Goal: Transaction & Acquisition: Purchase product/service

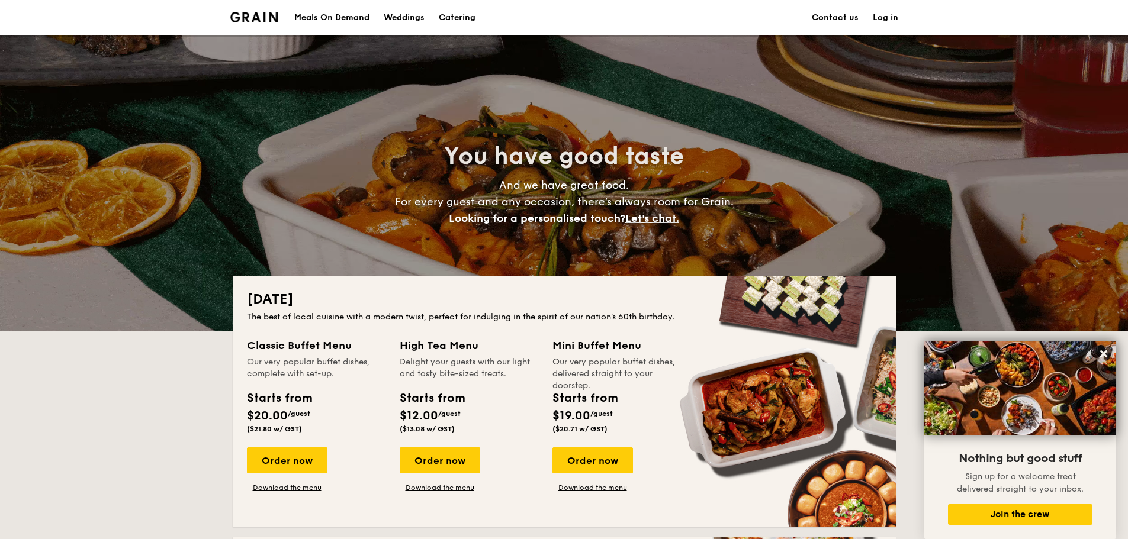
click at [456, 29] on h1 "Catering" at bounding box center [457, 18] width 37 height 36
click at [462, 17] on h1 "Catering" at bounding box center [457, 18] width 37 height 36
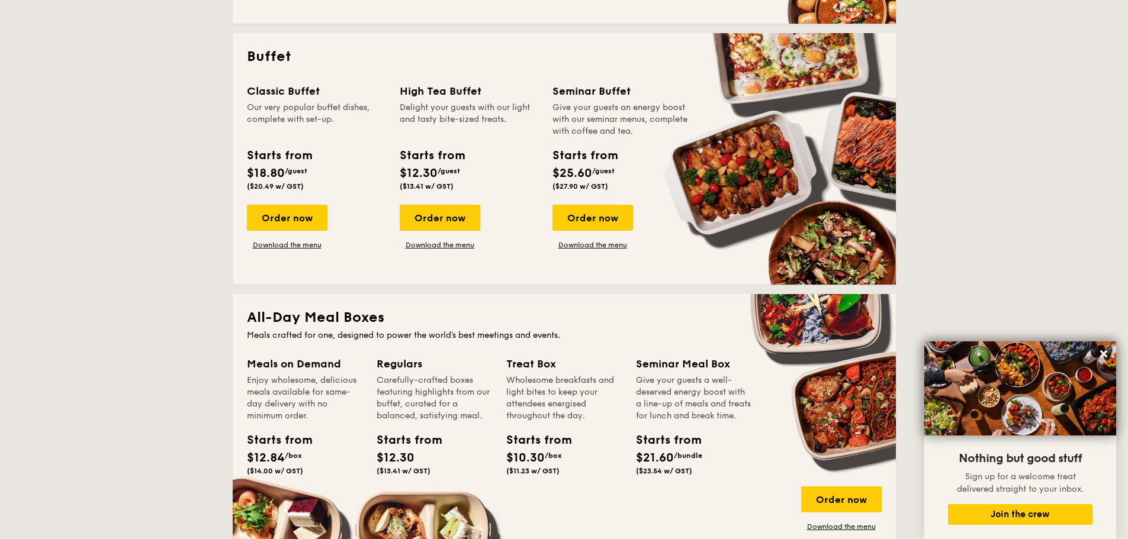
scroll to position [533, 0]
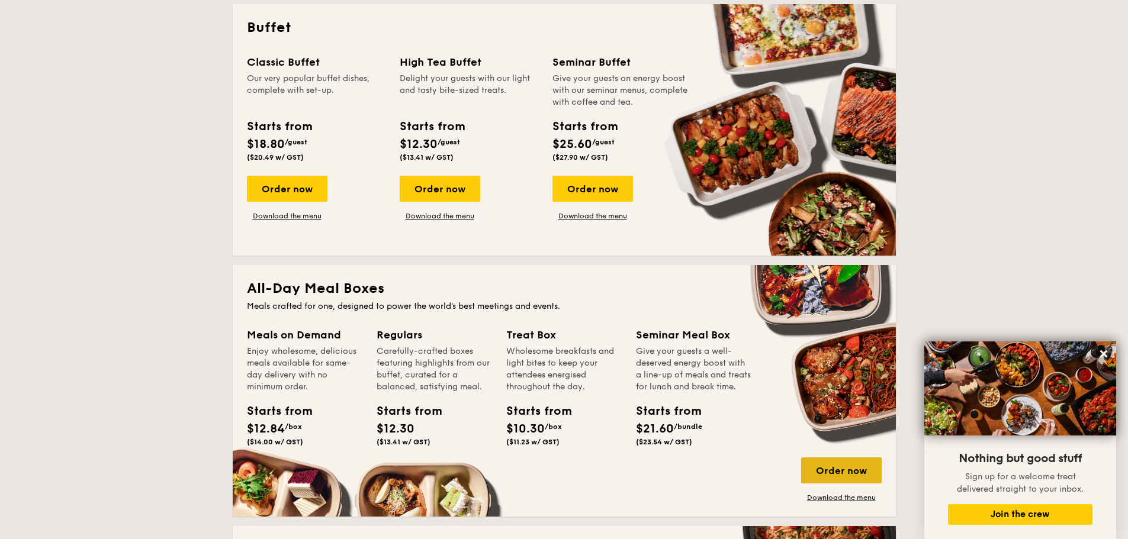
click at [825, 474] on div "Order now" at bounding box center [841, 471] width 81 height 26
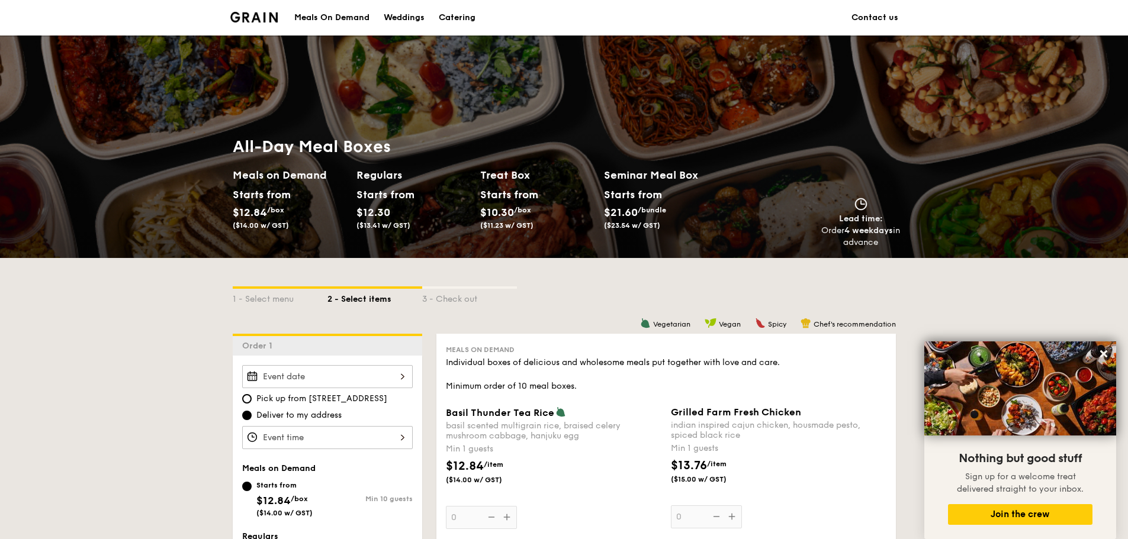
click at [345, 14] on div "Meals On Demand" at bounding box center [331, 18] width 75 height 36
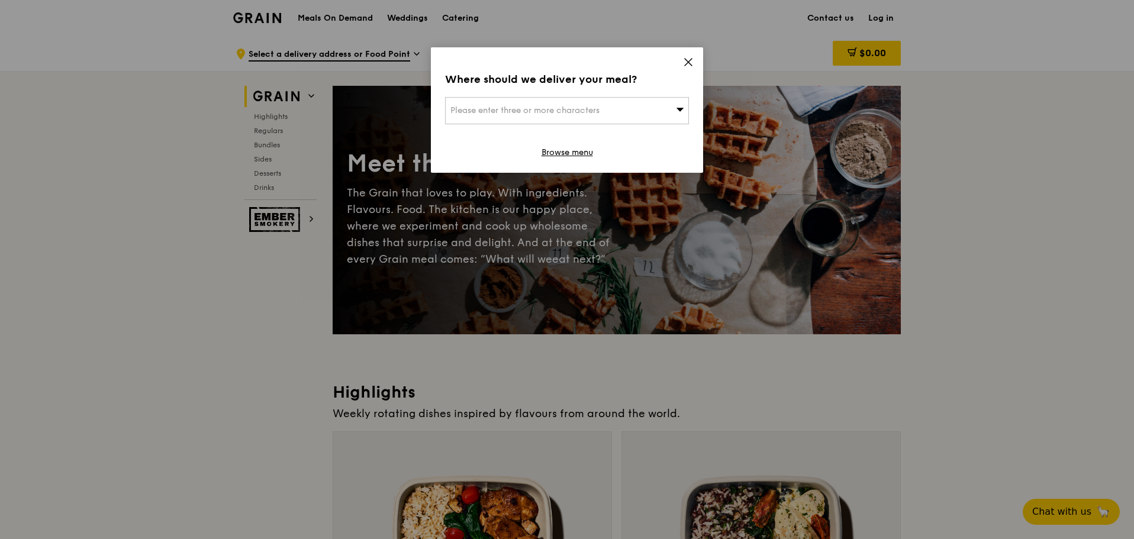
click at [694, 56] on div "Where should we deliver your meal? Please enter three or more characters Browse…" at bounding box center [567, 110] width 272 height 126
click at [588, 102] on div "Please enter three or more characters" at bounding box center [567, 110] width 244 height 27
click at [600, 102] on input "search" at bounding box center [567, 111] width 243 height 26
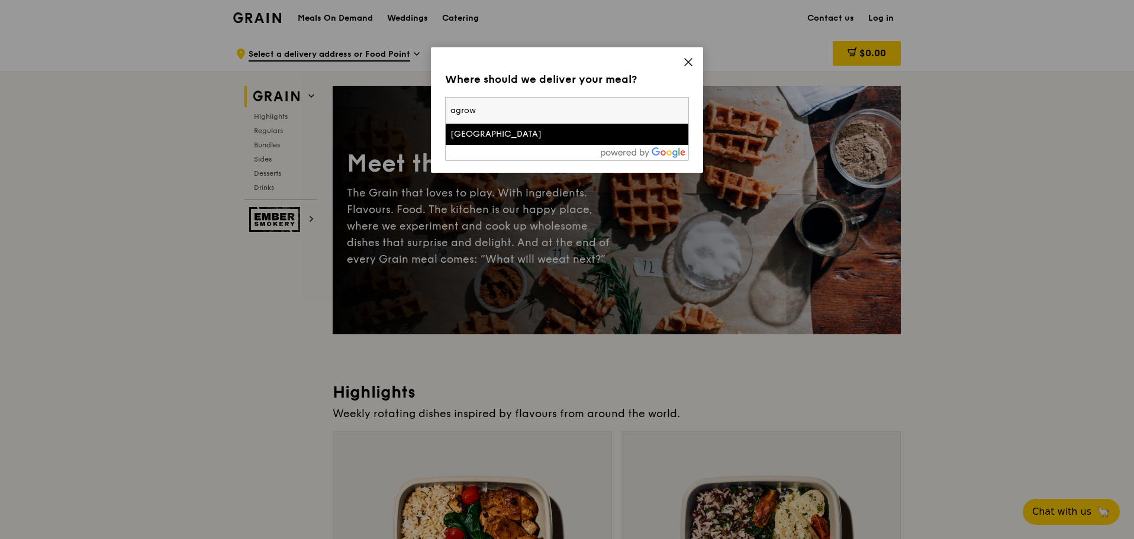
type input "agrow"
click at [490, 144] on li "Agrow Building" at bounding box center [567, 134] width 243 height 21
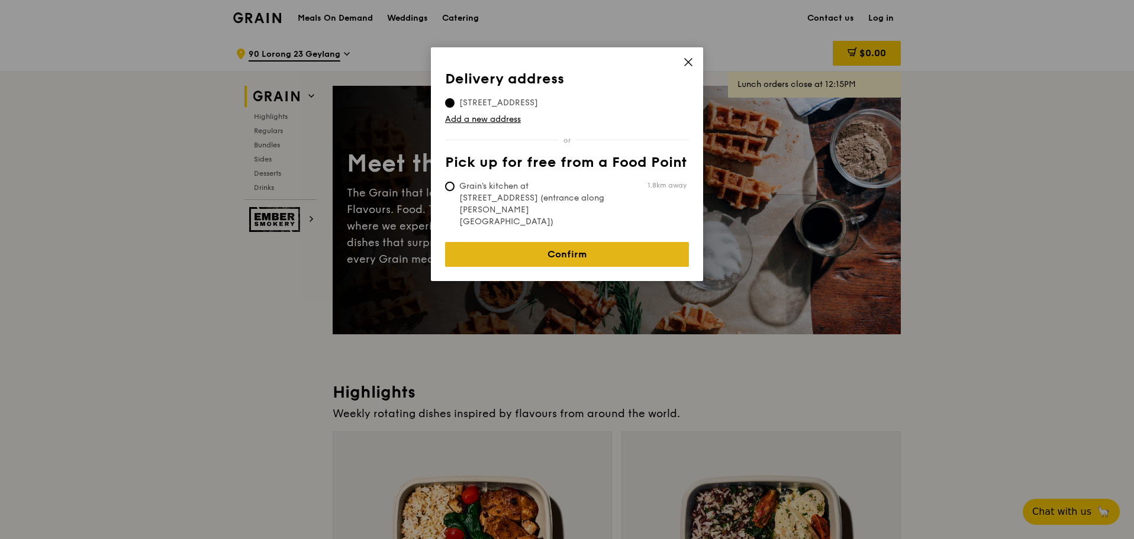
click at [634, 242] on link "Confirm" at bounding box center [567, 254] width 244 height 25
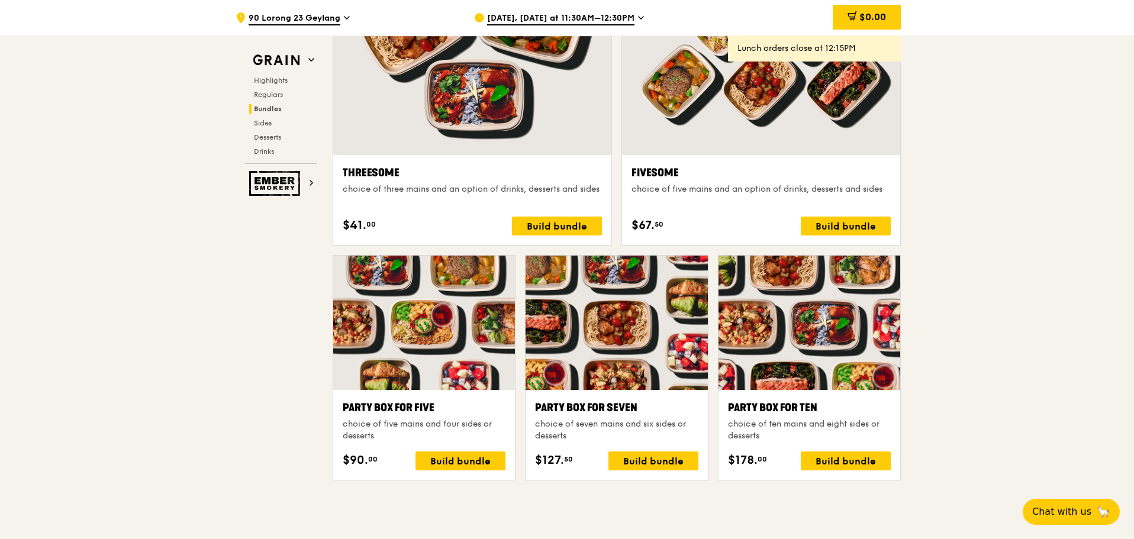
scroll to position [2309, 0]
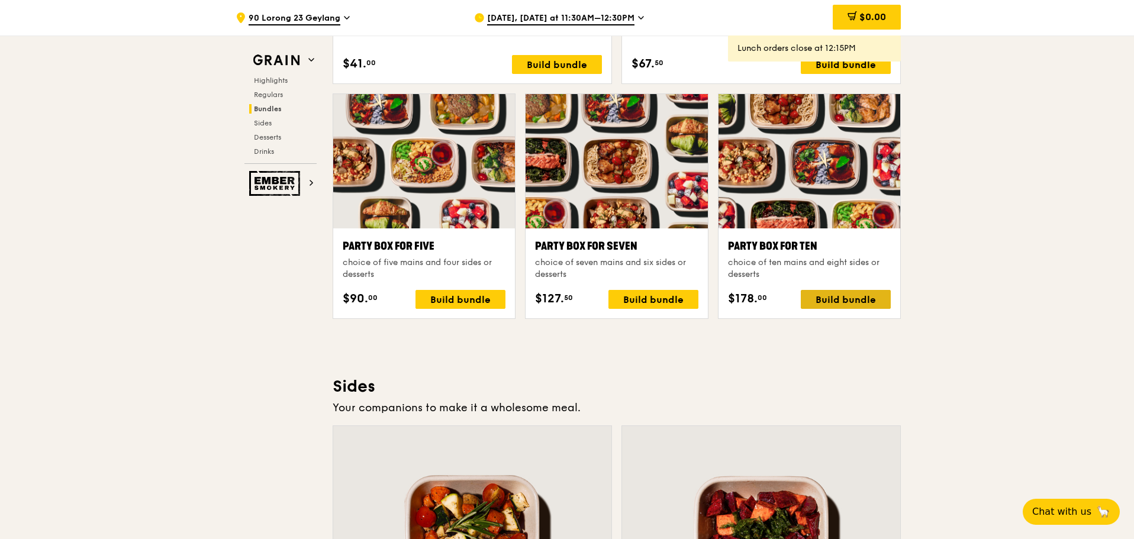
click at [868, 298] on div "Build bundle" at bounding box center [846, 299] width 90 height 19
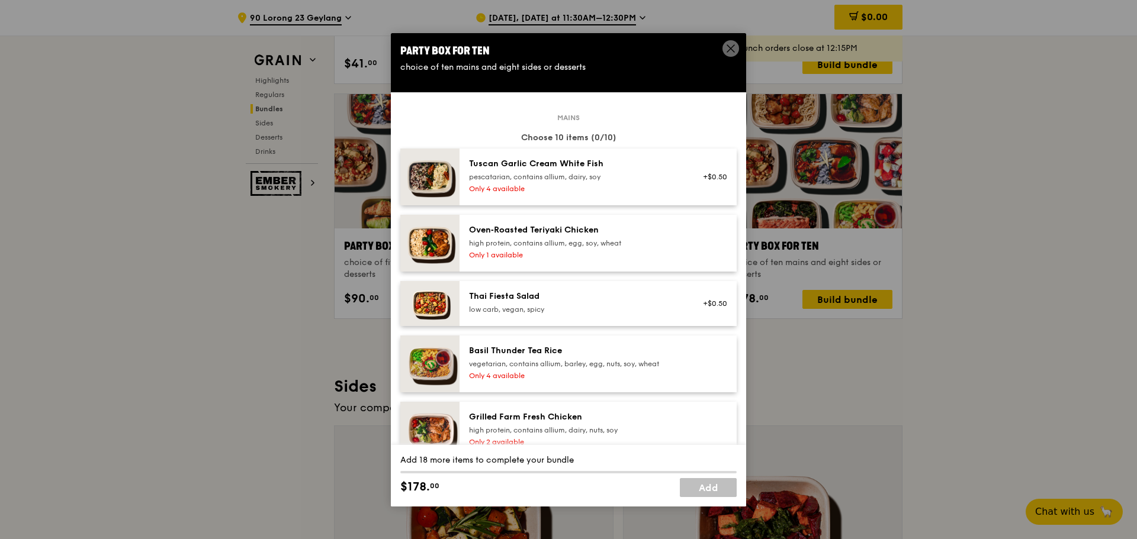
click at [732, 52] on icon at bounding box center [730, 48] width 11 height 11
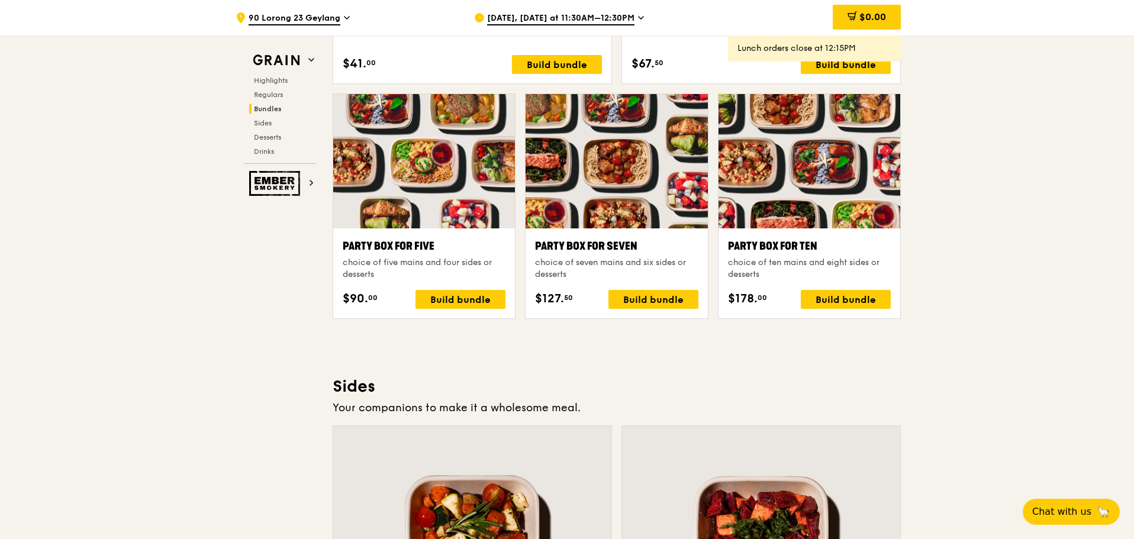
click at [594, 15] on span "Aug 25, Today at 11:30AM–12:30PM" at bounding box center [560, 18] width 147 height 13
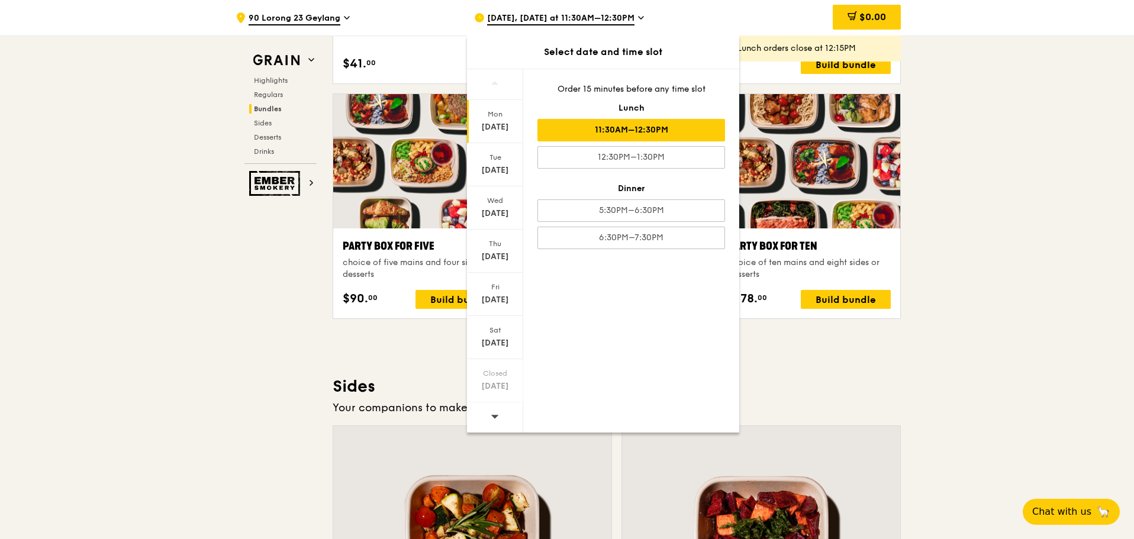
click at [494, 419] on icon at bounding box center [495, 416] width 8 height 9
click at [500, 418] on div at bounding box center [495, 418] width 56 height 30
click at [1066, 99] on div ".cls-1 { fill: none; stroke: #fff; stroke-linecap: round; stroke-linejoin: roun…" at bounding box center [567, 226] width 1134 height 4999
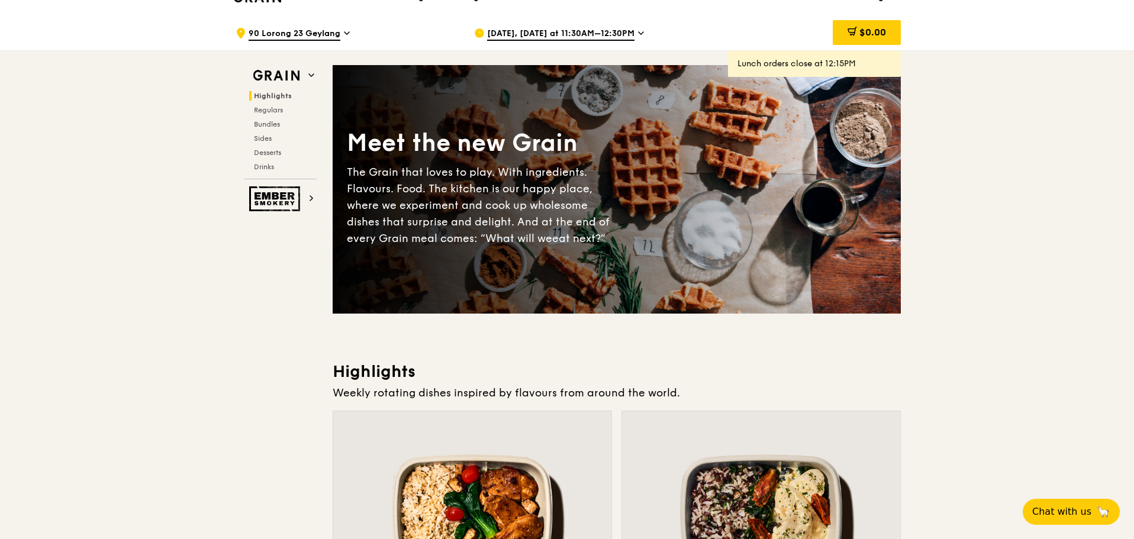
scroll to position [0, 0]
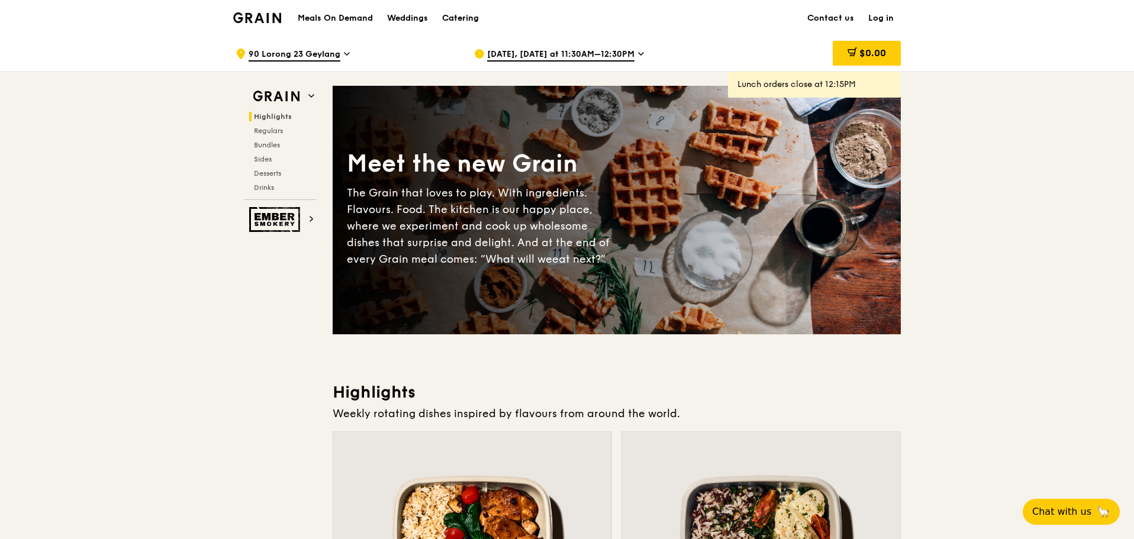
click at [468, 14] on div "Catering" at bounding box center [460, 19] width 37 height 36
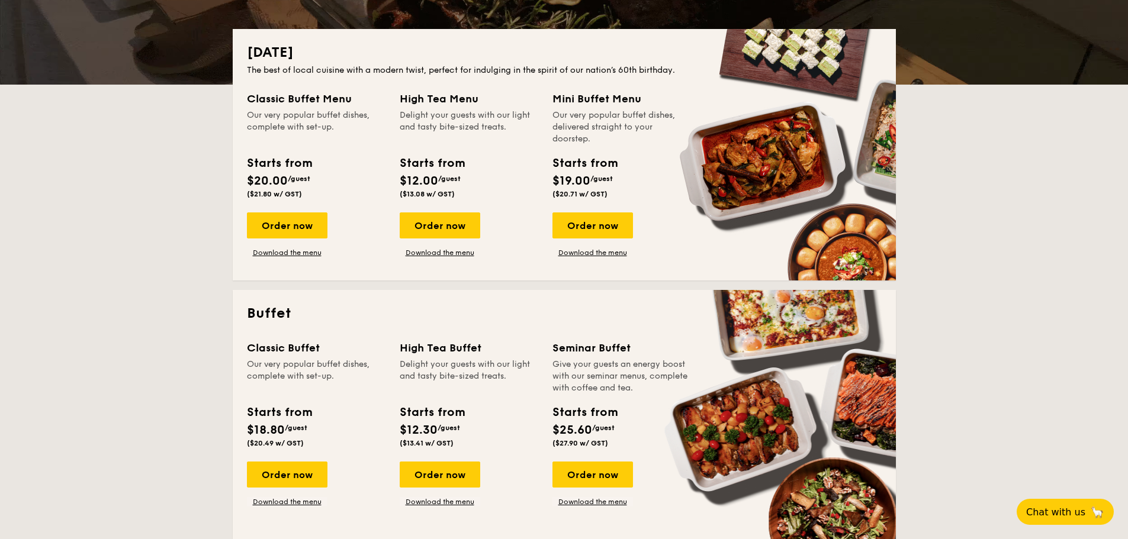
scroll to position [414, 0]
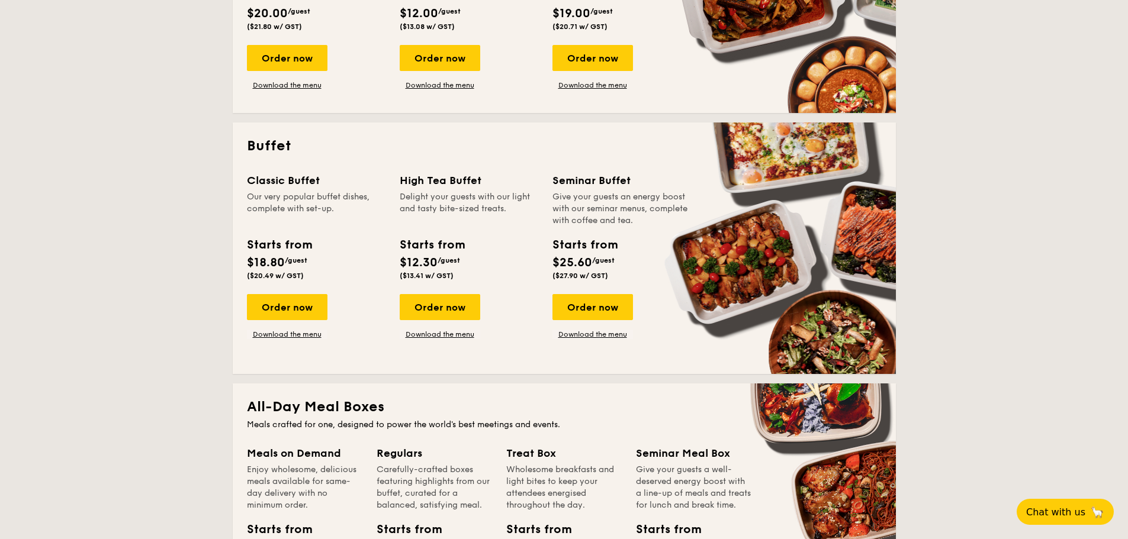
click at [300, 312] on div "Order now" at bounding box center [287, 307] width 81 height 26
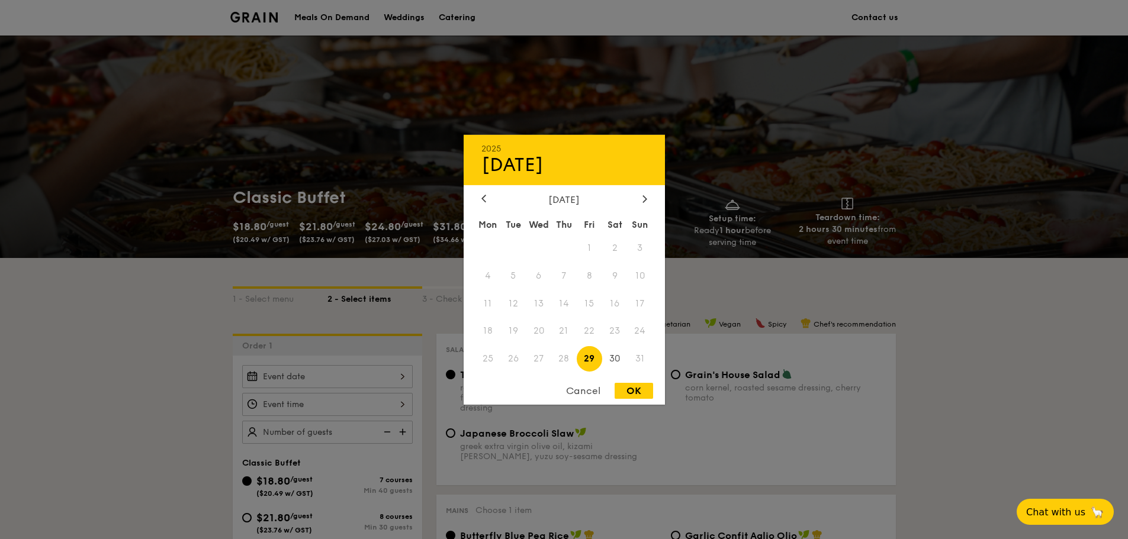
click at [348, 378] on div "2025 Aug [DATE] Tue Wed Thu Fri Sat Sun 1 2 3 4 5 6 7 8 9 10 11 12 13 14 15 16 …" at bounding box center [327, 376] width 171 height 23
click at [643, 204] on div at bounding box center [644, 199] width 11 height 11
click at [543, 303] on span "17" at bounding box center [538, 303] width 25 height 25
click at [630, 391] on div "OK" at bounding box center [634, 391] width 38 height 16
type input "[DATE]"
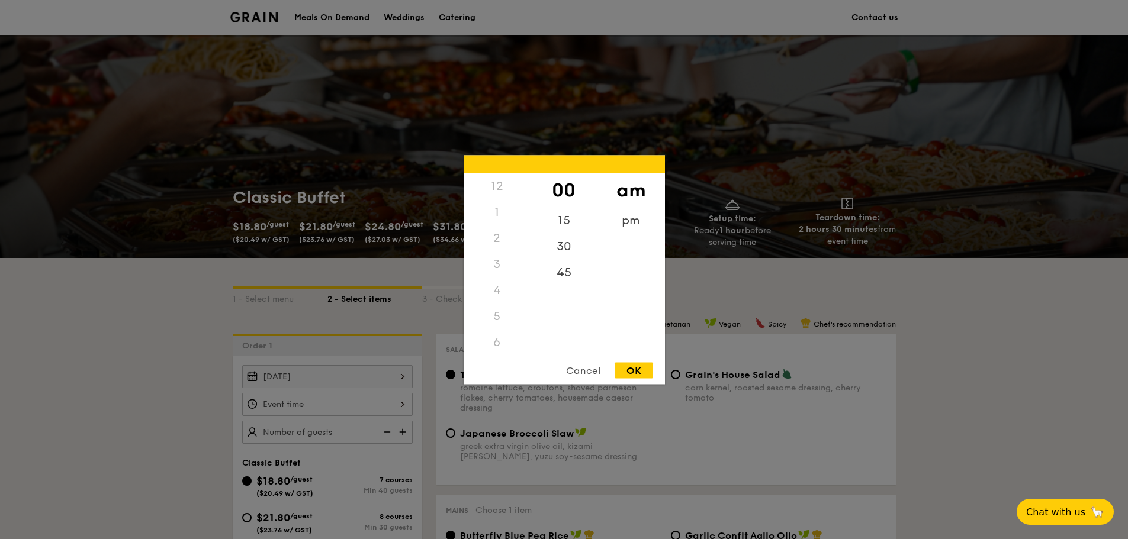
click at [360, 397] on div "12 1 2 3 4 5 6 7 8 9 10 11 00 15 30 45 am pm Cancel OK" at bounding box center [327, 404] width 171 height 23
click at [501, 342] on div "11" at bounding box center [497, 336] width 67 height 34
click at [567, 253] on div "30" at bounding box center [563, 250] width 67 height 34
click at [564, 200] on div "15" at bounding box center [563, 216] width 67 height 34
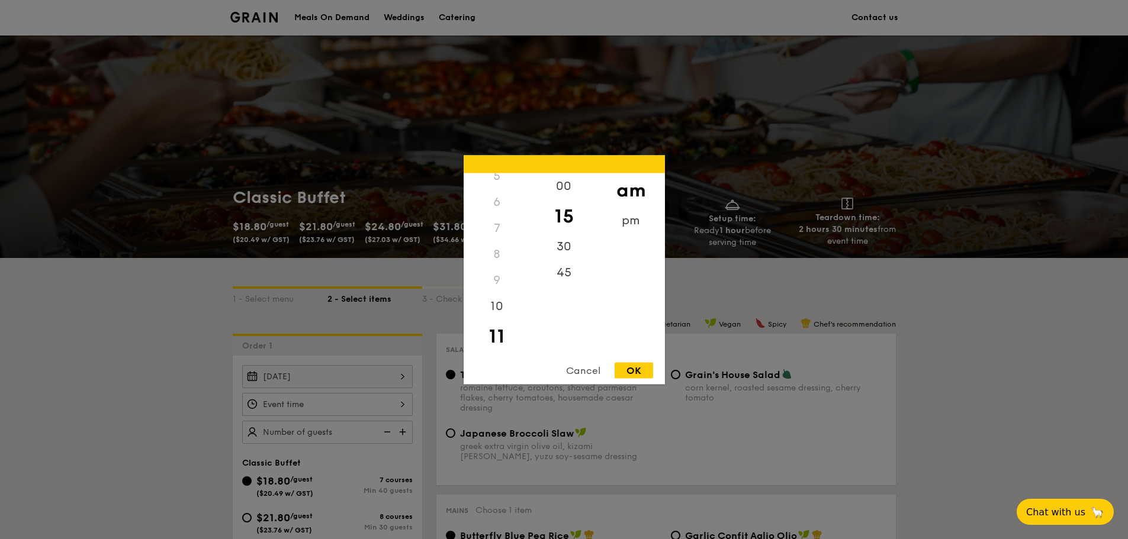
click at [631, 371] on div "OK" at bounding box center [634, 370] width 38 height 16
type input "11:15AM"
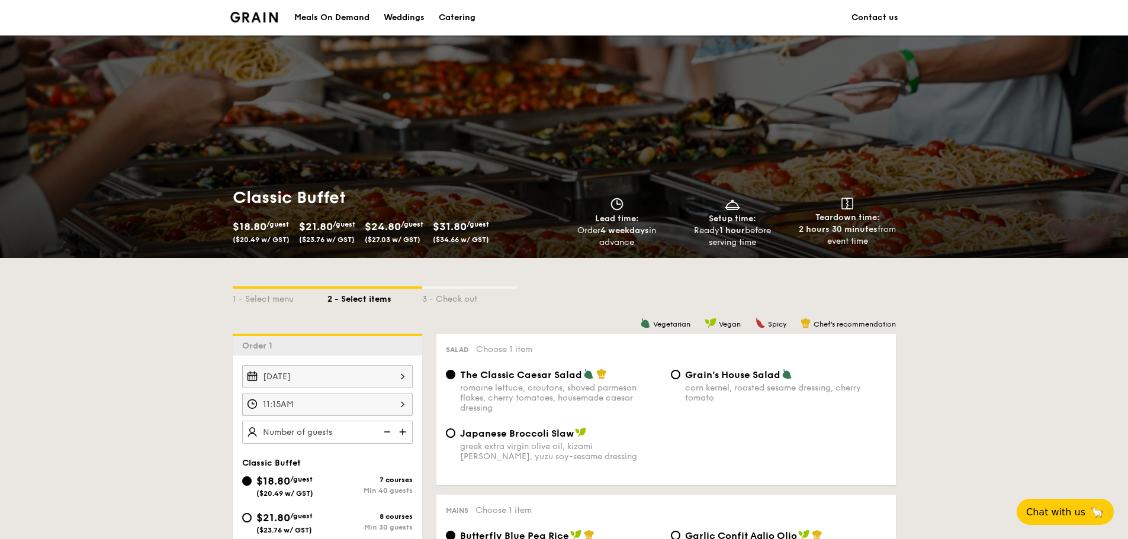
click at [400, 436] on img at bounding box center [404, 432] width 18 height 22
click at [388, 436] on img at bounding box center [386, 432] width 18 height 22
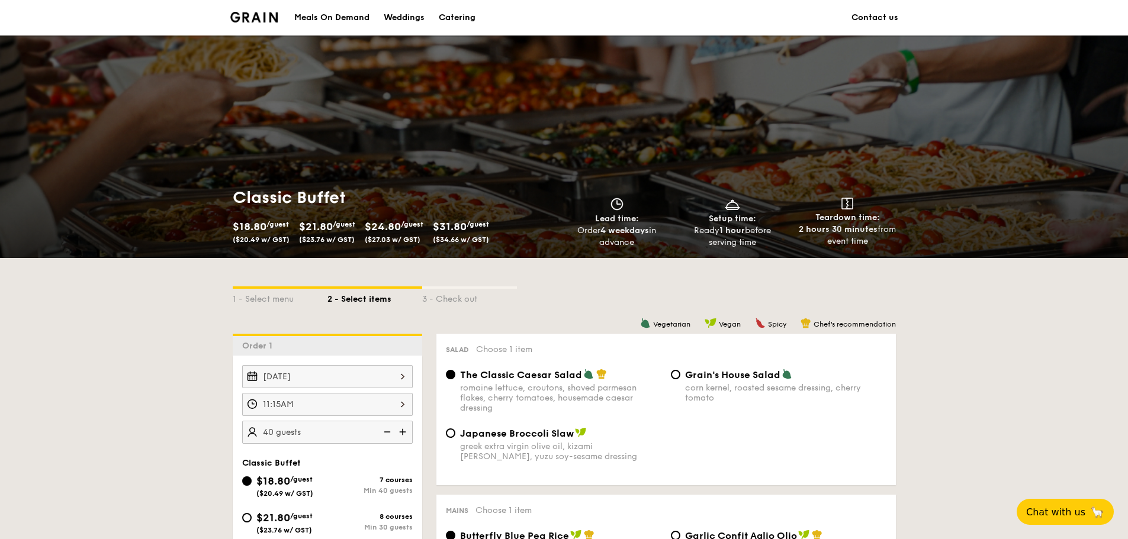
click at [388, 436] on img at bounding box center [386, 432] width 18 height 22
click at [381, 426] on img at bounding box center [386, 432] width 18 height 22
type input "40 guests"
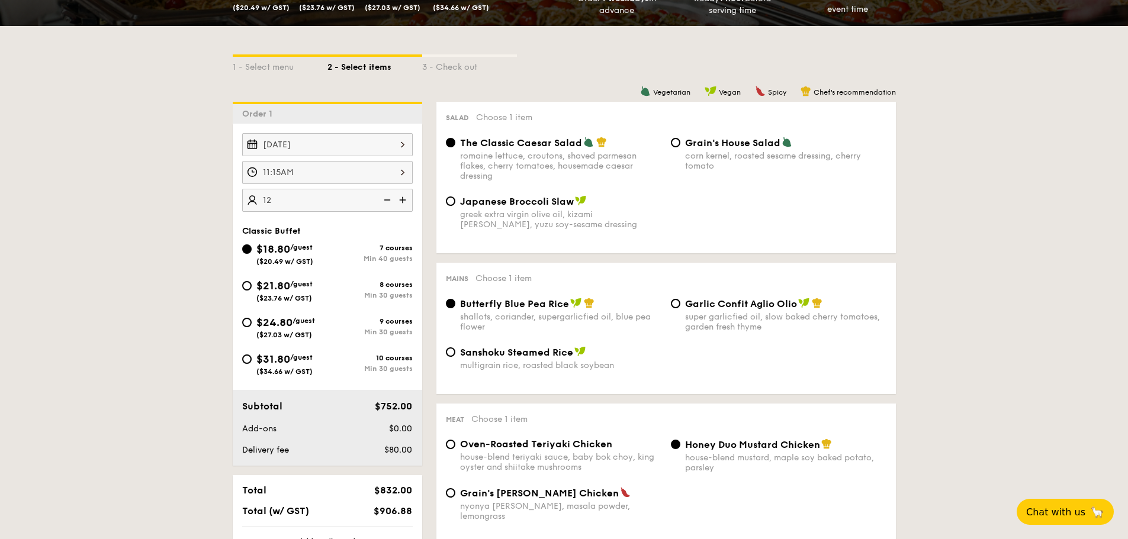
scroll to position [0, 0]
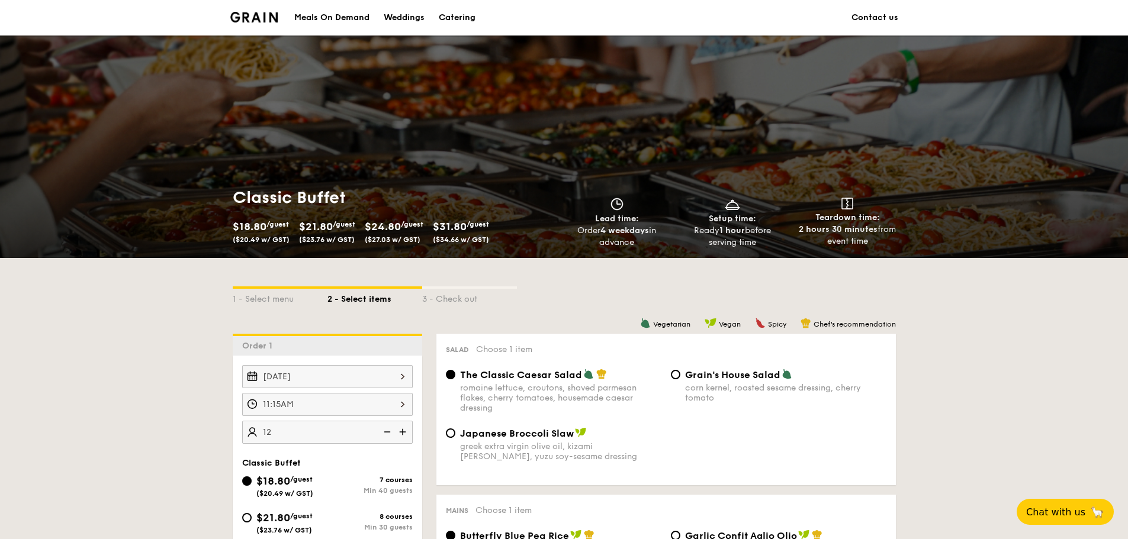
click at [446, 18] on div "Catering" at bounding box center [457, 18] width 37 height 36
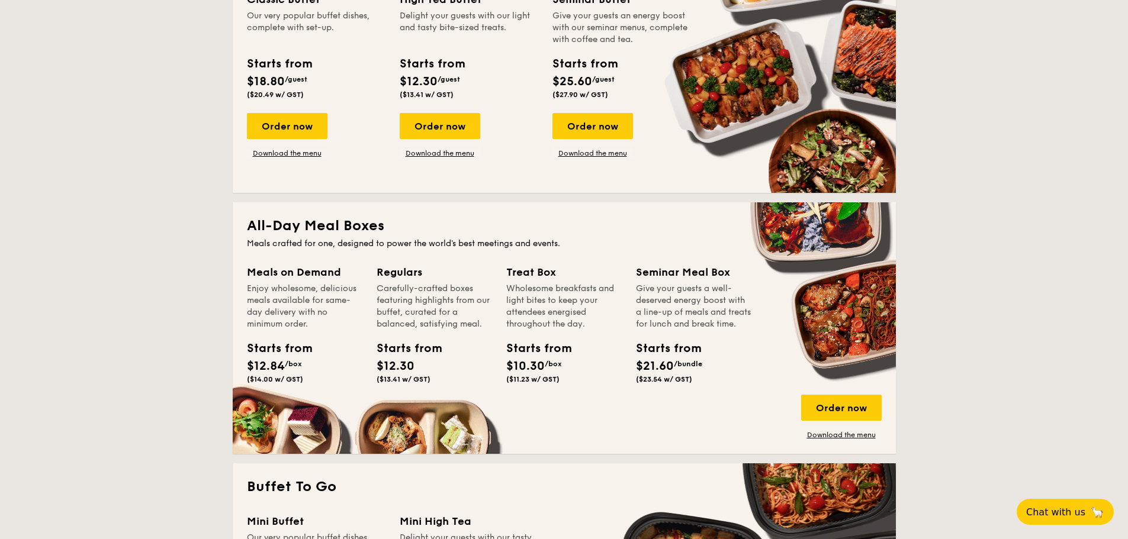
scroll to position [710, 0]
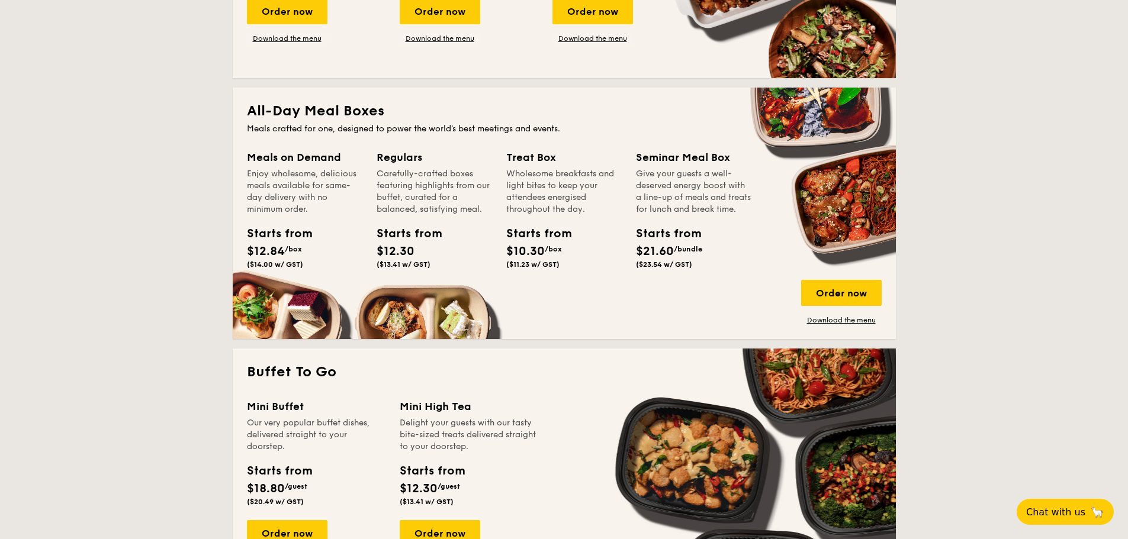
click at [829, 313] on div "Order now Download the menu" at bounding box center [841, 302] width 81 height 45
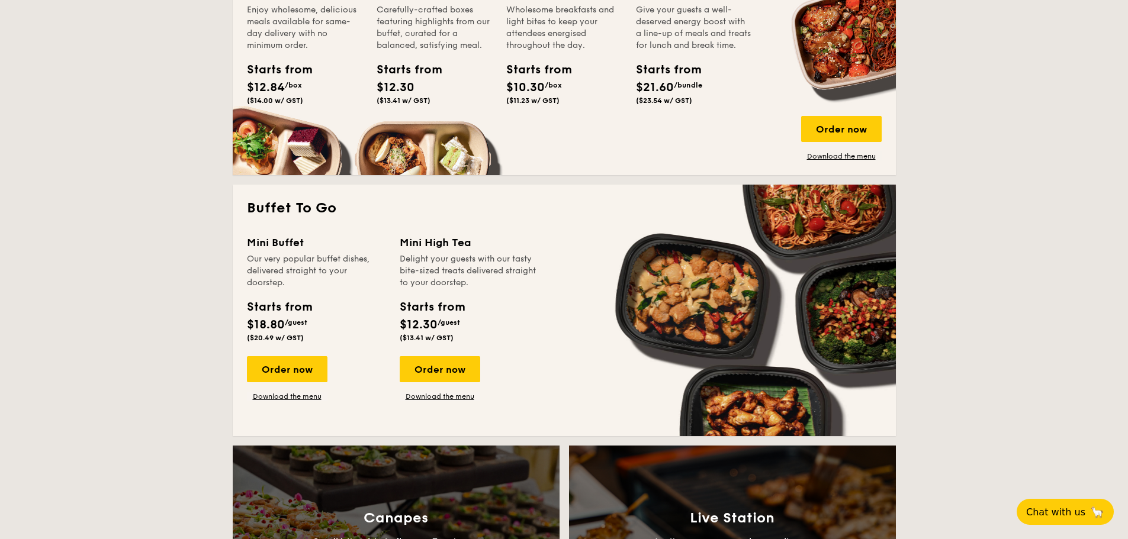
scroll to position [888, 0]
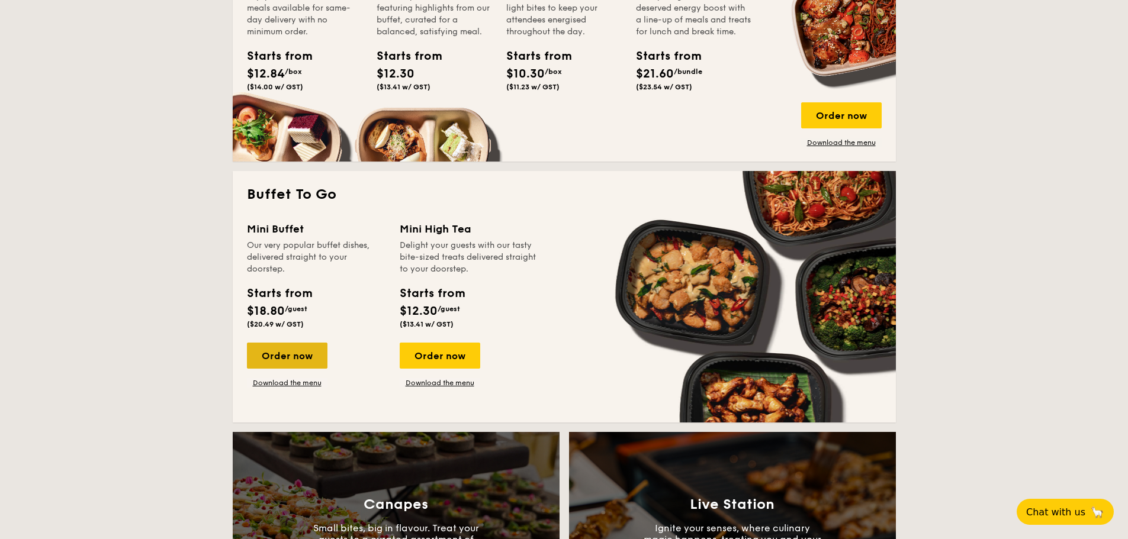
click at [310, 356] on div "Order now" at bounding box center [287, 356] width 81 height 26
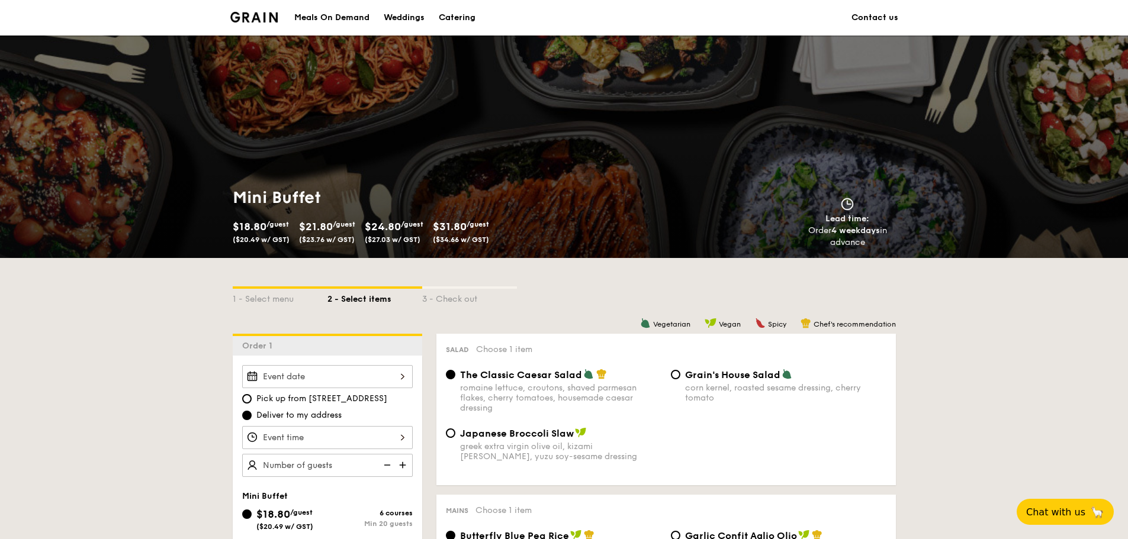
click at [338, 365] on div "Pick up from [STREET_ADDRESS] Deliver to my address Mini Buffet $18.80 /guest (…" at bounding box center [327, 543] width 189 height 375
type input "20 guests"
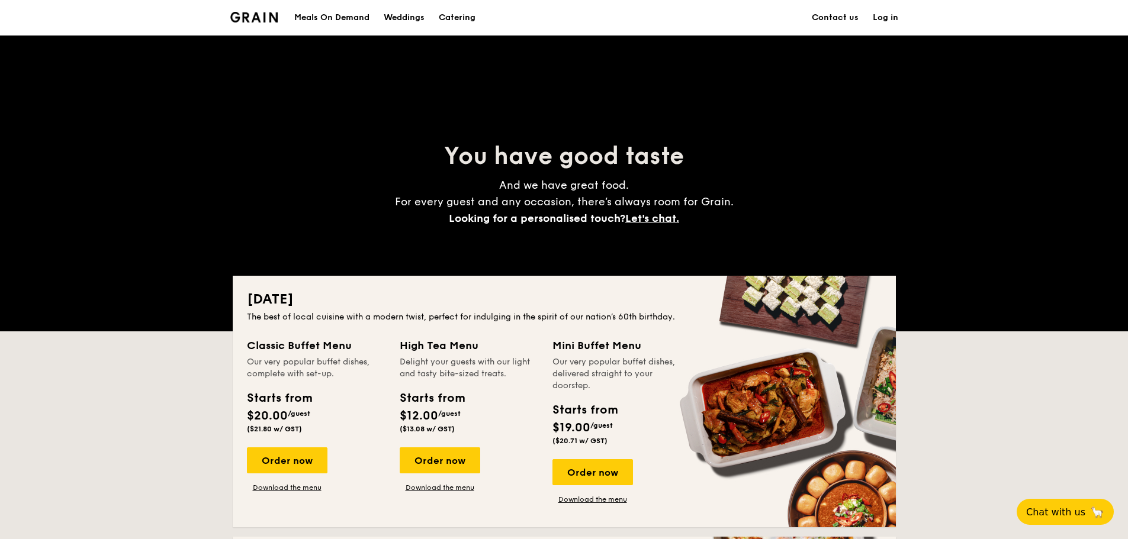
scroll to position [2182, 0]
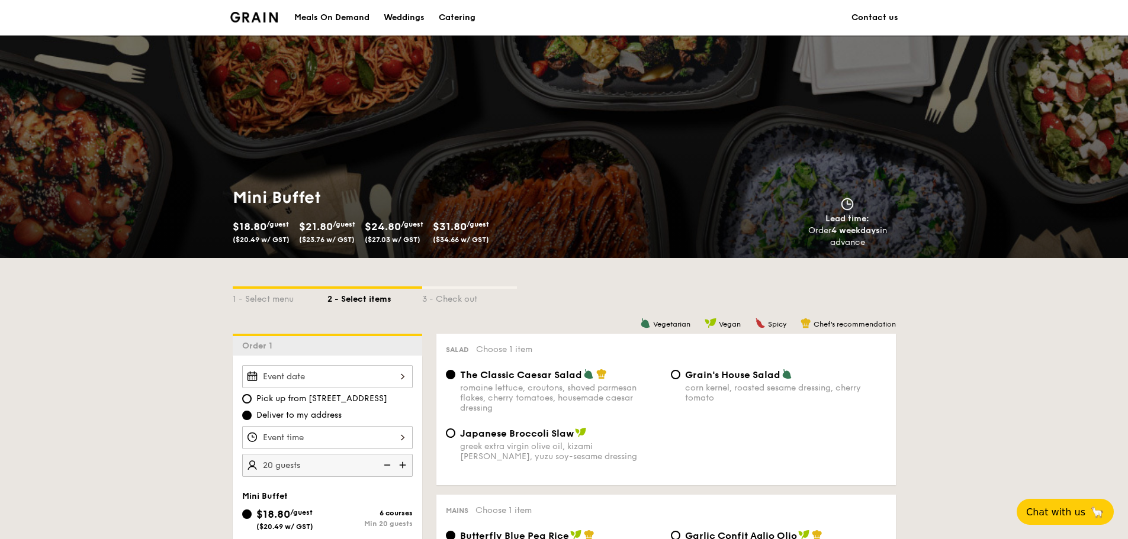
click at [456, 16] on div "Catering" at bounding box center [457, 18] width 37 height 36
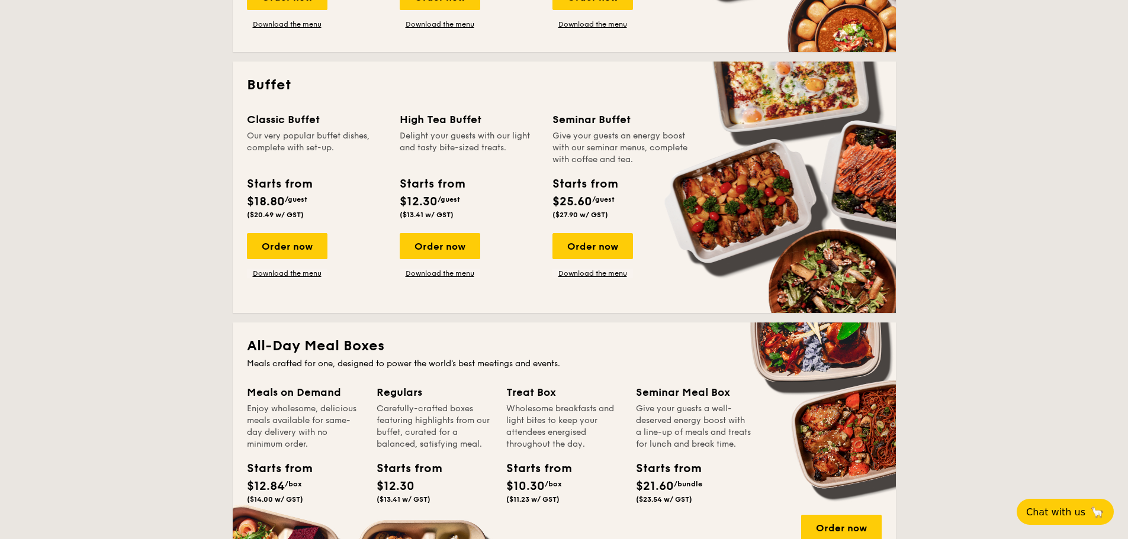
scroll to position [592, 0]
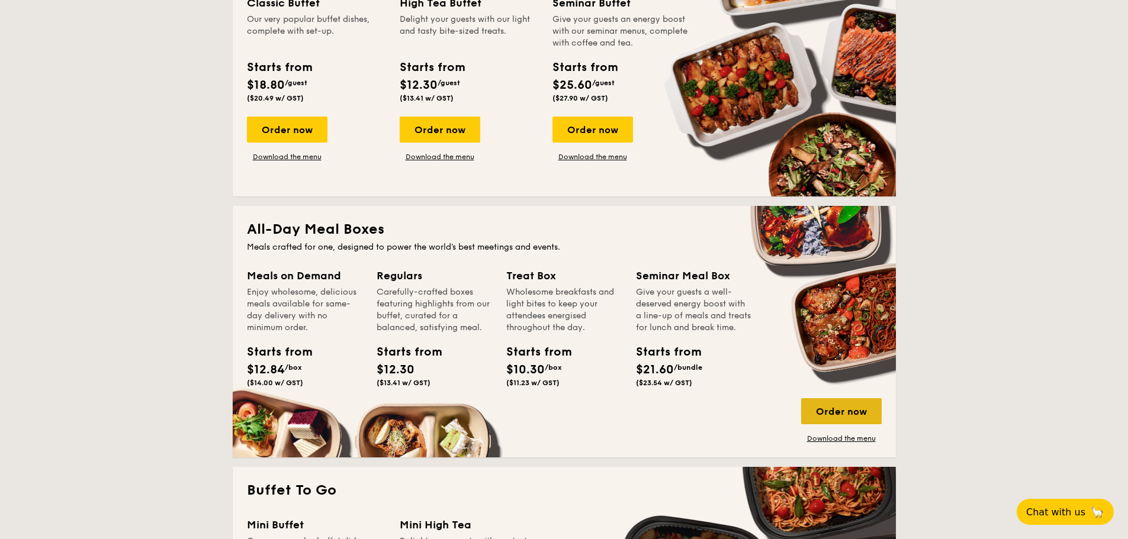
click at [851, 417] on div "Order now" at bounding box center [841, 411] width 81 height 26
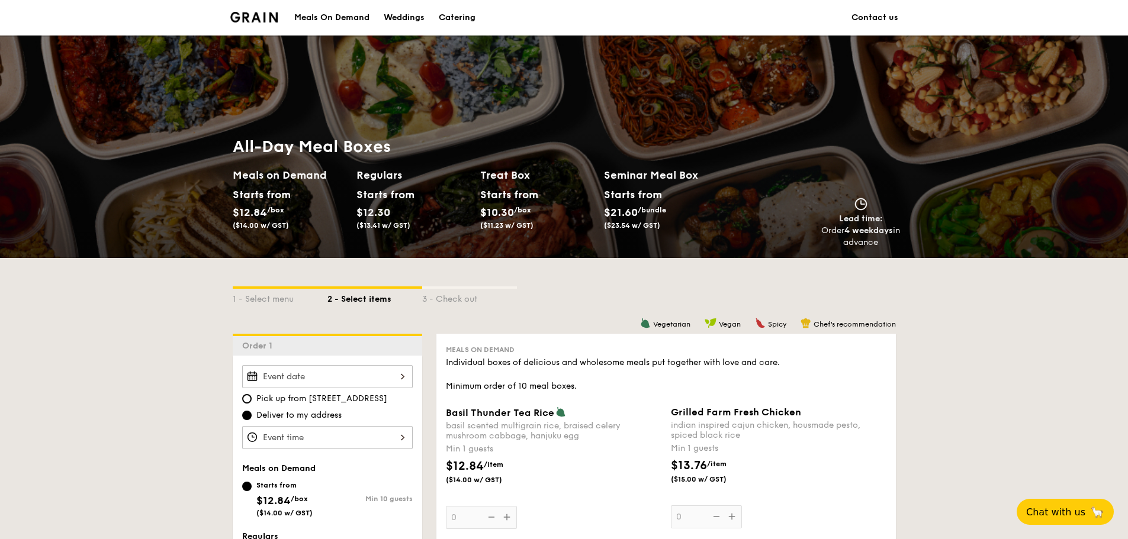
click at [344, 372] on div at bounding box center [327, 376] width 171 height 23
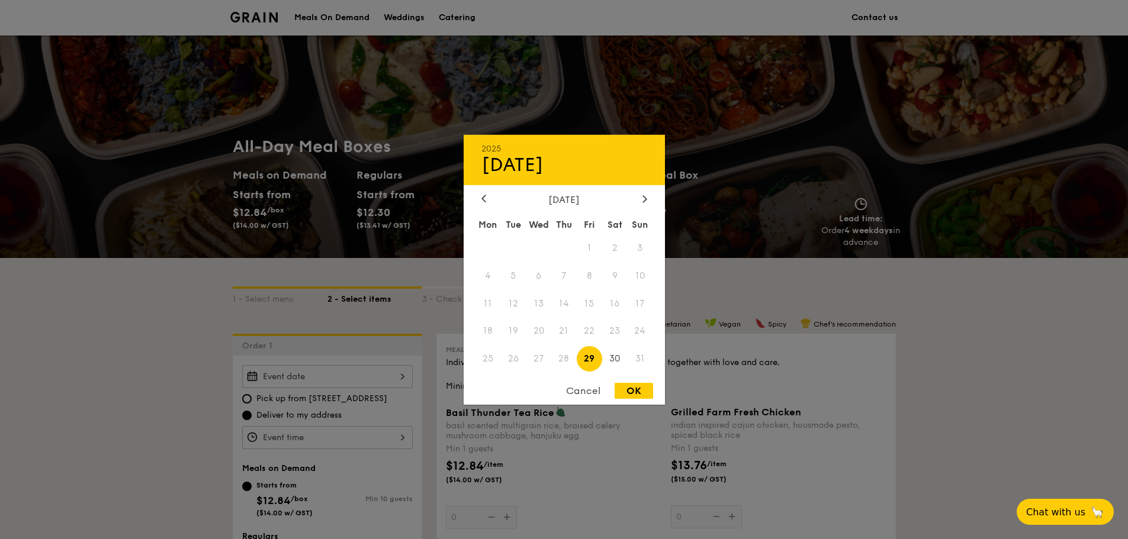
click at [648, 208] on div "[DATE] Mon Tue Wed Thu Fri Sat Sun 1 2 3 4 5 6 7 8 9 10 11 12 13 14 15 16 17 18…" at bounding box center [564, 284] width 201 height 180
click at [644, 202] on icon at bounding box center [644, 199] width 5 height 8
click at [531, 303] on span "17" at bounding box center [538, 303] width 25 height 25
click at [388, 337] on div at bounding box center [564, 269] width 1128 height 539
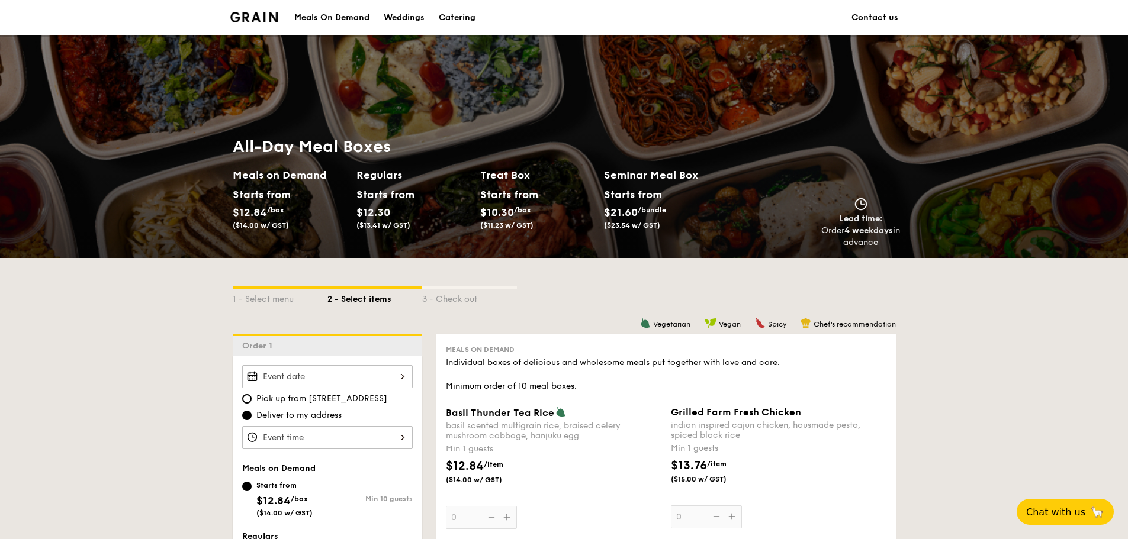
click at [340, 374] on div at bounding box center [327, 376] width 171 height 23
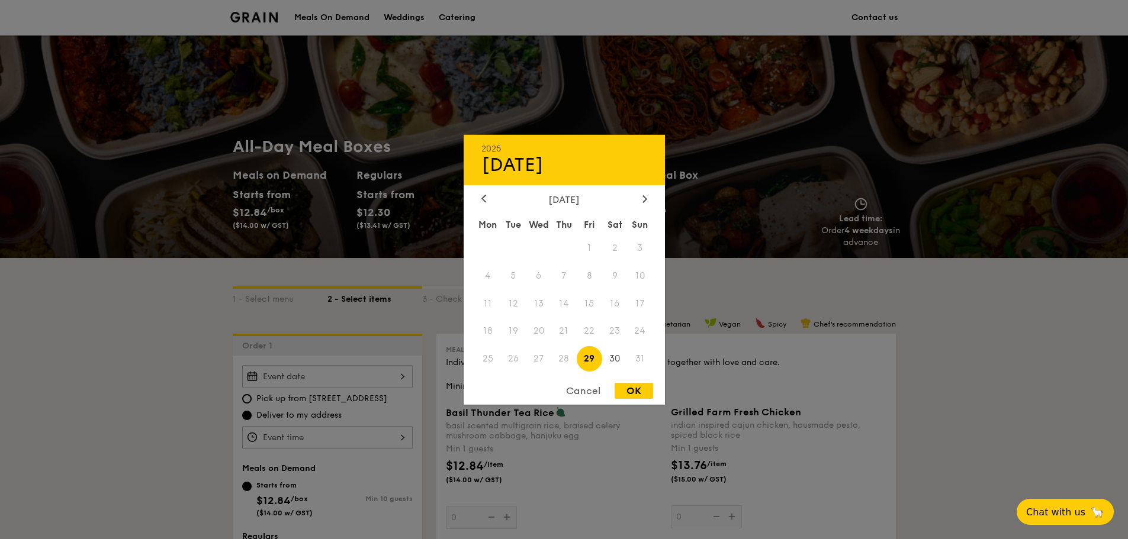
drag, startPoint x: 544, startPoint y: 324, endPoint x: 619, endPoint y: 265, distance: 95.7
click at [545, 324] on span "20" at bounding box center [538, 331] width 25 height 25
click at [646, 199] on icon at bounding box center [644, 198] width 4 height 7
click at [539, 298] on span "17" at bounding box center [538, 303] width 25 height 25
click at [628, 376] on div "2025 Sep [DATE] Tue Wed Thu Fri Sat Sun 1 2 3 4 5 6 7 8 9 10 11 12 13 14 15 16 …" at bounding box center [564, 269] width 201 height 270
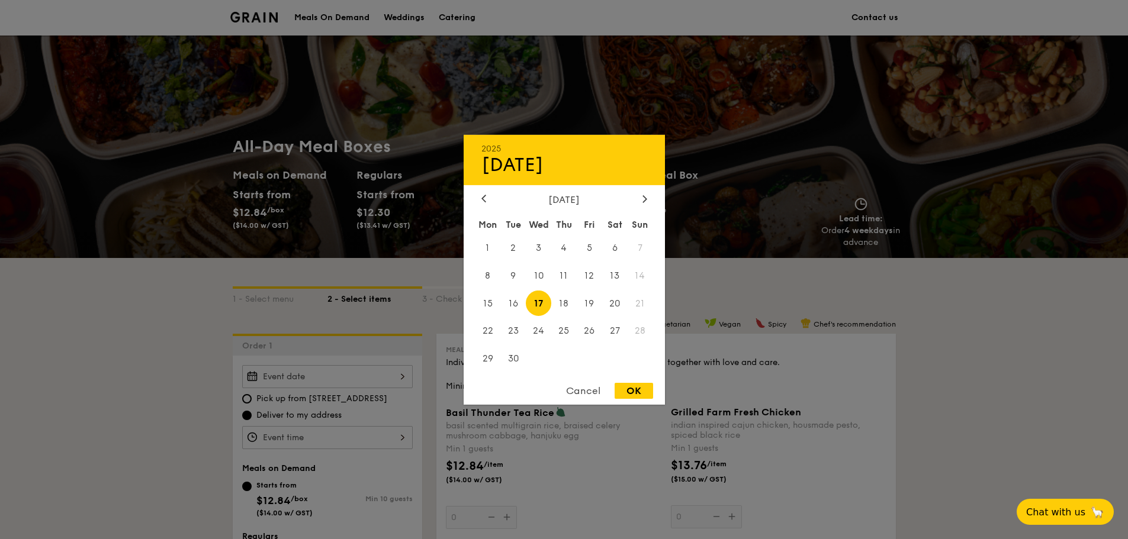
click at [626, 388] on div "OK" at bounding box center [634, 391] width 38 height 16
type input "[DATE]"
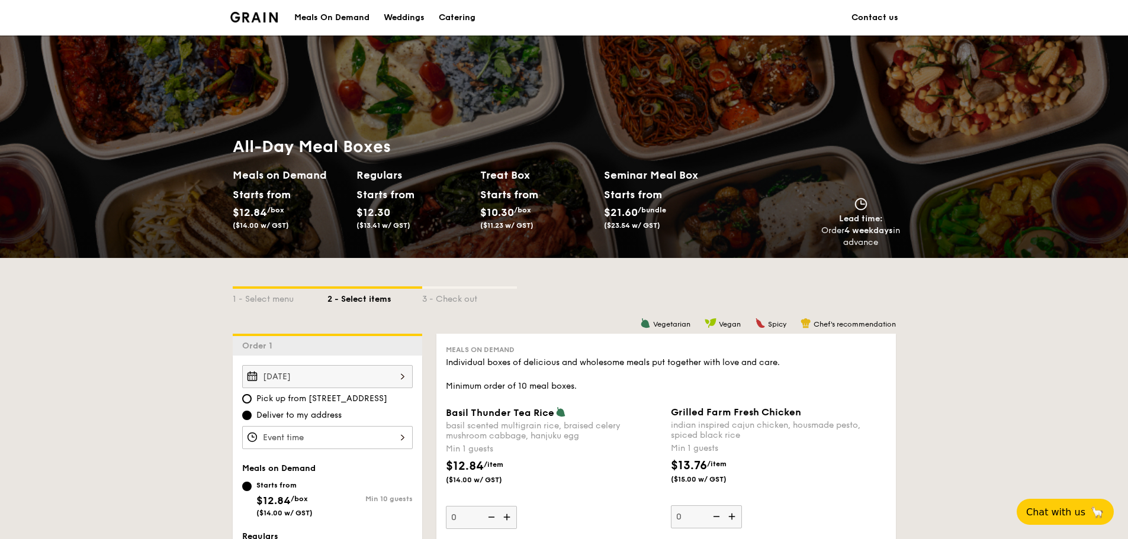
click at [342, 436] on div at bounding box center [327, 437] width 171 height 23
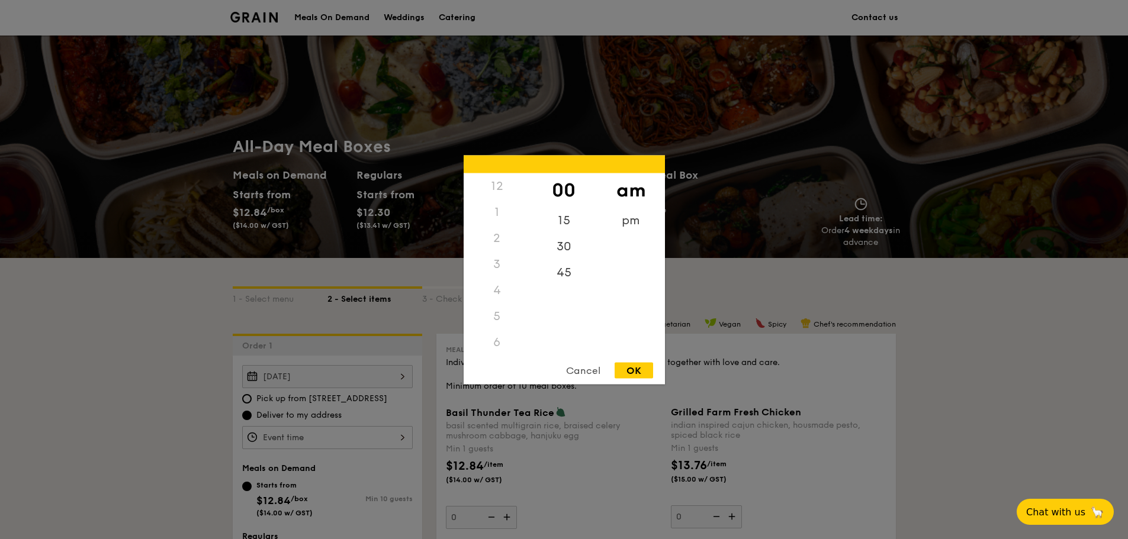
scroll to position [140, 0]
click at [642, 377] on div "OK" at bounding box center [634, 370] width 38 height 16
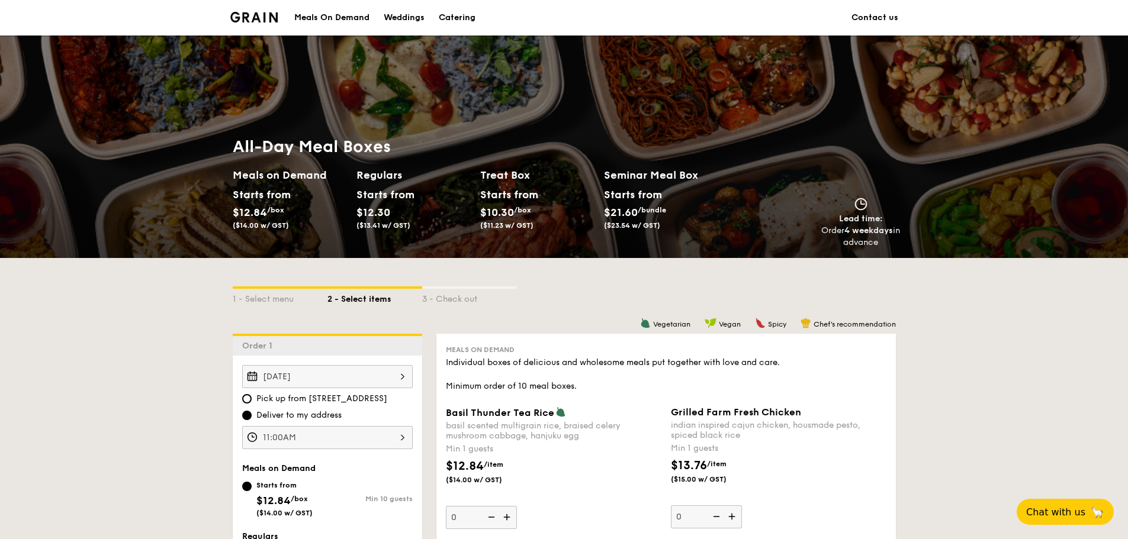
click at [341, 435] on div "11:00AM" at bounding box center [327, 437] width 171 height 23
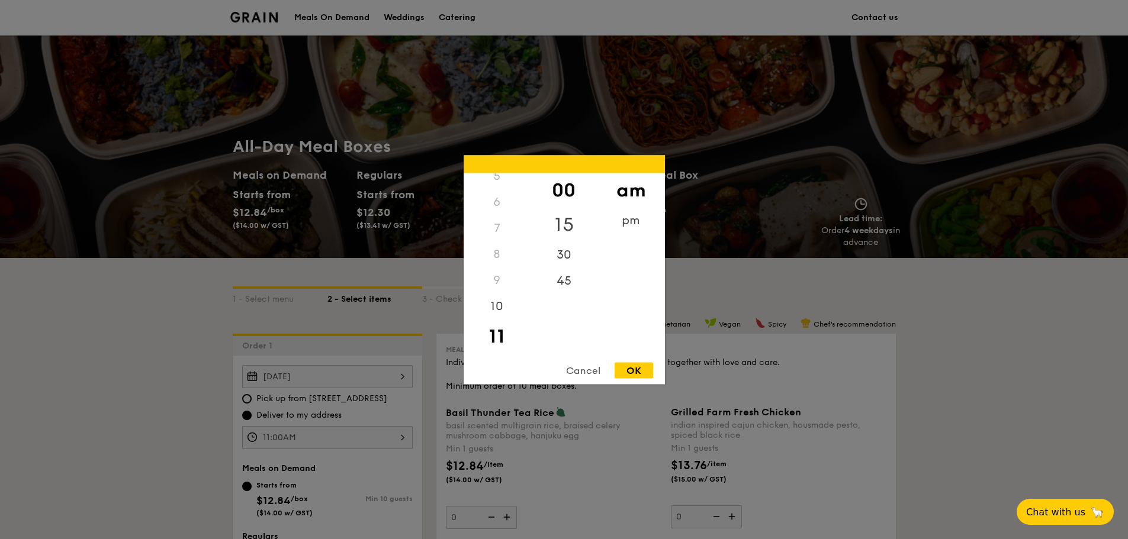
click at [562, 220] on div "15" at bounding box center [563, 224] width 67 height 34
click at [641, 372] on div "OK" at bounding box center [634, 370] width 38 height 16
type input "11:15AM"
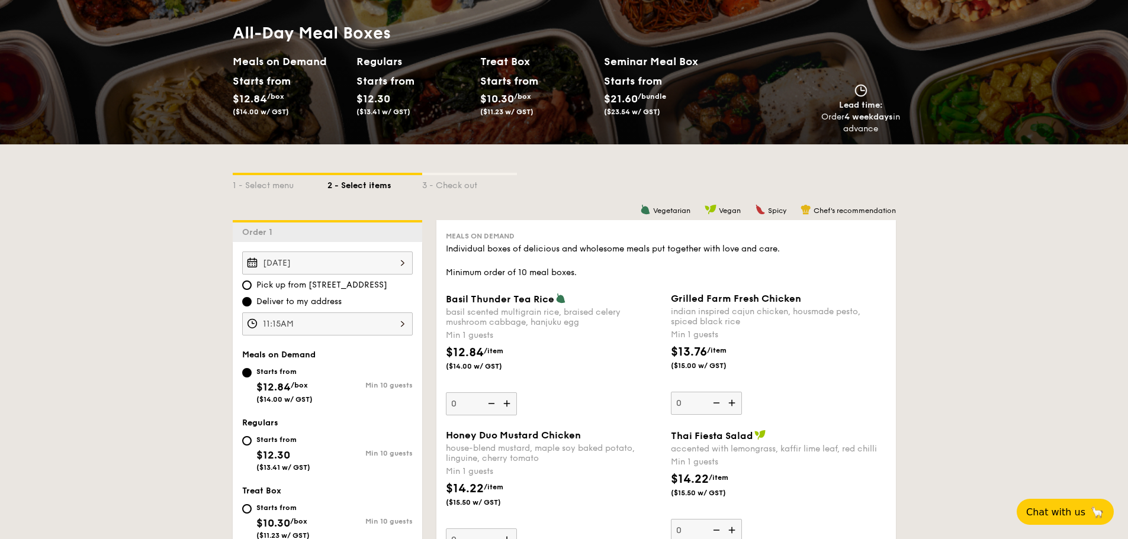
scroll to position [118, 0]
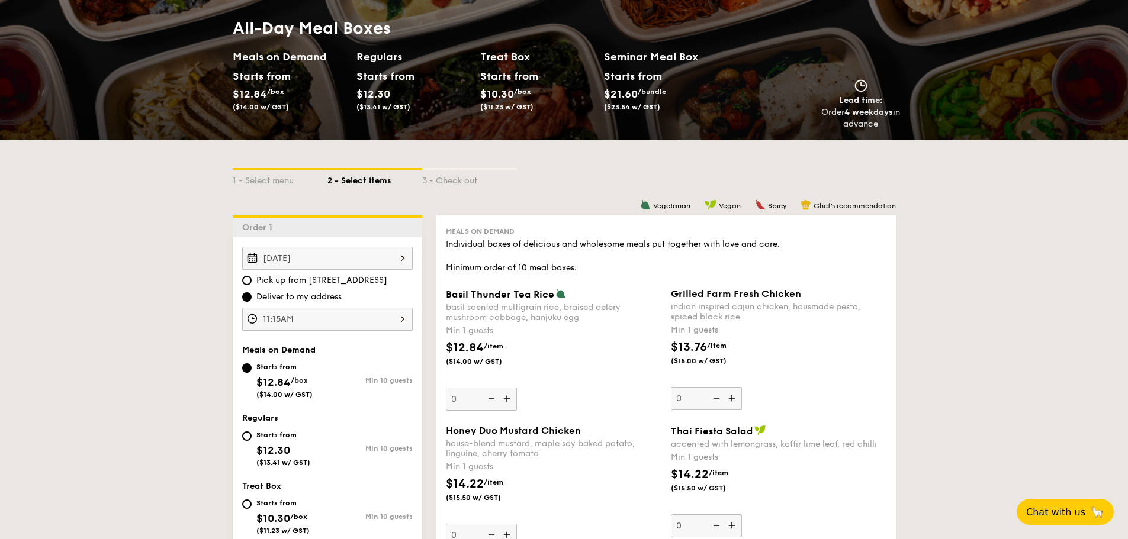
click at [292, 452] on div "Starts from $12.30 ($13.41 w/ GST)" at bounding box center [283, 447] width 54 height 39
click at [252, 441] on input "Starts from $12.30 ($13.41 w/ GST) Min 10 guests" at bounding box center [246, 436] width 9 height 9
radio input "true"
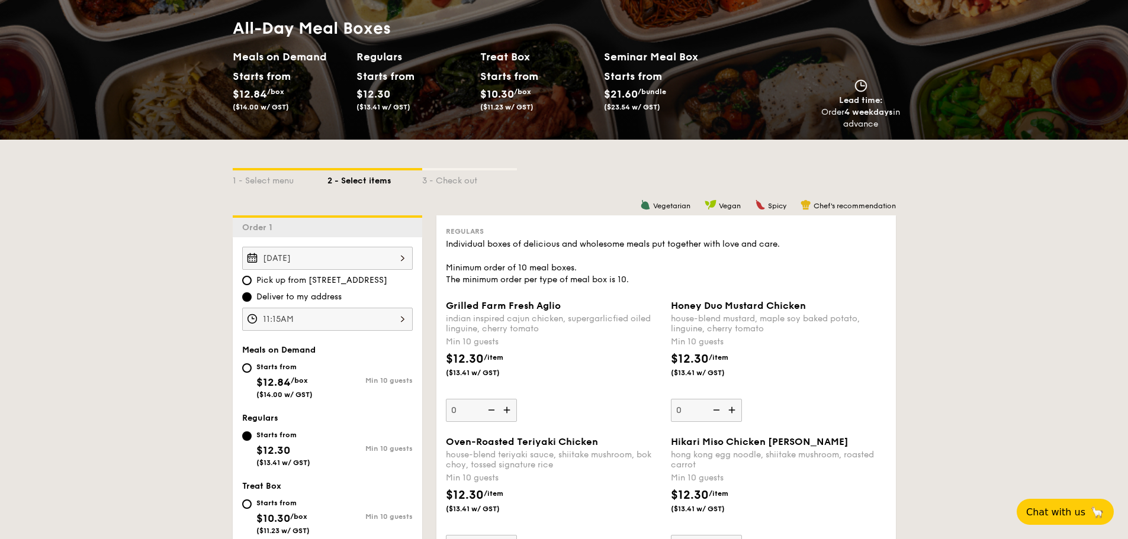
drag, startPoint x: 507, startPoint y: 410, endPoint x: 513, endPoint y: 420, distance: 11.5
click at [508, 412] on img at bounding box center [508, 410] width 18 height 22
click at [508, 412] on input "0" at bounding box center [481, 410] width 71 height 23
click at [495, 418] on img at bounding box center [490, 410] width 18 height 22
click at [495, 418] on input "10" at bounding box center [481, 410] width 71 height 23
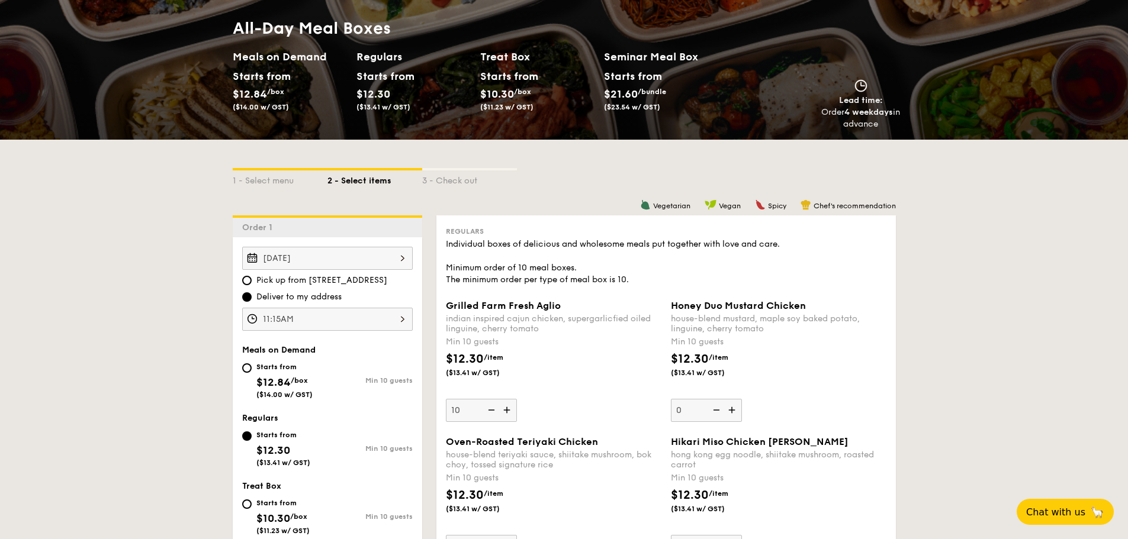
type input "0"
click at [732, 416] on img at bounding box center [733, 410] width 18 height 22
click at [732, 416] on input "0" at bounding box center [706, 410] width 71 height 23
click at [718, 413] on img at bounding box center [715, 410] width 18 height 22
click at [718, 413] on input "10" at bounding box center [706, 410] width 71 height 23
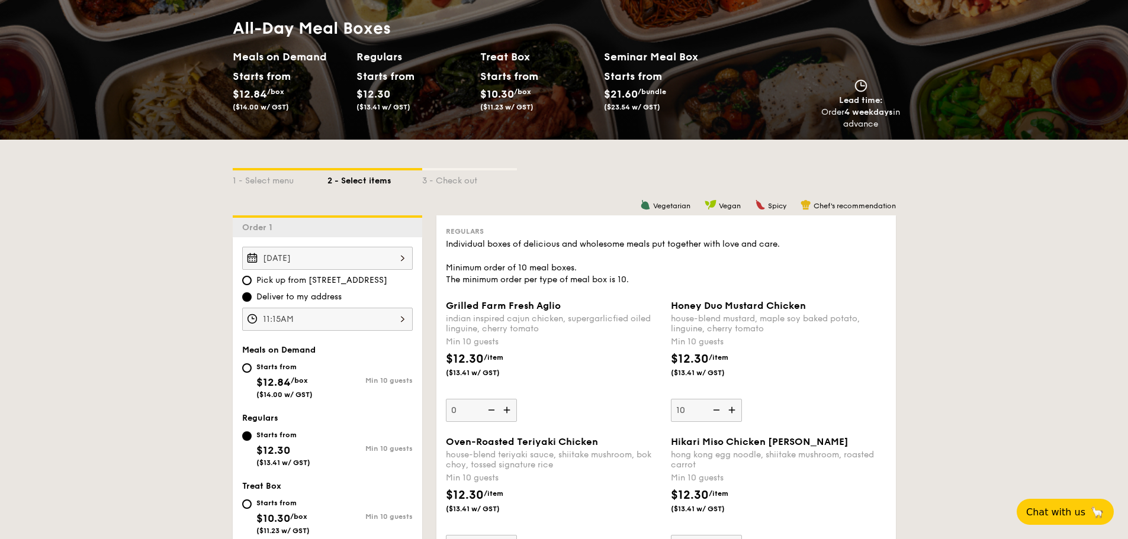
type input "0"
click at [533, 332] on div "indian inspired cajun chicken, supergarlicfied oiled linguine, cherry tomato" at bounding box center [553, 324] width 215 height 20
click at [631, 356] on div "$12.30 /item ($13.41 w/ GST)" at bounding box center [553, 370] width 225 height 41
click at [517, 399] on input "0" at bounding box center [481, 410] width 71 height 23
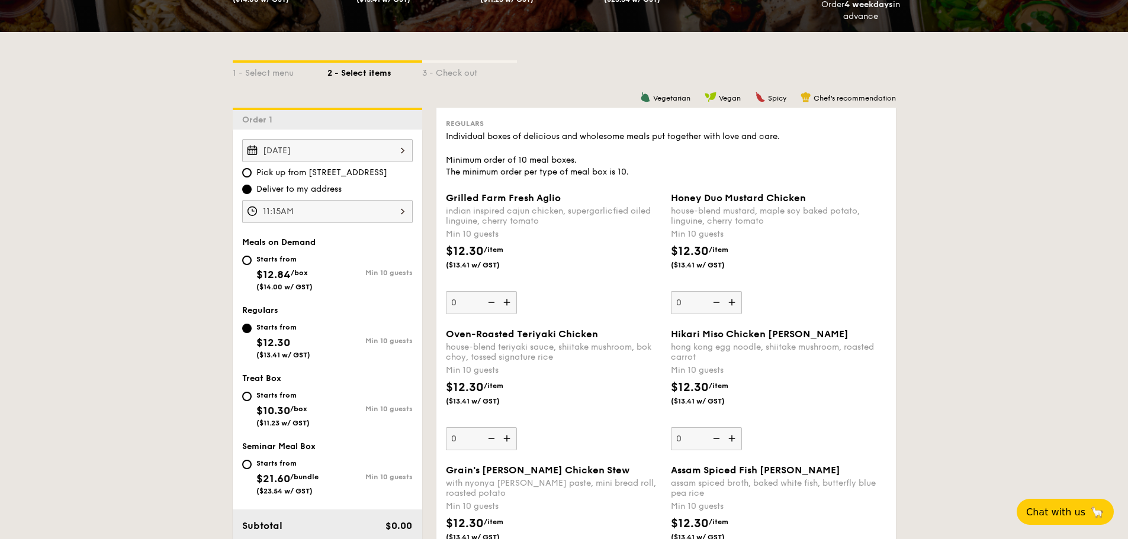
scroll to position [237, 0]
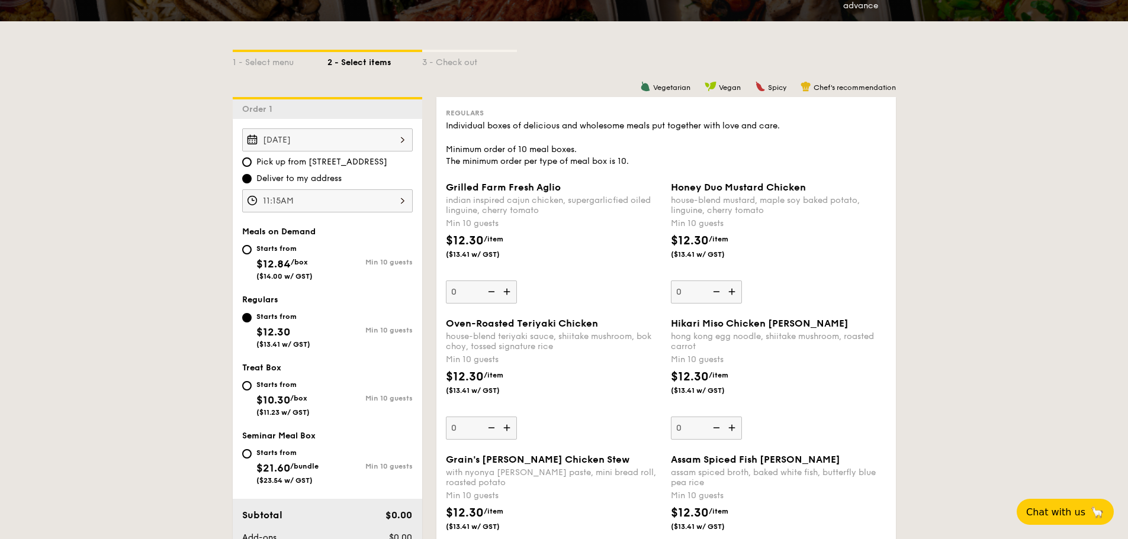
click at [639, 276] on div "Grilled Farm Fresh Aglio indian inspired cajun chicken, supergarlicfied oiled l…" at bounding box center [553, 243] width 215 height 122
click at [517, 281] on input "0" at bounding box center [481, 292] width 71 height 23
click at [600, 281] on div "Grilled Farm Fresh Aglio indian inspired cajun chicken, supergarlicfied oiled l…" at bounding box center [553, 243] width 215 height 122
click at [517, 281] on input "0" at bounding box center [481, 292] width 71 height 23
click at [563, 259] on div "$12.30 /item ($13.41 w/ GST)" at bounding box center [553, 252] width 225 height 41
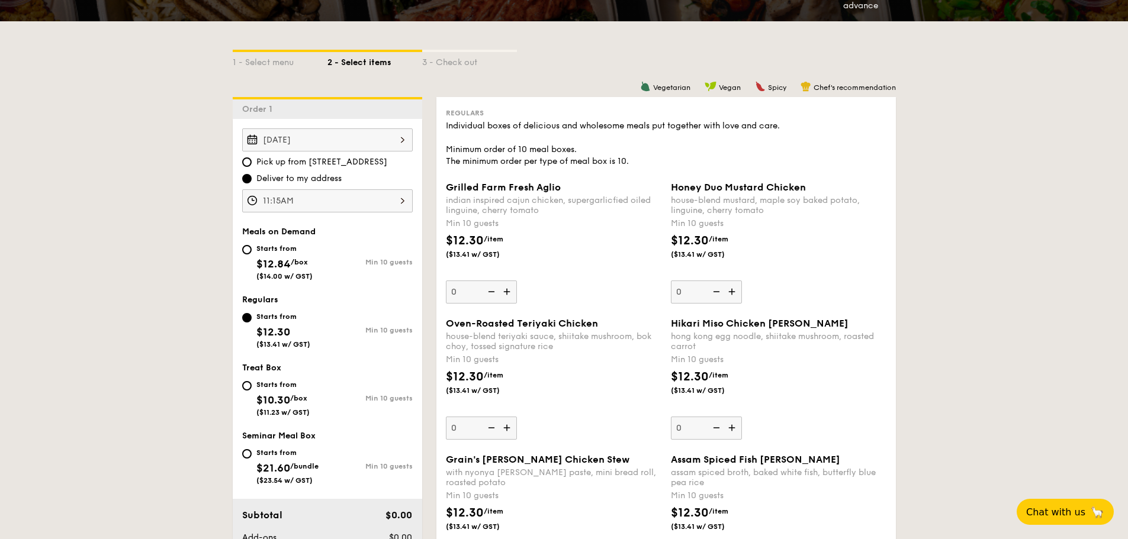
click at [517, 281] on input "0" at bounding box center [481, 292] width 71 height 23
click at [494, 256] on span "($13.41 w/ GST)" at bounding box center [486, 254] width 81 height 9
click at [494, 281] on input "0" at bounding box center [481, 292] width 71 height 23
click at [478, 245] on span "$12.30" at bounding box center [465, 241] width 38 height 14
click at [478, 281] on input "0" at bounding box center [481, 292] width 71 height 23
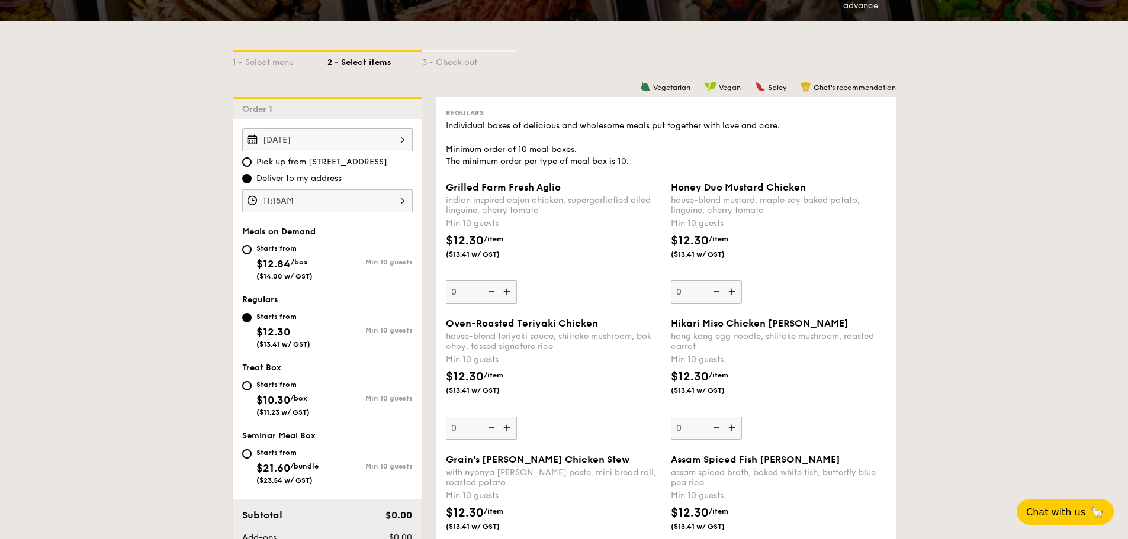
click at [475, 245] on span "$12.30" at bounding box center [465, 241] width 38 height 14
click at [475, 281] on input "0" at bounding box center [481, 292] width 71 height 23
click at [594, 293] on div "Grilled Farm Fresh Aglio indian inspired cajun chicken, supergarlicfied oiled l…" at bounding box center [553, 243] width 215 height 122
click at [517, 293] on input "0" at bounding box center [481, 292] width 71 height 23
click at [553, 391] on div "$12.30 /item ($13.41 w/ GST)" at bounding box center [553, 388] width 225 height 41
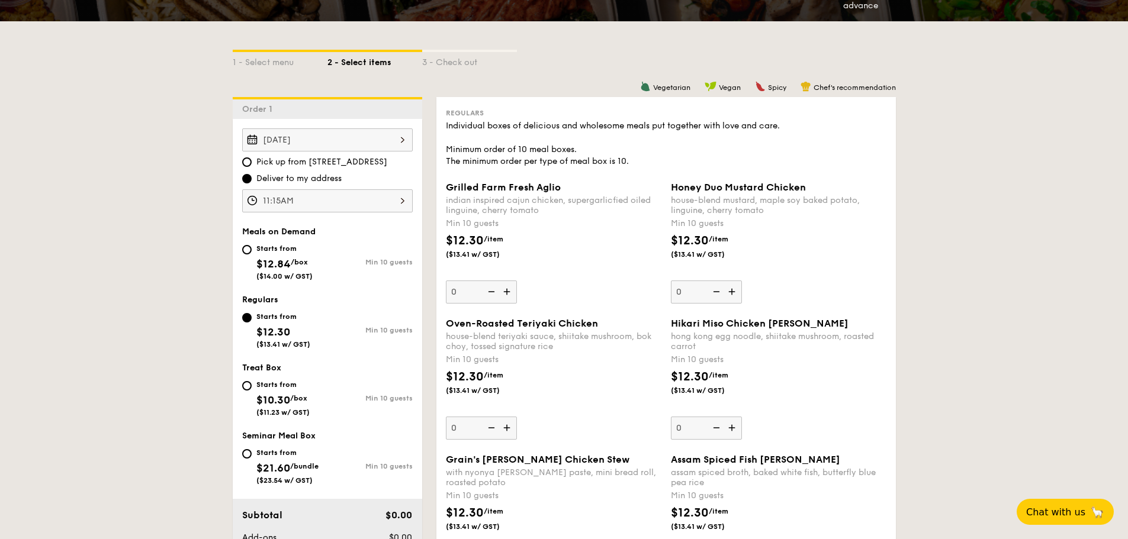
click at [517, 417] on input "0" at bounding box center [481, 428] width 71 height 23
click at [554, 385] on div "$12.30 /item ($13.41 w/ GST)" at bounding box center [553, 388] width 225 height 41
click at [517, 417] on input "0" at bounding box center [481, 428] width 71 height 23
click at [555, 381] on div "$12.30 /item ($13.41 w/ GST)" at bounding box center [553, 388] width 225 height 41
click at [517, 417] on input "0" at bounding box center [481, 428] width 71 height 23
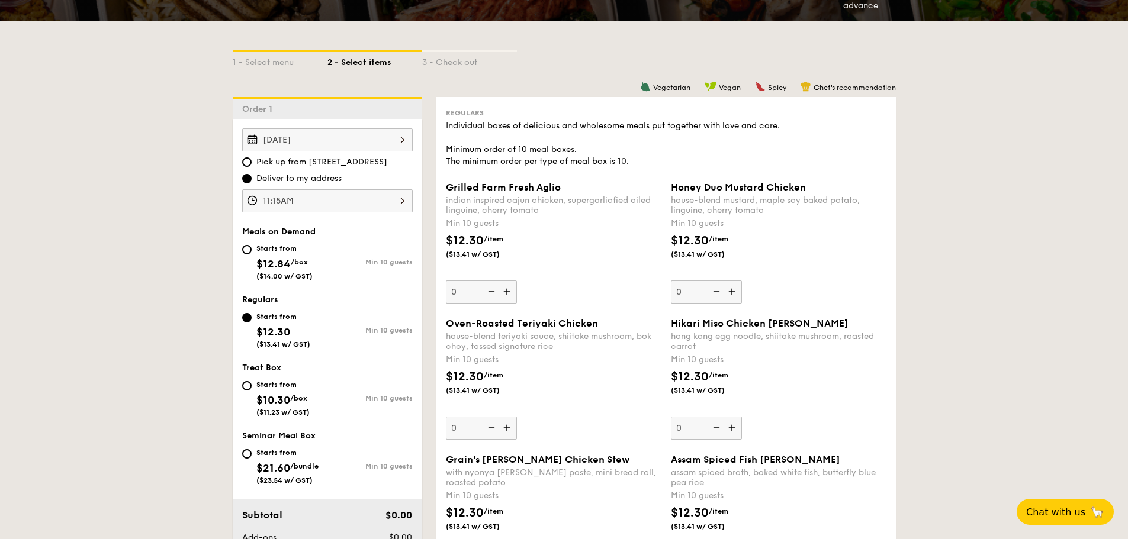
click at [469, 344] on div "house-blend teriyaki sauce, shiitake mushroom, bok choy, tossed signature rice" at bounding box center [553, 342] width 215 height 20
click at [469, 417] on input "0" at bounding box center [481, 428] width 71 height 23
click at [468, 342] on div "house-blend teriyaki sauce, shiitake mushroom, bok choy, tossed signature rice" at bounding box center [553, 342] width 215 height 20
click at [468, 417] on input "0" at bounding box center [481, 428] width 71 height 23
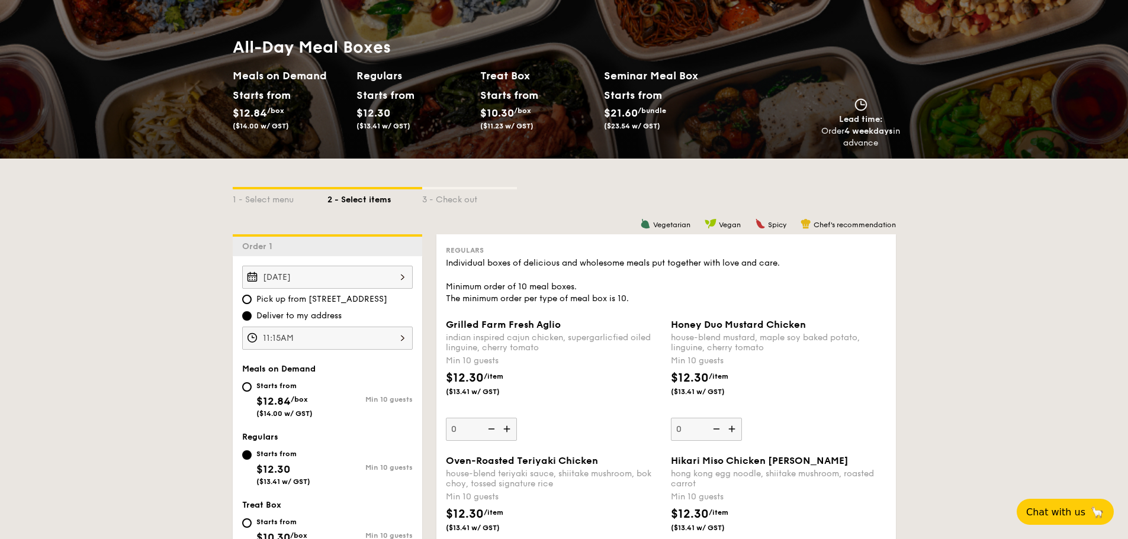
scroll to position [118, 0]
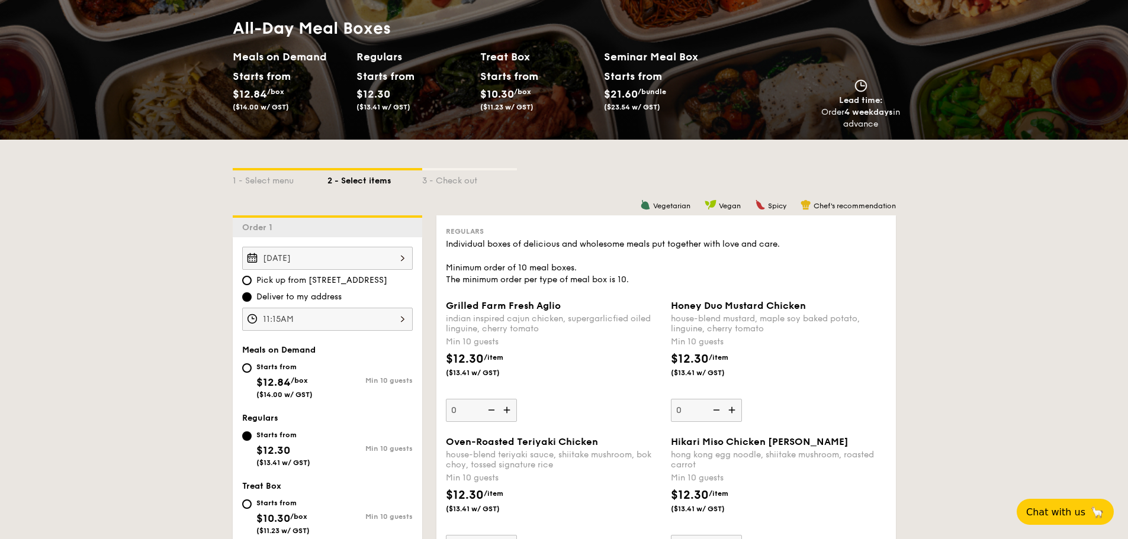
click at [303, 381] on span "/box" at bounding box center [299, 381] width 17 height 8
click at [252, 373] on input "Starts from $12.84 /box ($14.00 w/ GST) Min 10 guests" at bounding box center [246, 368] width 9 height 9
radio input "true"
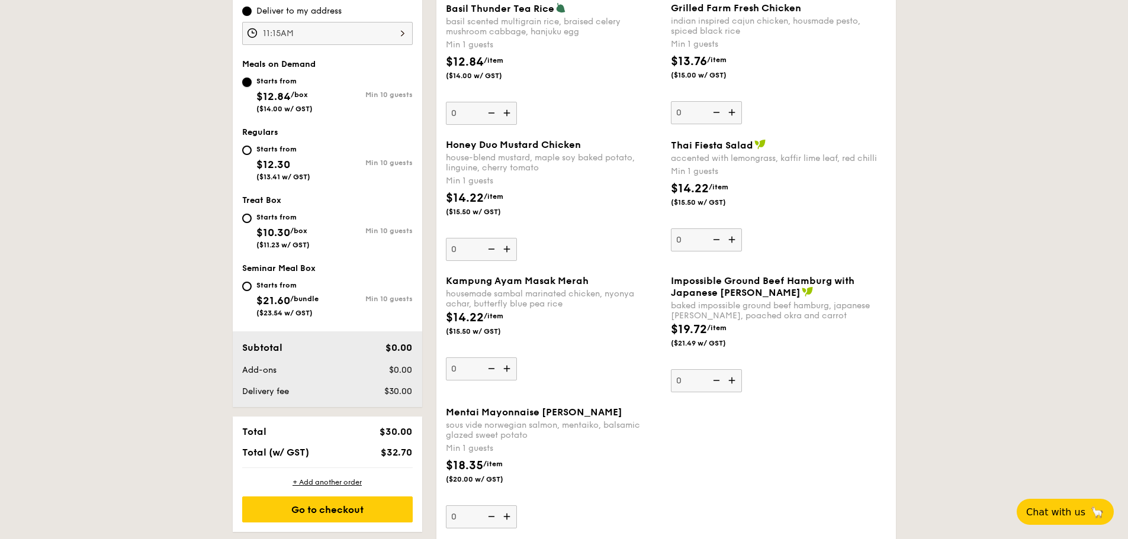
scroll to position [237, 0]
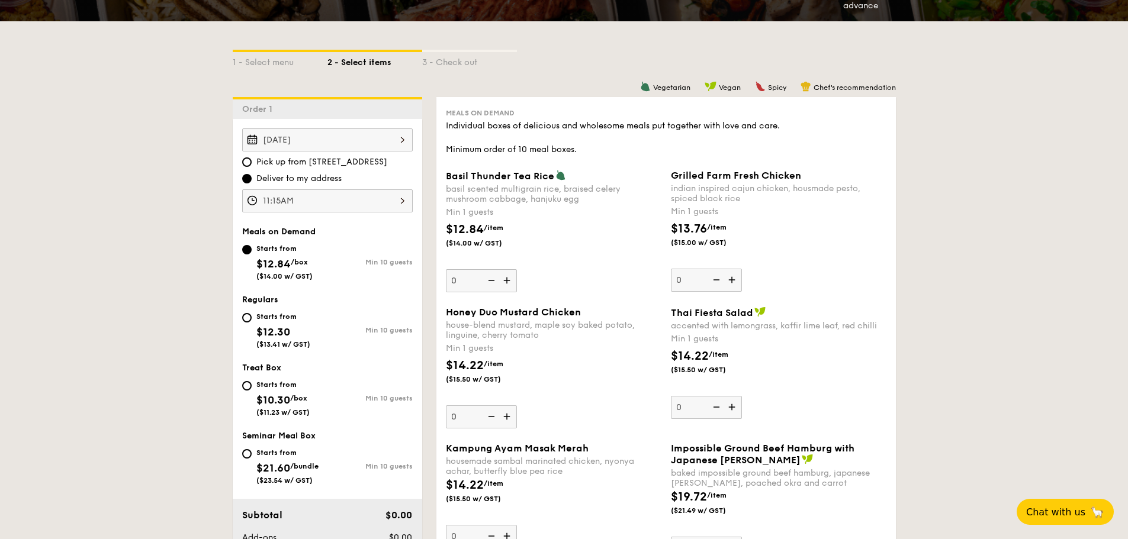
click at [269, 321] on div "Starts from" at bounding box center [283, 316] width 54 height 9
click at [252, 321] on input "Starts from $12.30 ($13.41 w/ GST) Min 10 guests" at bounding box center [246, 317] width 9 height 9
radio input "true"
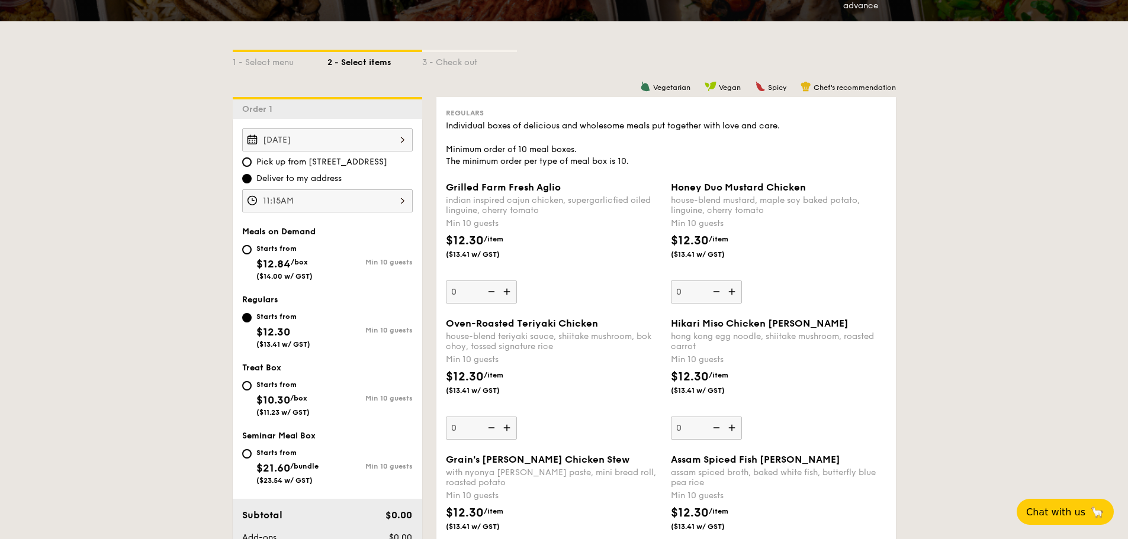
click at [266, 247] on div "Starts from" at bounding box center [284, 248] width 56 height 9
click at [252, 247] on input "Starts from $12.84 /box ($14.00 w/ GST) Min 10 guests" at bounding box center [246, 249] width 9 height 9
radio input "true"
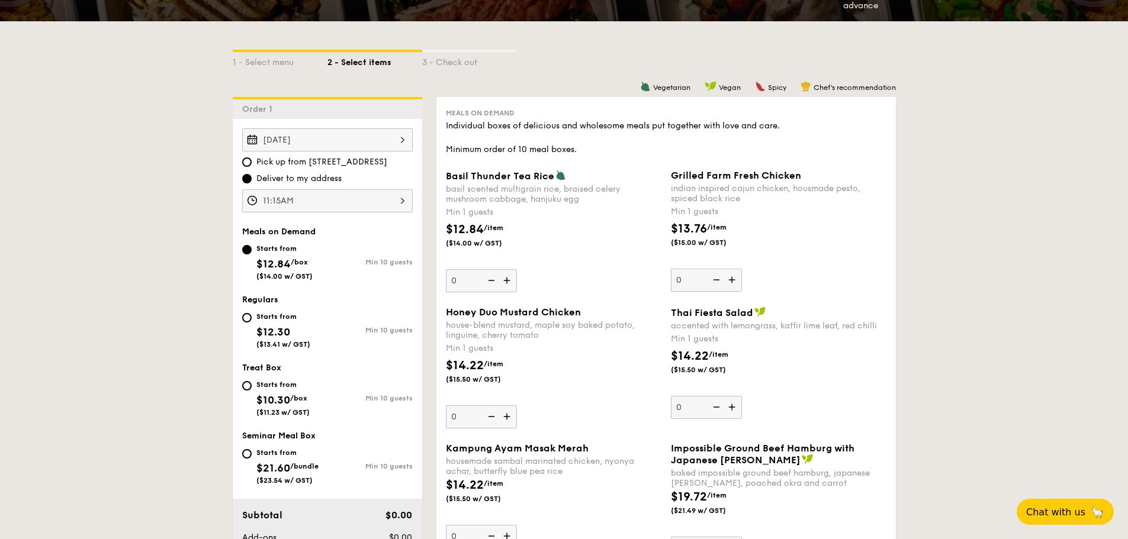
click at [281, 394] on span "$10.30" at bounding box center [273, 400] width 34 height 13
click at [252, 391] on input "Starts from $10.30 /box ($11.23 w/ GST) Min 10 guests" at bounding box center [246, 385] width 9 height 9
radio input "true"
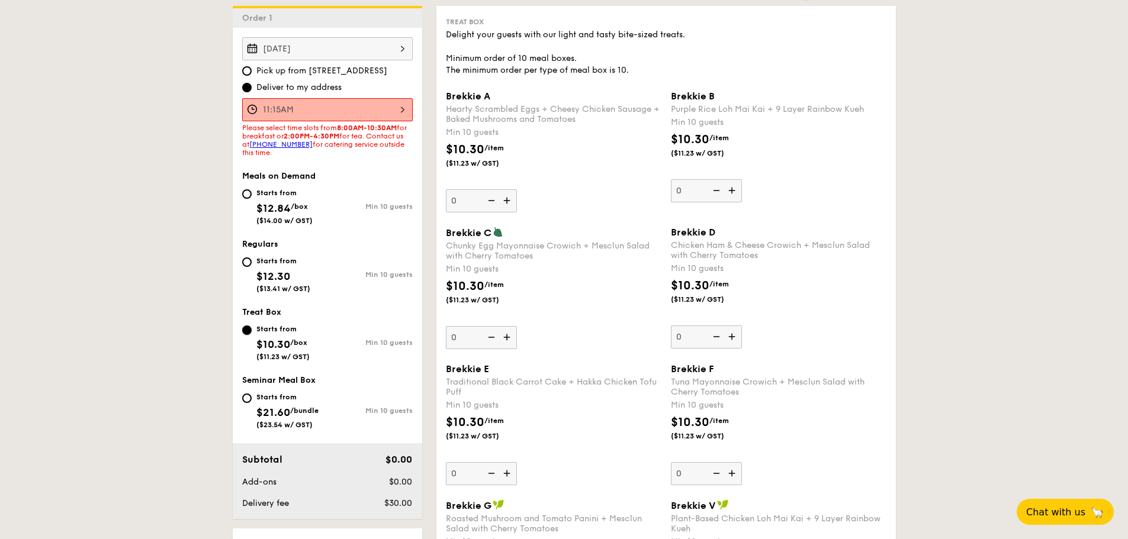
scroll to position [355, 0]
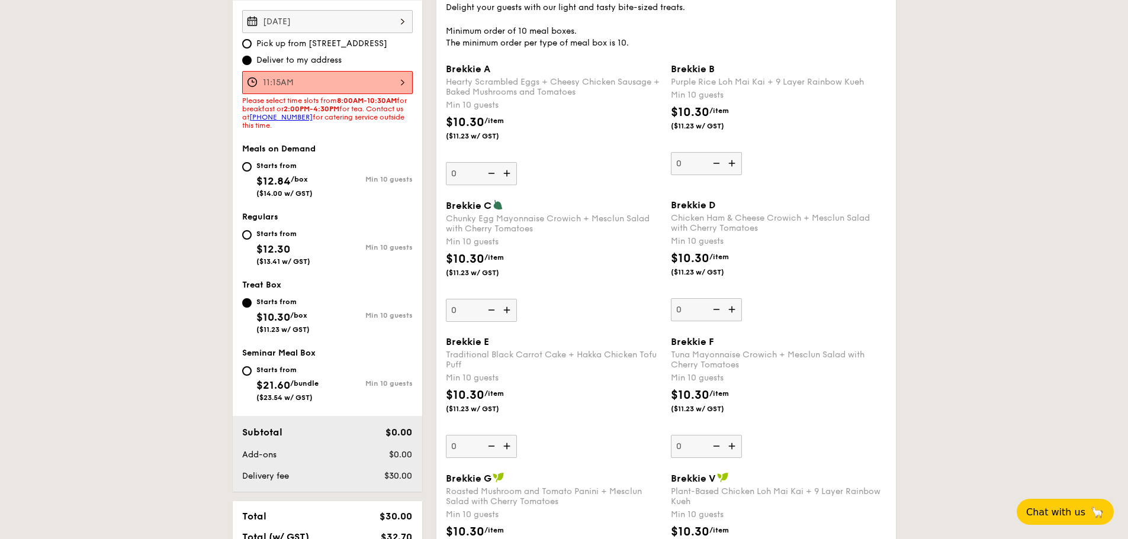
click at [295, 370] on div "Starts from" at bounding box center [287, 369] width 62 height 9
click at [252, 370] on input "Starts from $21.60 /bundle ($23.54 w/ GST) Min 10 guests" at bounding box center [246, 370] width 9 height 9
radio input "true"
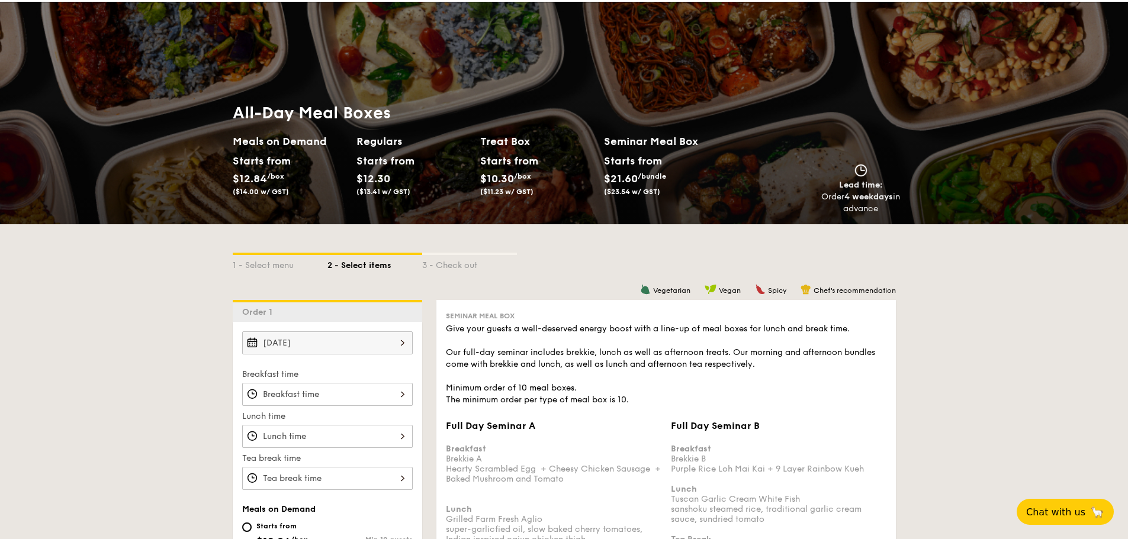
scroll to position [0, 0]
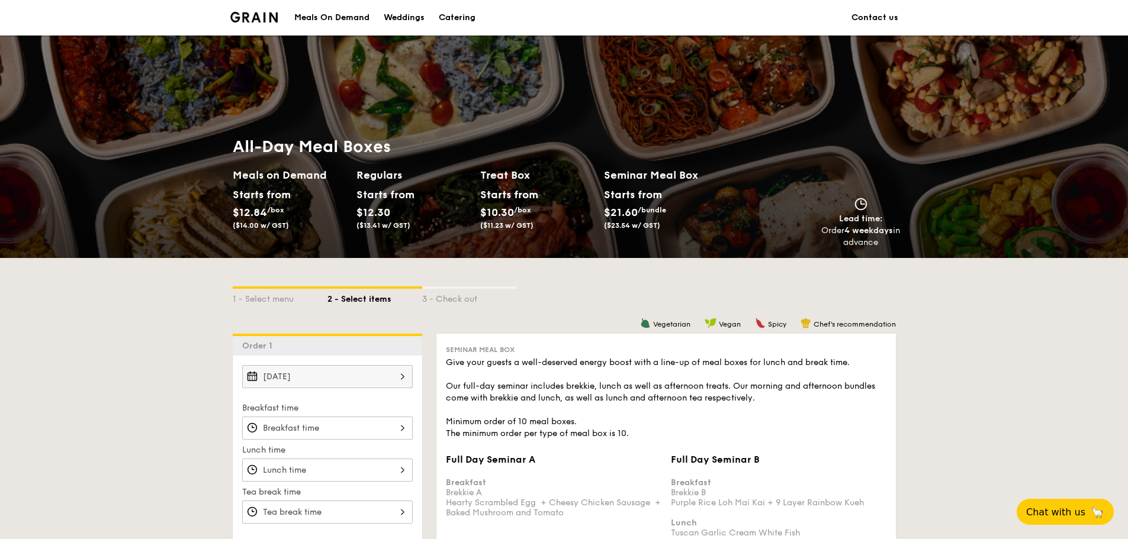
click at [359, 8] on div "Meals On Demand" at bounding box center [331, 18] width 75 height 36
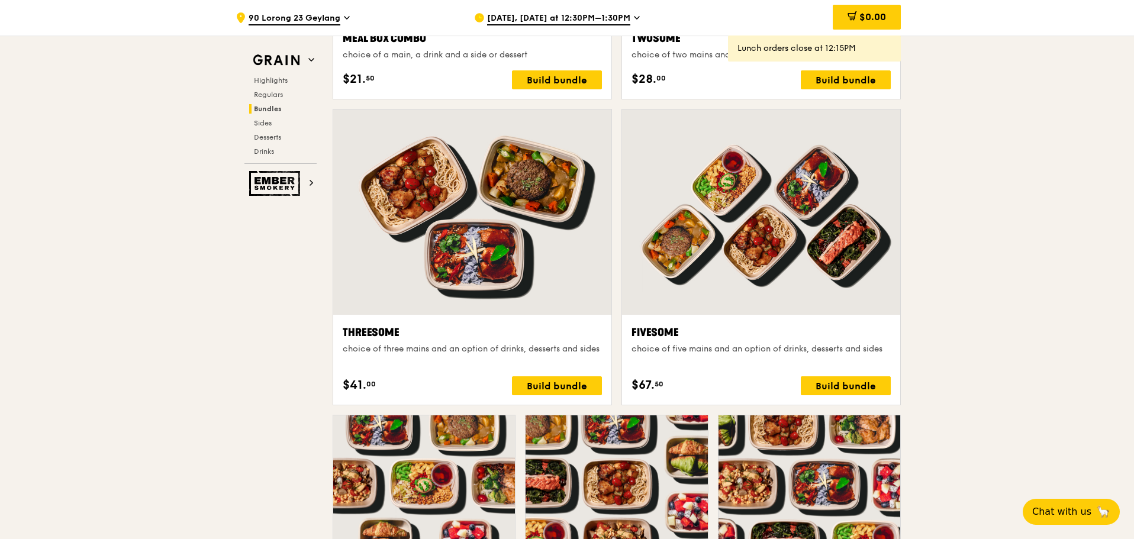
scroll to position [2013, 0]
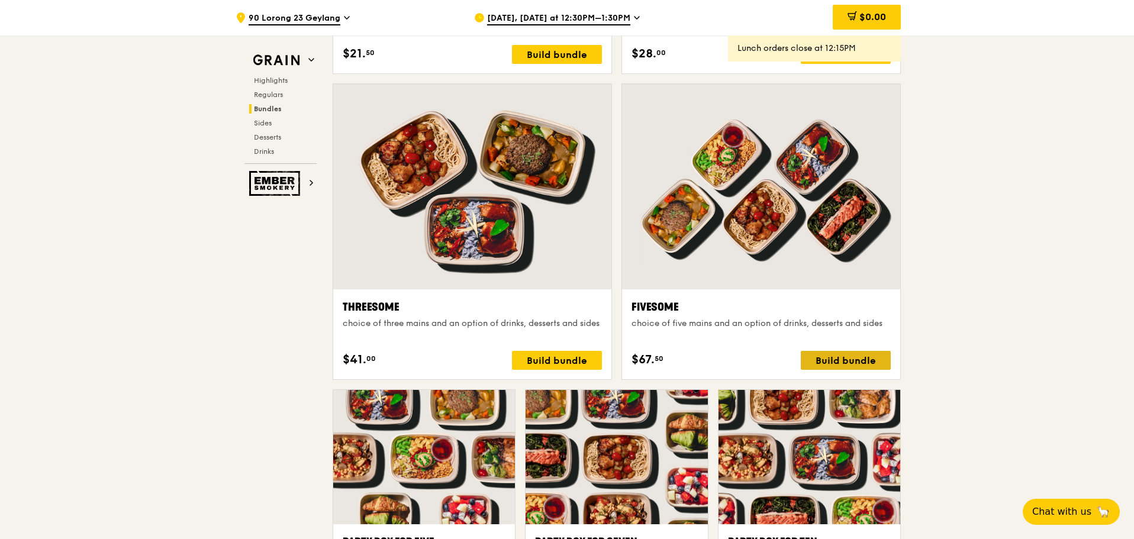
click at [828, 358] on div "Build bundle" at bounding box center [846, 360] width 90 height 19
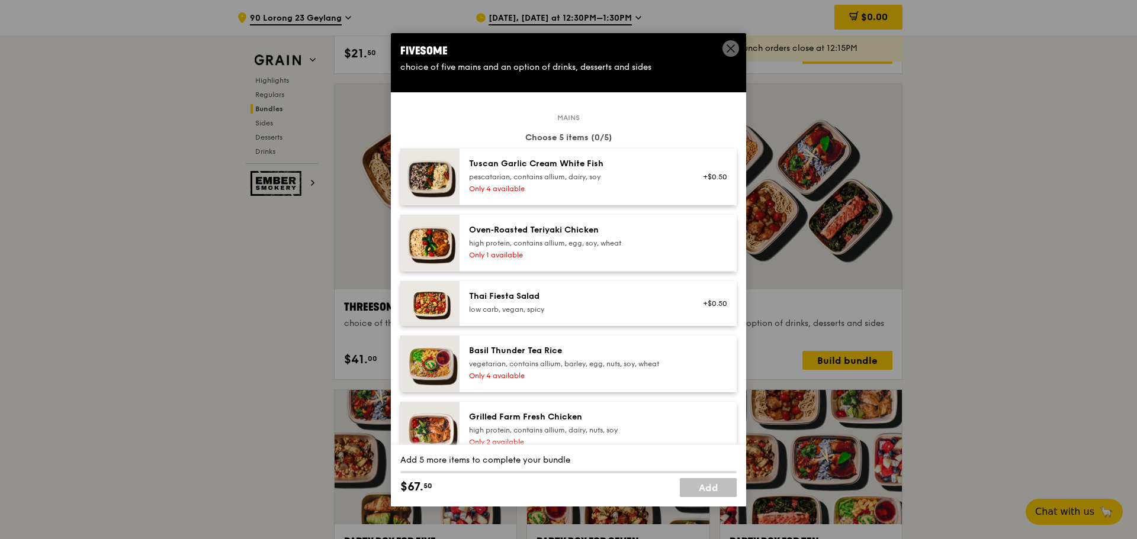
click at [725, 52] on icon at bounding box center [730, 48] width 11 height 11
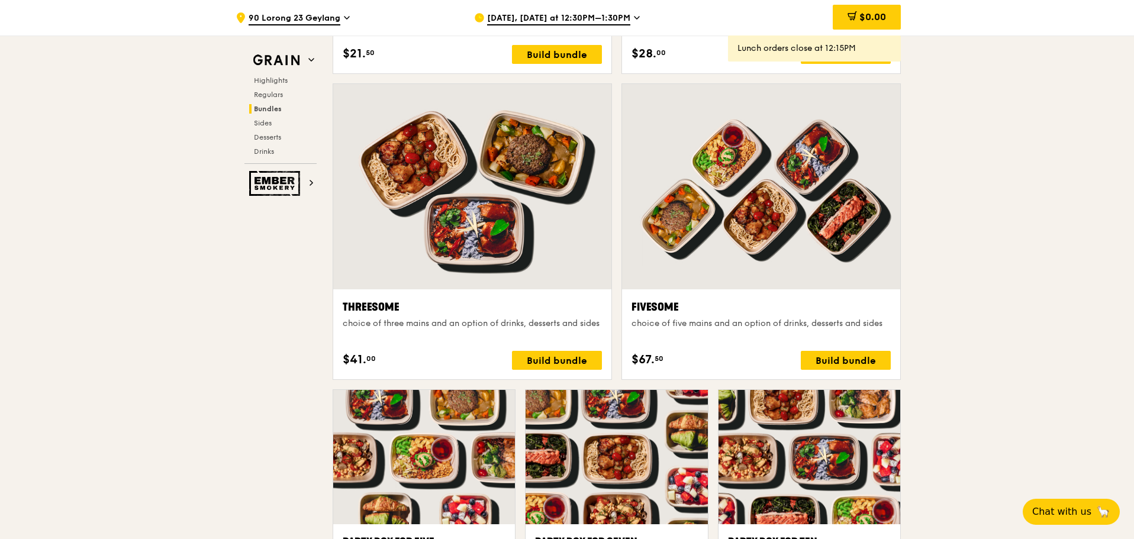
click at [610, 22] on span "Aug 25, Today at 12:30PM–1:30PM" at bounding box center [558, 18] width 143 height 13
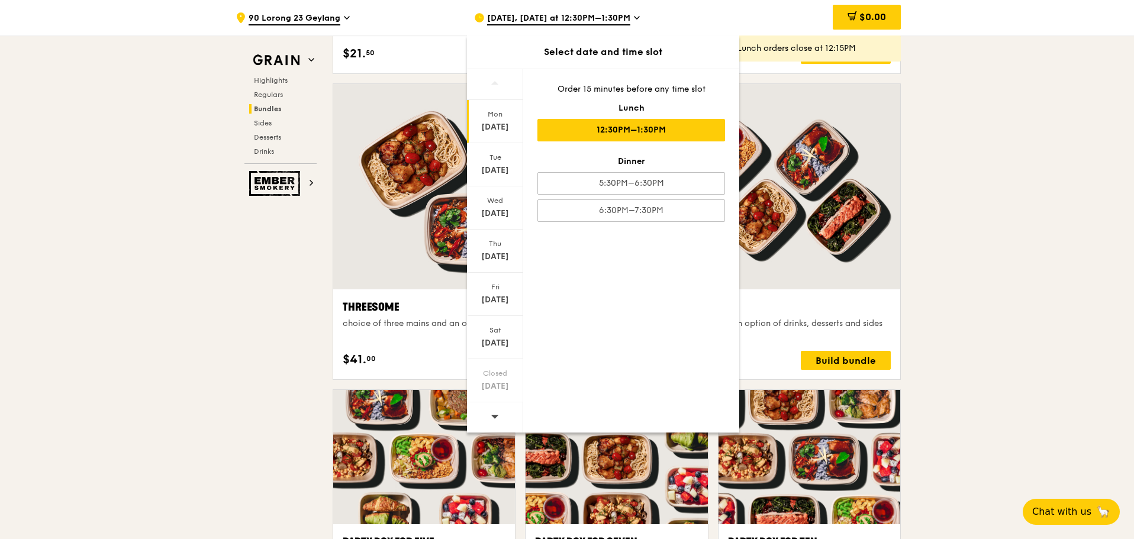
click at [482, 411] on div at bounding box center [495, 418] width 56 height 30
click at [494, 418] on icon at bounding box center [495, 416] width 8 height 9
click at [499, 345] on div "Sep 6" at bounding box center [495, 343] width 53 height 12
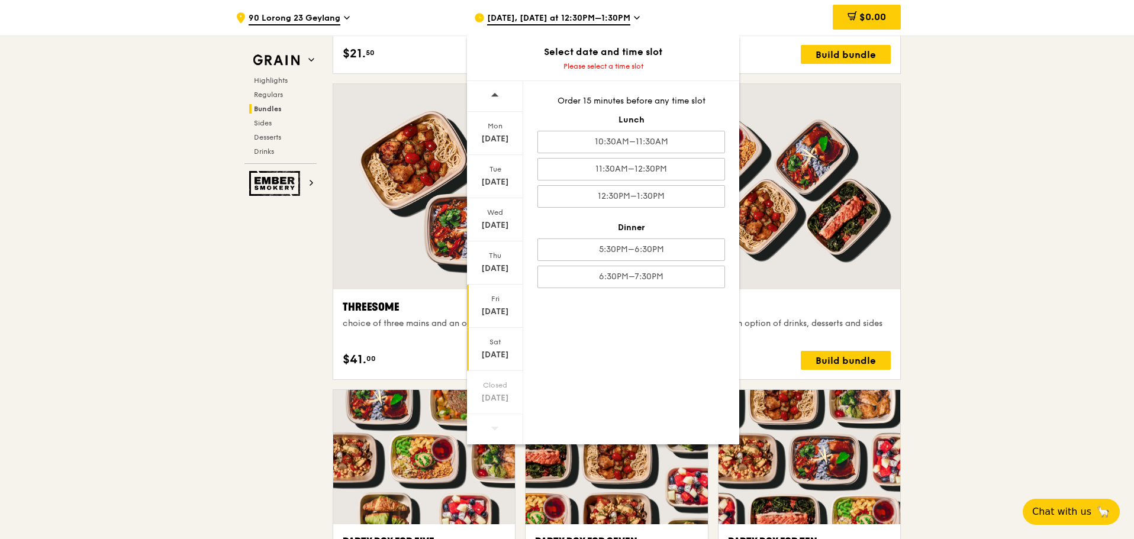
click at [506, 309] on div "Sep 5" at bounding box center [495, 312] width 53 height 12
click at [497, 226] on div "Sep 3" at bounding box center [495, 226] width 53 height 12
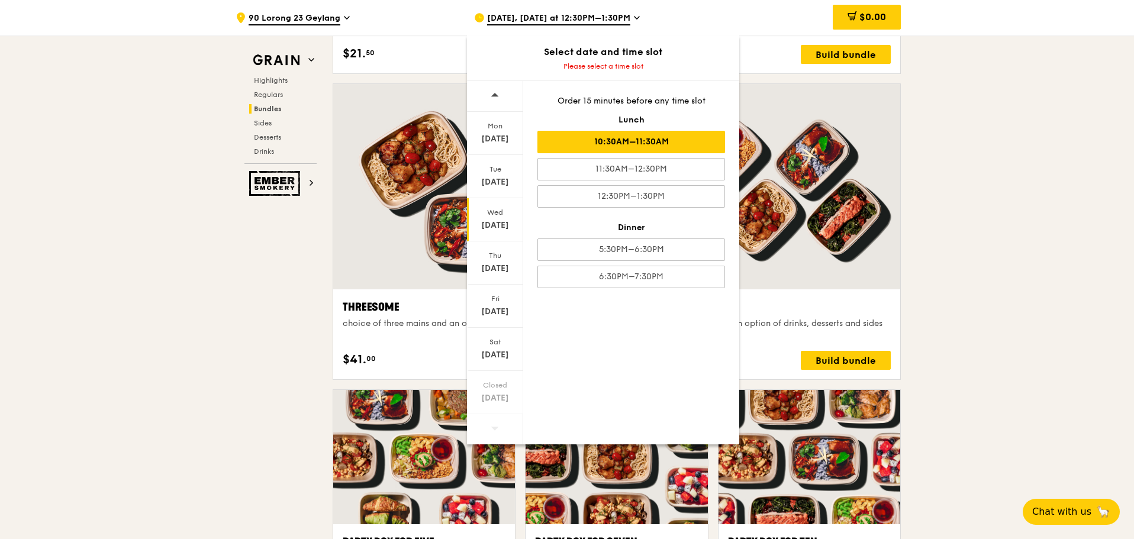
click at [687, 142] on div "10:30AM–11:30AM" at bounding box center [632, 142] width 188 height 22
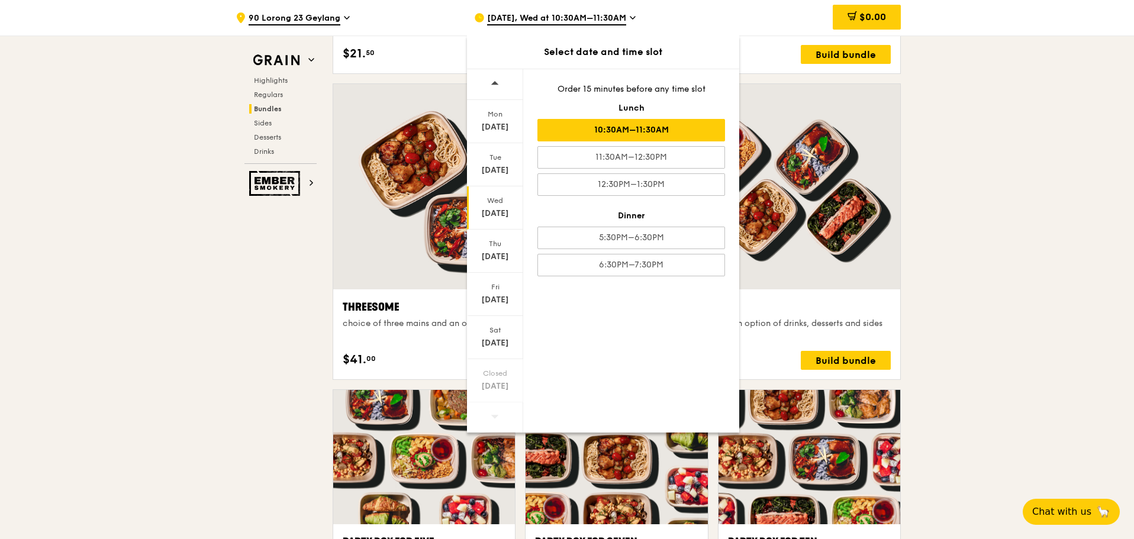
click at [1018, 352] on div ".cls-1 { fill: none; stroke: #fff; stroke-linecap: round; stroke-linejoin: roun…" at bounding box center [567, 522] width 1134 height 4999
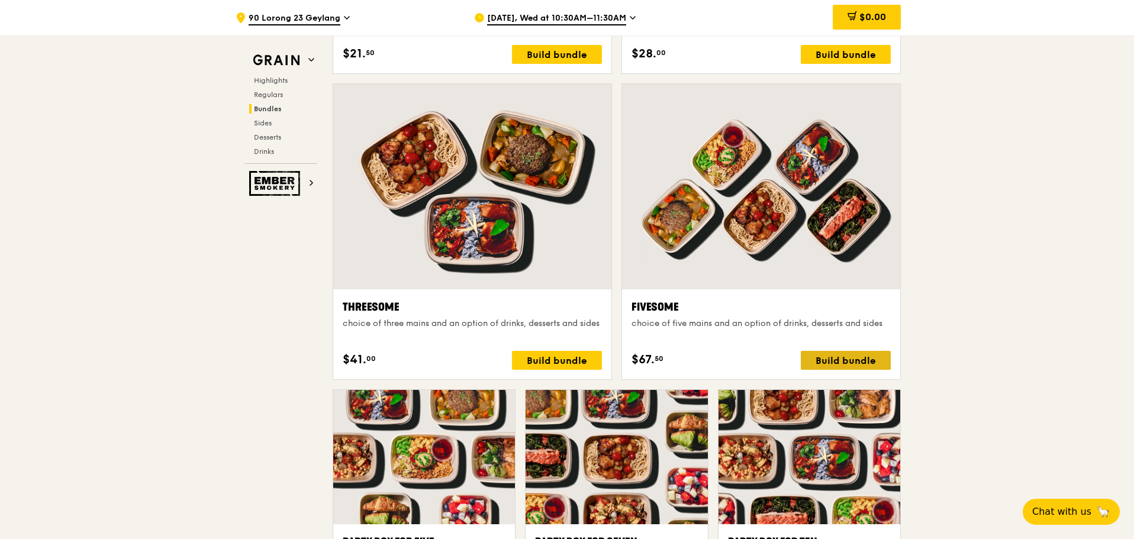
click at [858, 362] on div "Build bundle" at bounding box center [846, 360] width 90 height 19
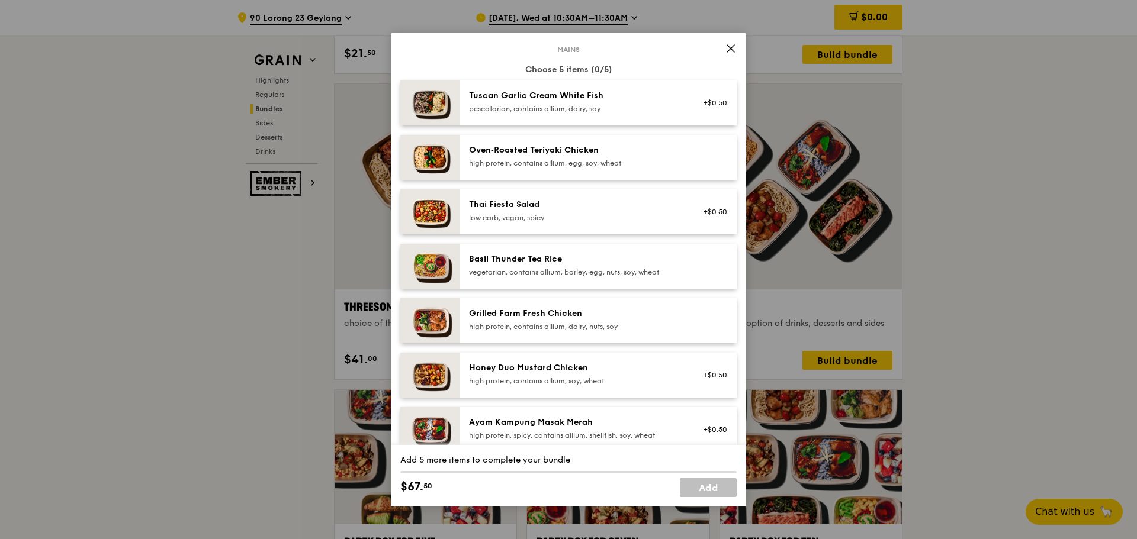
scroll to position [0, 0]
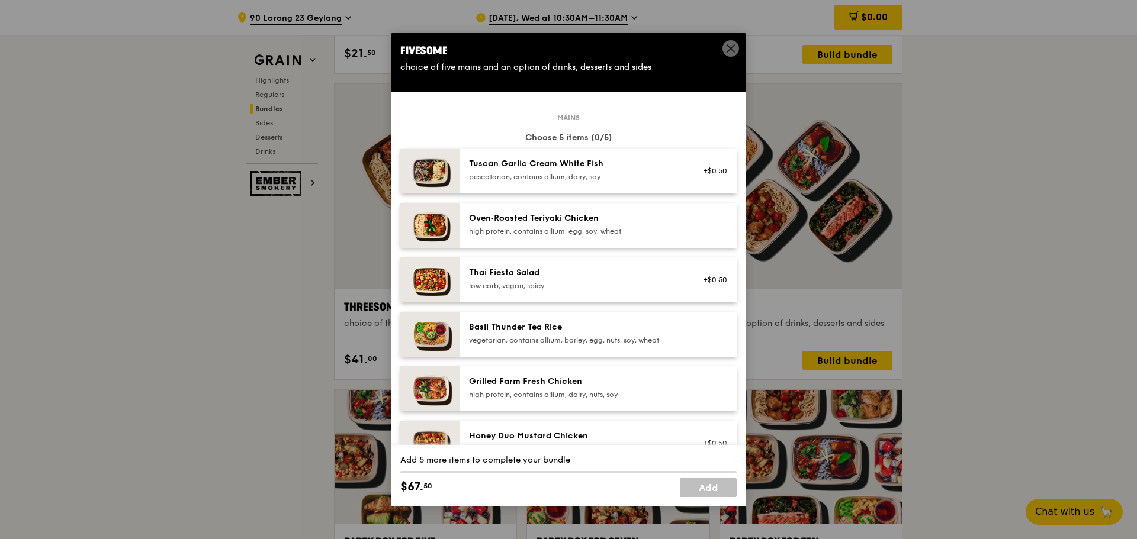
click at [623, 175] on div "pescatarian, contains allium, dairy, soy" at bounding box center [575, 176] width 213 height 9
click at [592, 237] on div "Oven‑Roasted Teriyaki Chicken high protein, contains allium, egg, soy, wheat" at bounding box center [575, 226] width 227 height 26
click at [578, 274] on div "Thai Fiesta Salad" at bounding box center [575, 273] width 213 height 12
click at [550, 319] on div "Basil Thunder Tea Rice vegetarian, contains allium, barley, egg, nuts, soy, whe…" at bounding box center [597, 334] width 277 height 45
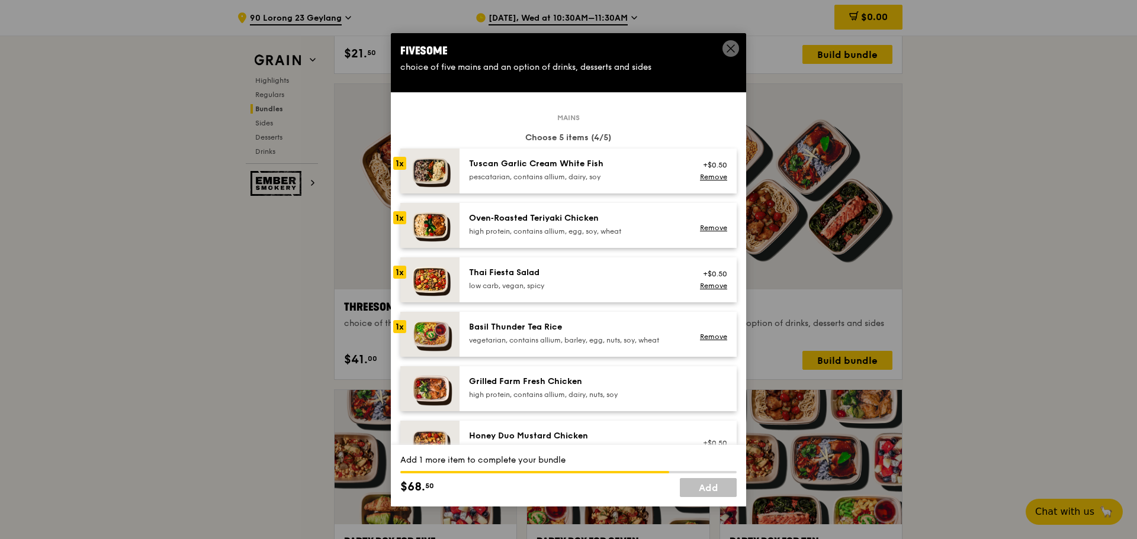
drag, startPoint x: 567, startPoint y: 379, endPoint x: 615, endPoint y: 346, distance: 58.6
click at [568, 380] on div "Grilled Farm Fresh Chicken" at bounding box center [575, 382] width 213 height 12
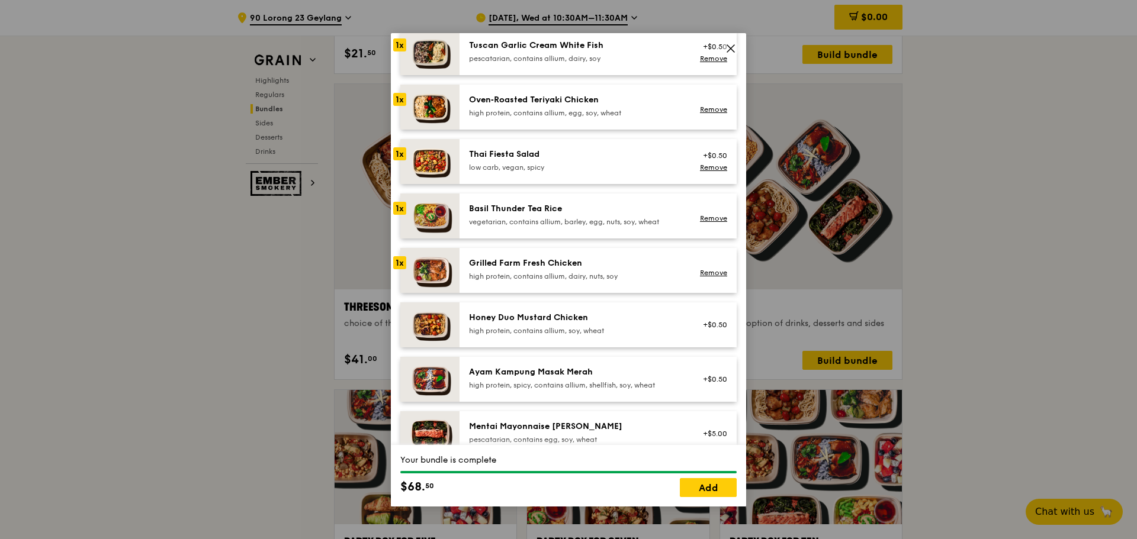
click at [575, 329] on div "high protein, contains allium, soy, wheat" at bounding box center [575, 330] width 213 height 9
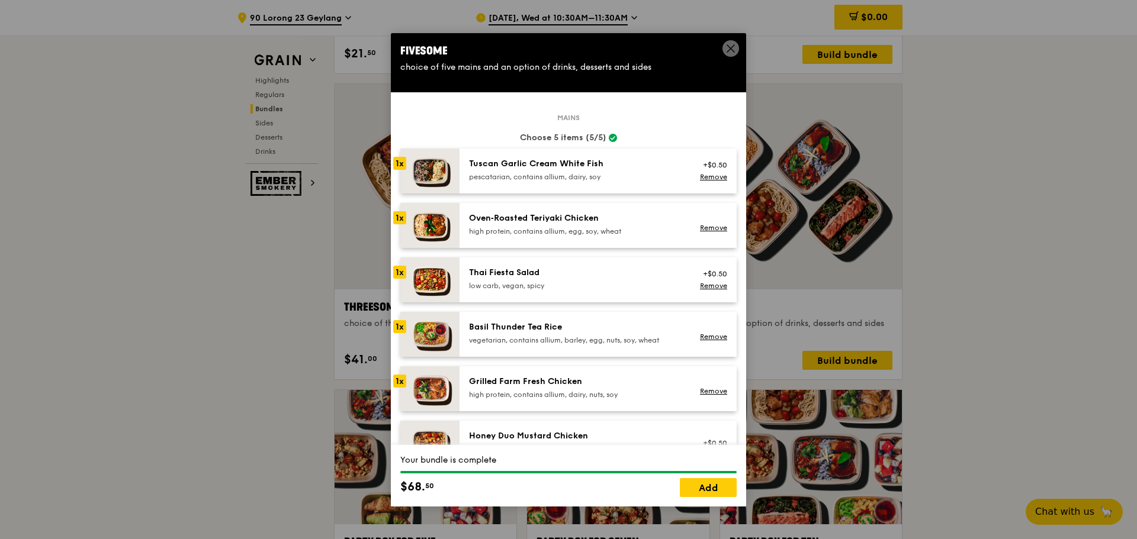
click at [562, 227] on div "high protein, contains allium, egg, soy, wheat" at bounding box center [575, 231] width 213 height 9
click at [565, 279] on div "Thai Fiesta Salad low carb, vegan, spicy" at bounding box center [575, 279] width 213 height 24
click at [710, 287] on link "Remove" at bounding box center [713, 286] width 27 height 8
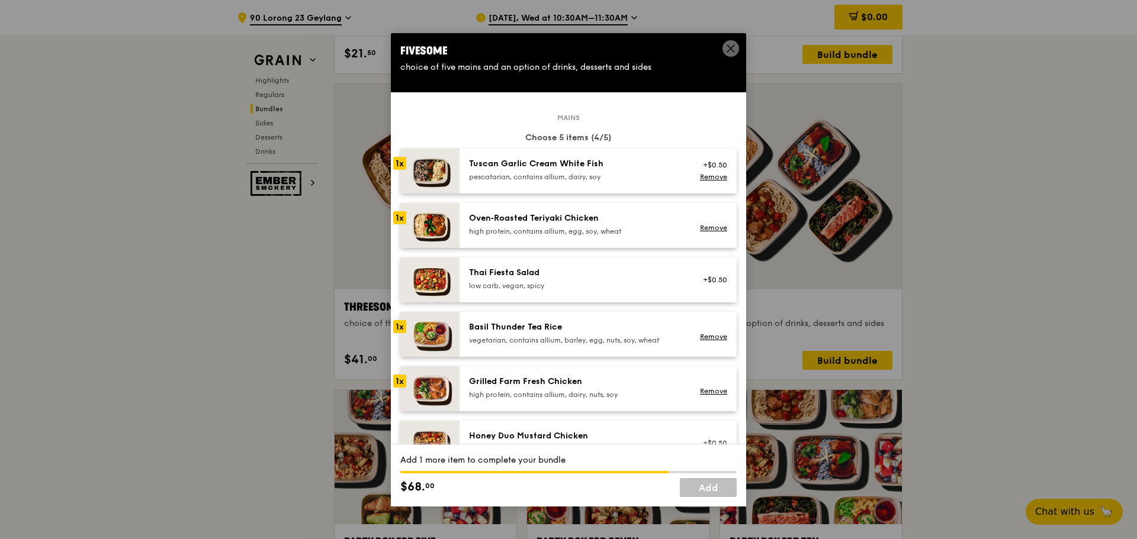
click at [707, 339] on link "Remove" at bounding box center [713, 337] width 27 height 8
click at [600, 233] on div "high protein, contains allium, egg, soy, wheat" at bounding box center [575, 231] width 213 height 9
click at [616, 233] on div "high protein, contains allium, egg, soy, wheat" at bounding box center [575, 231] width 213 height 9
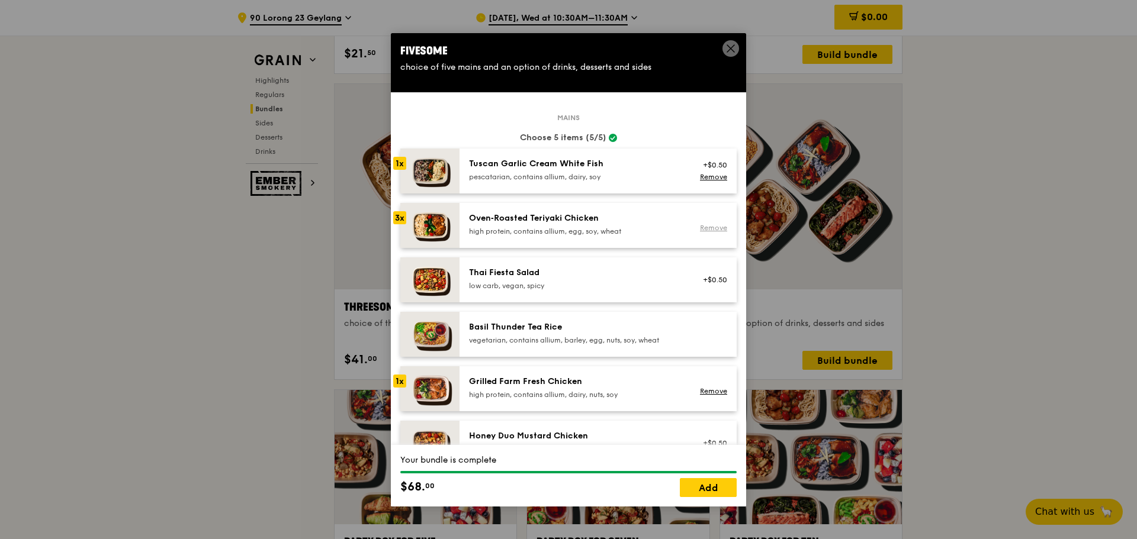
click at [700, 227] on link "Remove" at bounding box center [713, 228] width 27 height 8
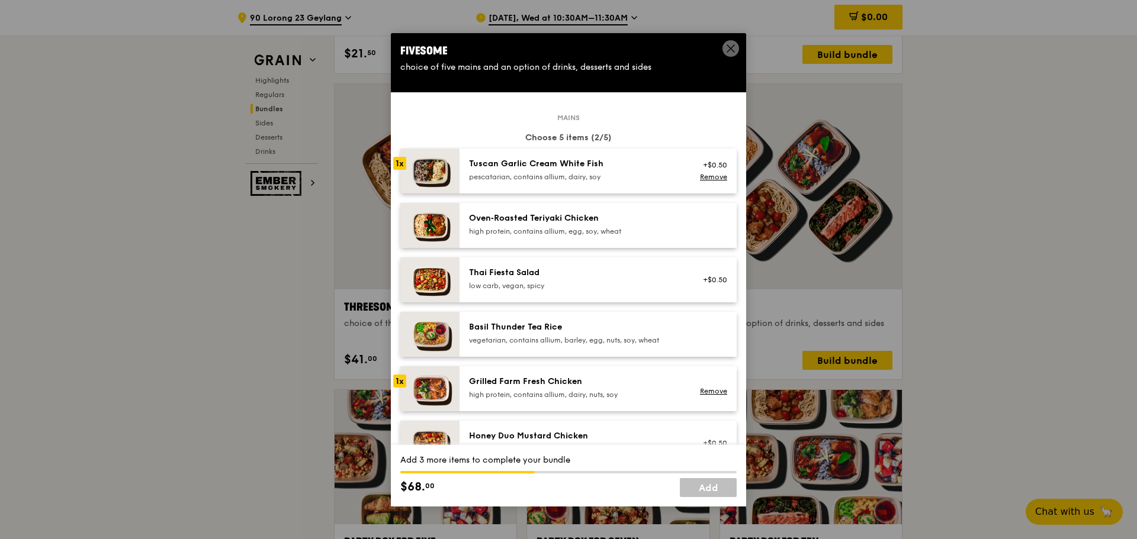
click at [567, 387] on div "Grilled Farm Fresh Chicken" at bounding box center [575, 382] width 213 height 12
click at [700, 387] on link "Remove" at bounding box center [713, 391] width 27 height 8
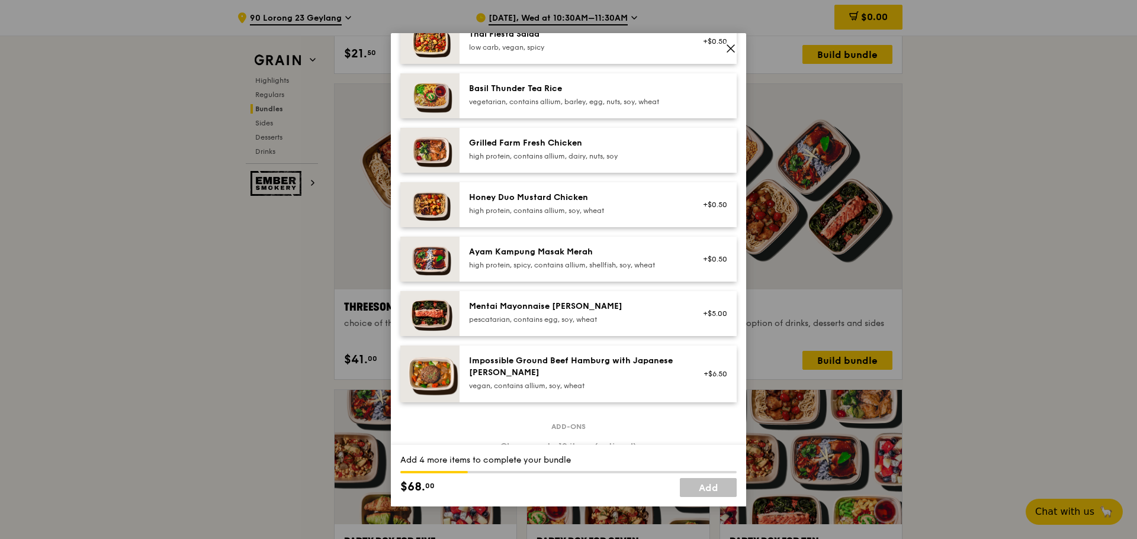
scroll to position [59, 0]
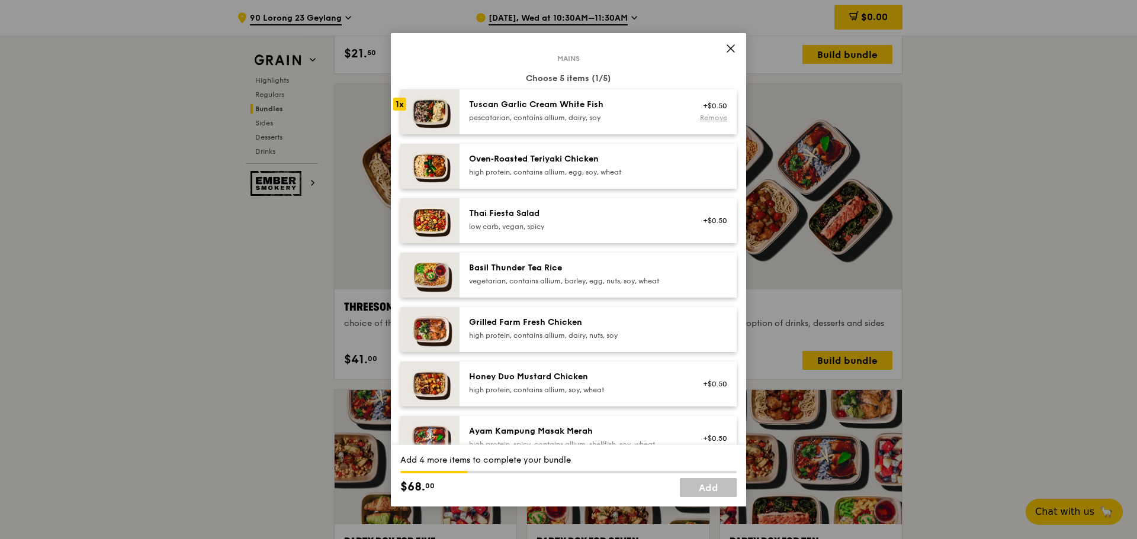
click at [700, 118] on link "Remove" at bounding box center [713, 118] width 27 height 8
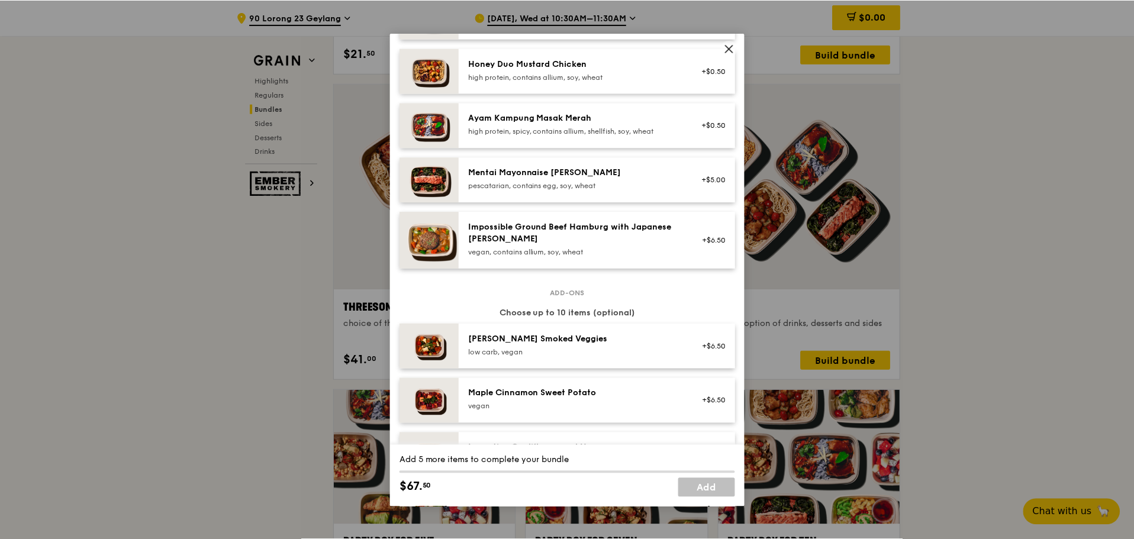
scroll to position [0, 0]
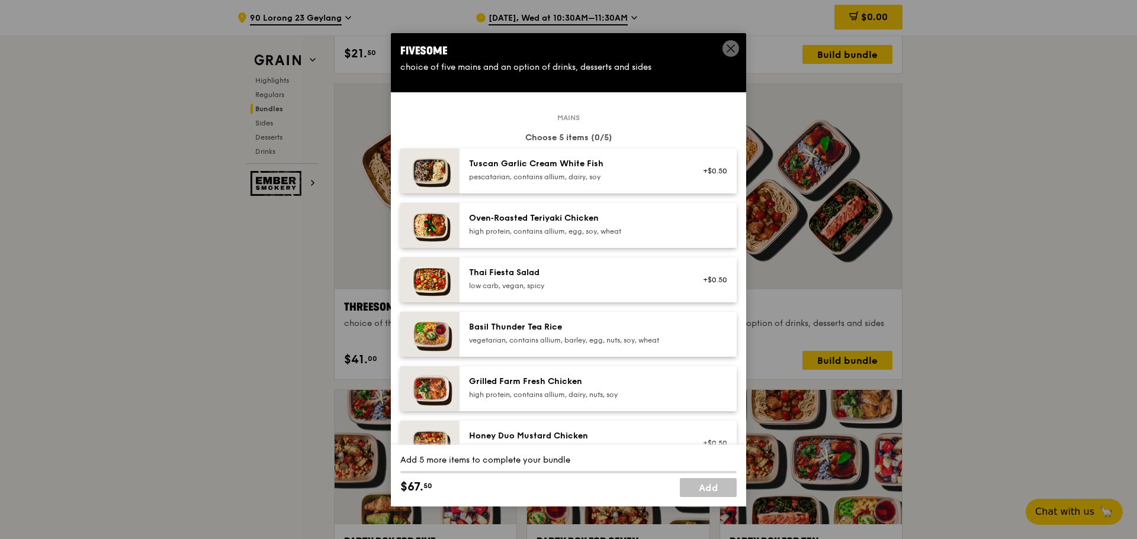
click at [726, 51] on icon at bounding box center [730, 48] width 11 height 11
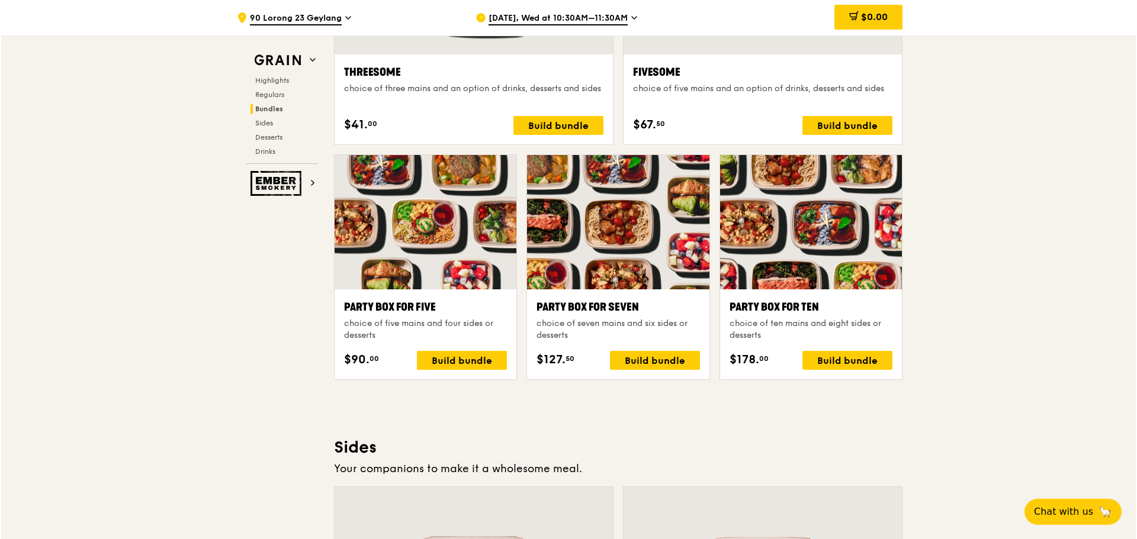
scroll to position [2250, 0]
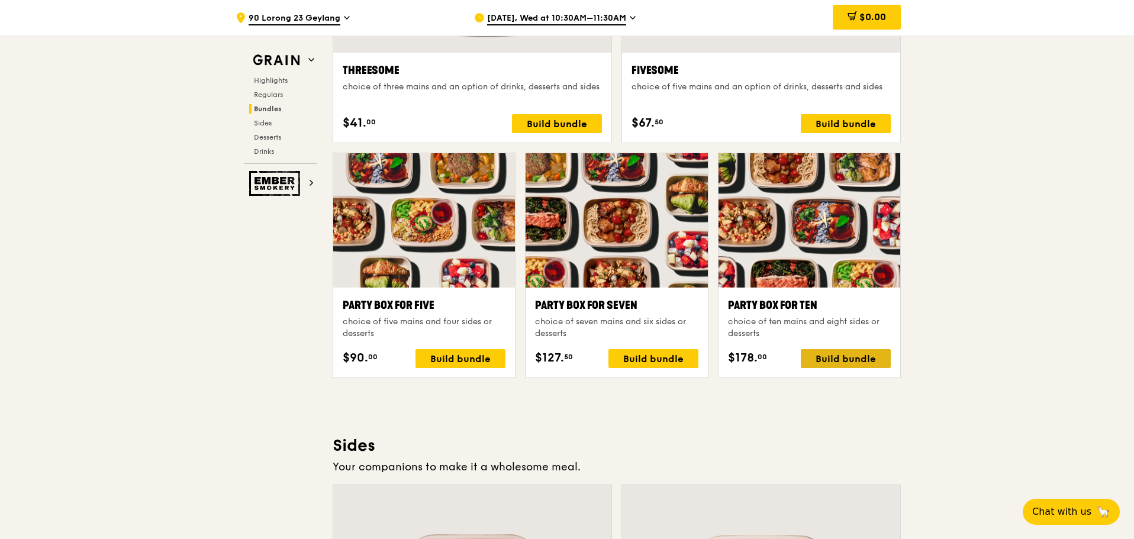
click at [842, 367] on div "Build bundle" at bounding box center [846, 358] width 90 height 19
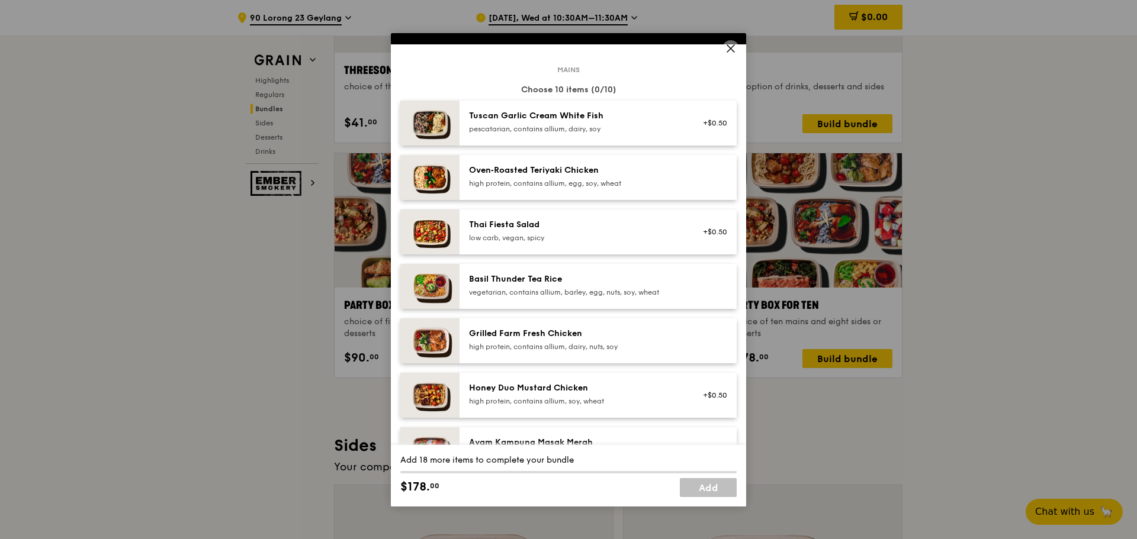
scroll to position [0, 0]
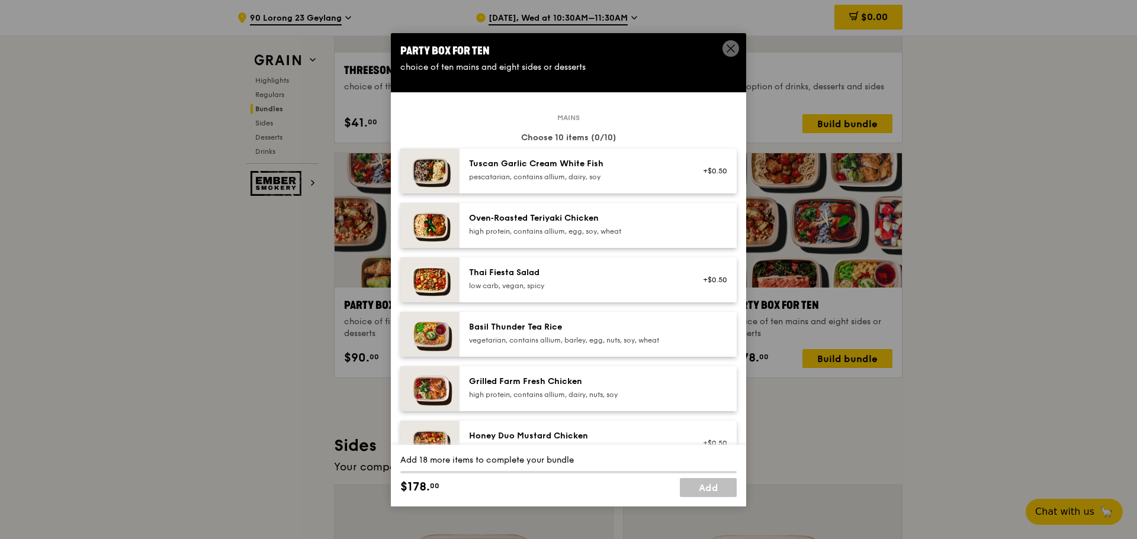
click at [600, 223] on div "Oven‑Roasted Teriyaki Chicken" at bounding box center [575, 219] width 213 height 12
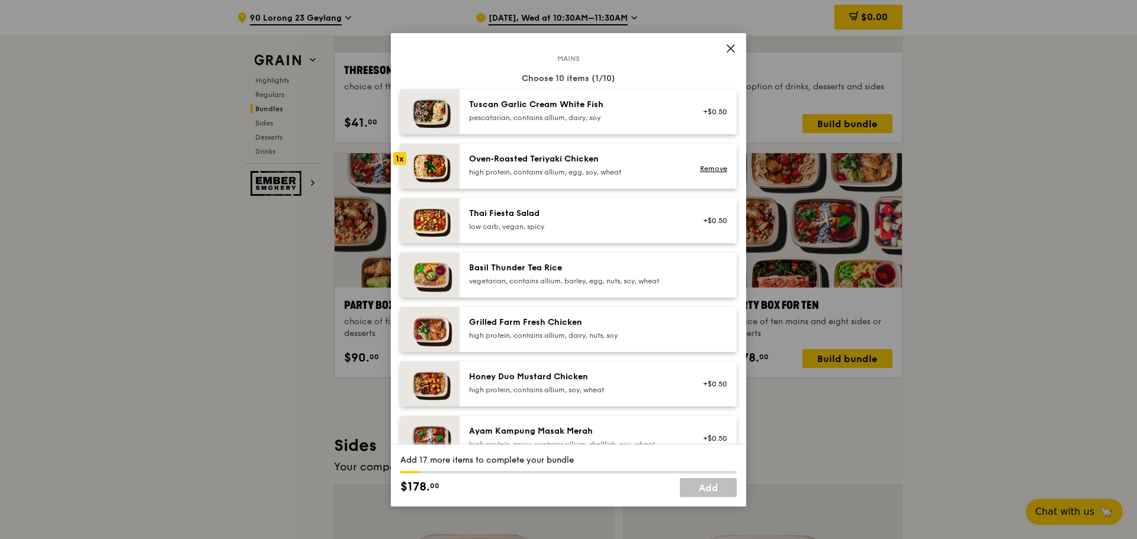
click at [606, 334] on div "high protein, contains allium, dairy, nuts, soy" at bounding box center [575, 335] width 213 height 9
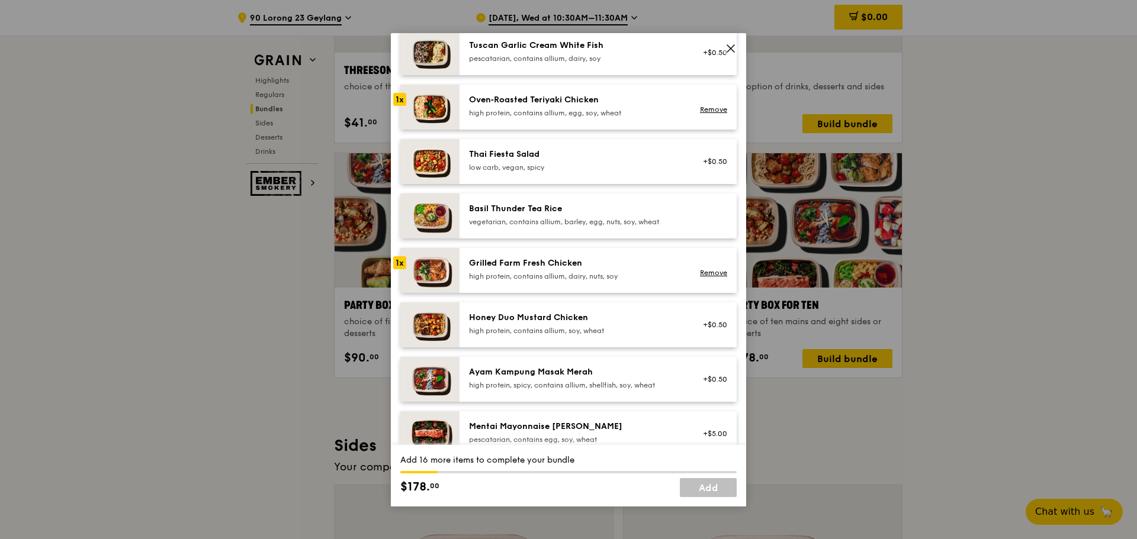
click at [580, 326] on div "high protein, contains allium, soy, wheat" at bounding box center [575, 330] width 213 height 9
click at [578, 377] on div "Ayam Kampung Masak Merah" at bounding box center [575, 372] width 213 height 12
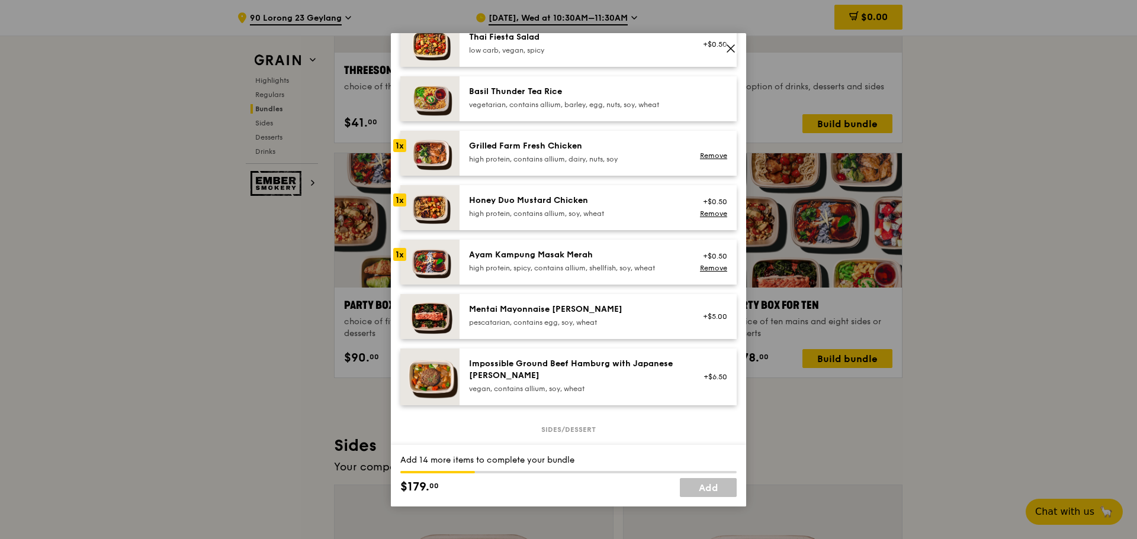
scroll to position [237, 0]
click at [581, 313] on div "Mentai Mayonnaise [PERSON_NAME]" at bounding box center [575, 309] width 213 height 12
click at [593, 312] on div "Mentai Mayonnaise [PERSON_NAME]" at bounding box center [575, 309] width 213 height 12
click at [514, 378] on div "Impossible Ground Beef Hamburg with Japanese [PERSON_NAME]" at bounding box center [575, 369] width 213 height 24
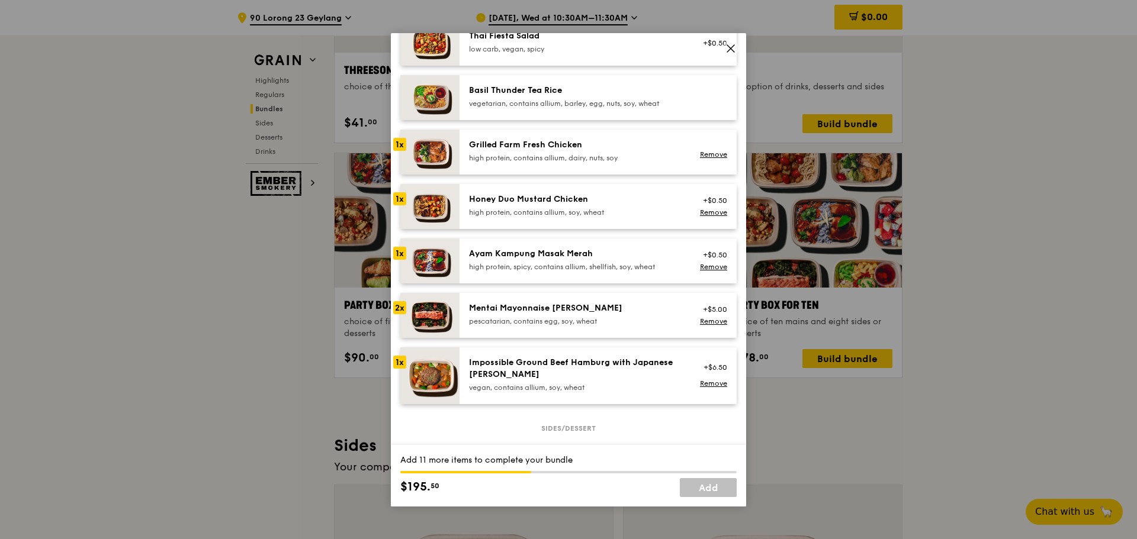
click at [514, 378] on div "Impossible Ground Beef Hamburg with Japanese [PERSON_NAME]" at bounding box center [575, 369] width 213 height 24
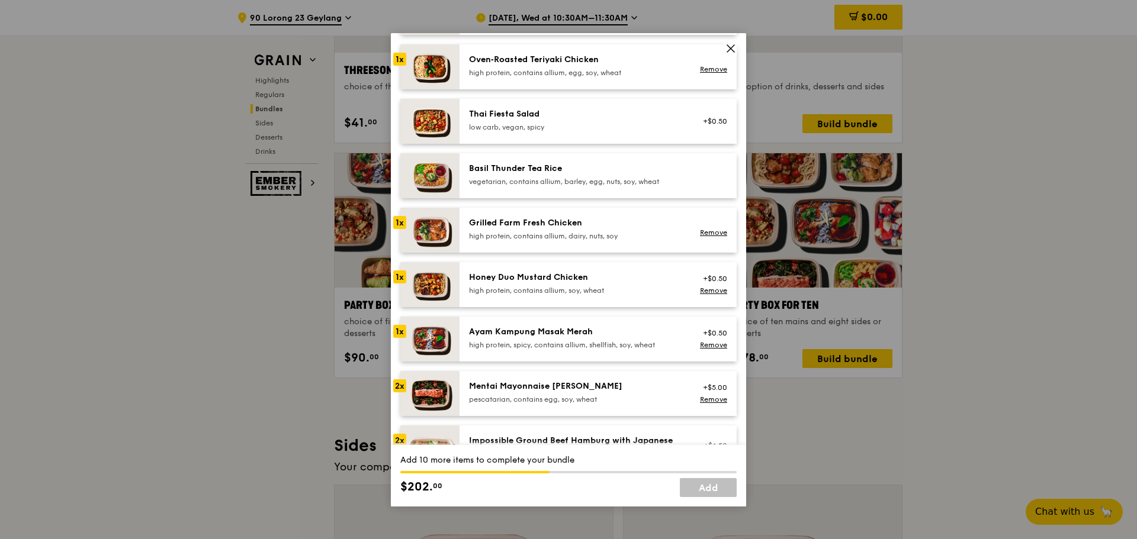
scroll to position [296, 0]
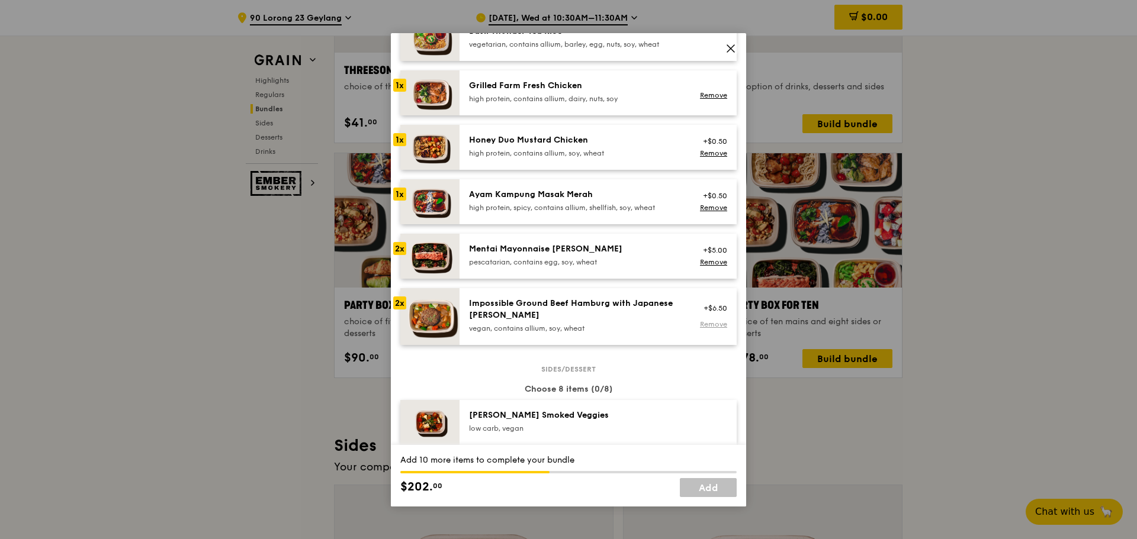
click at [709, 325] on link "Remove" at bounding box center [713, 324] width 27 height 8
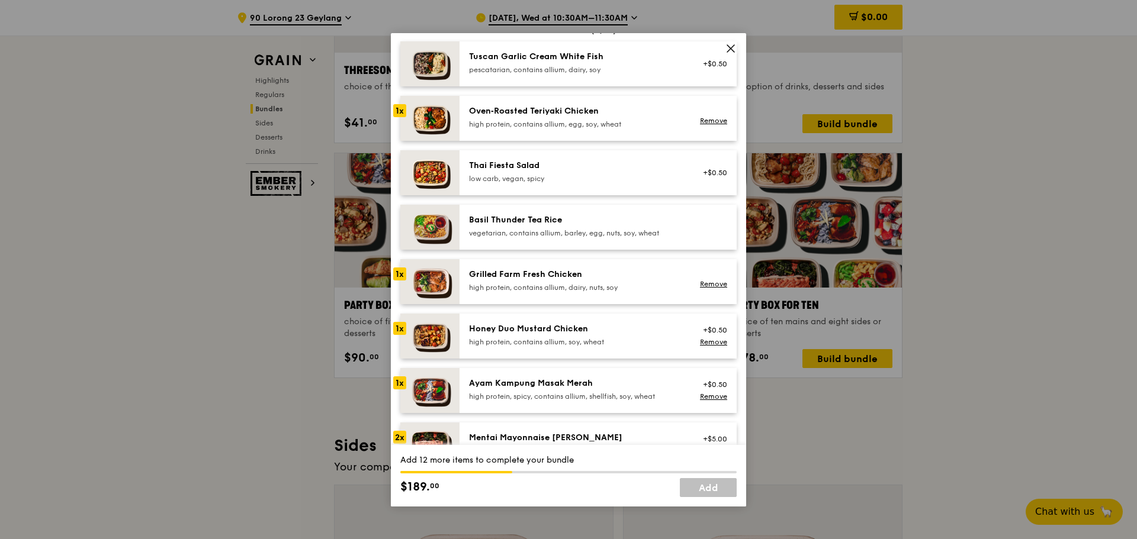
scroll to position [237, 0]
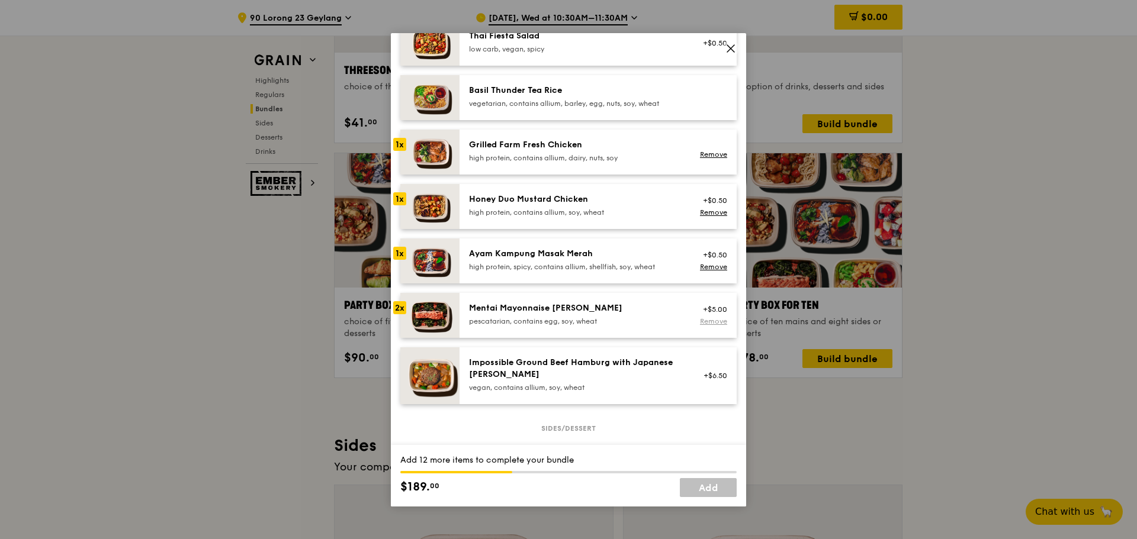
click at [710, 323] on link "Remove" at bounding box center [713, 321] width 27 height 8
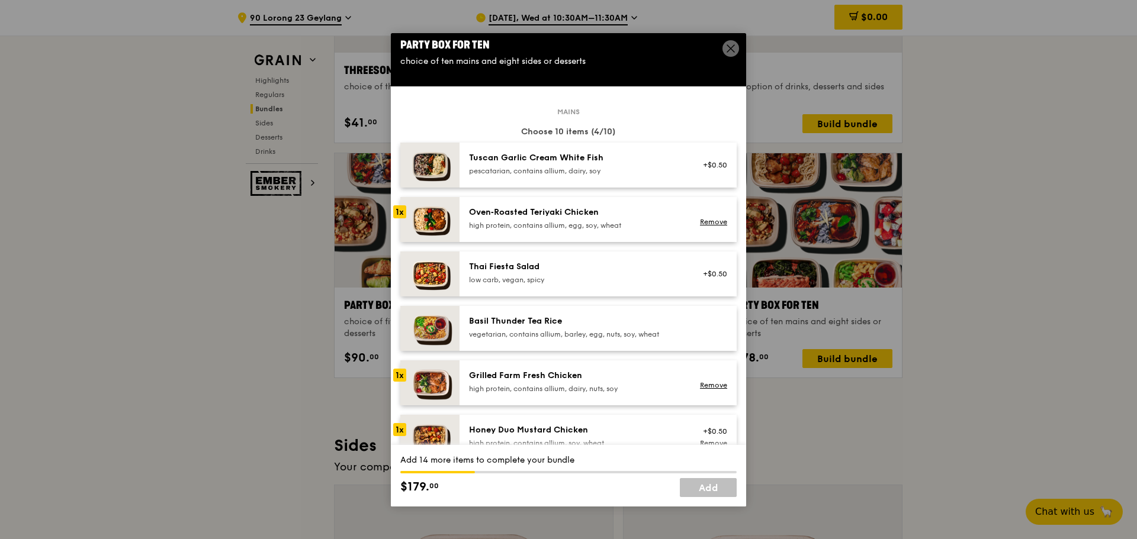
scroll to position [0, 0]
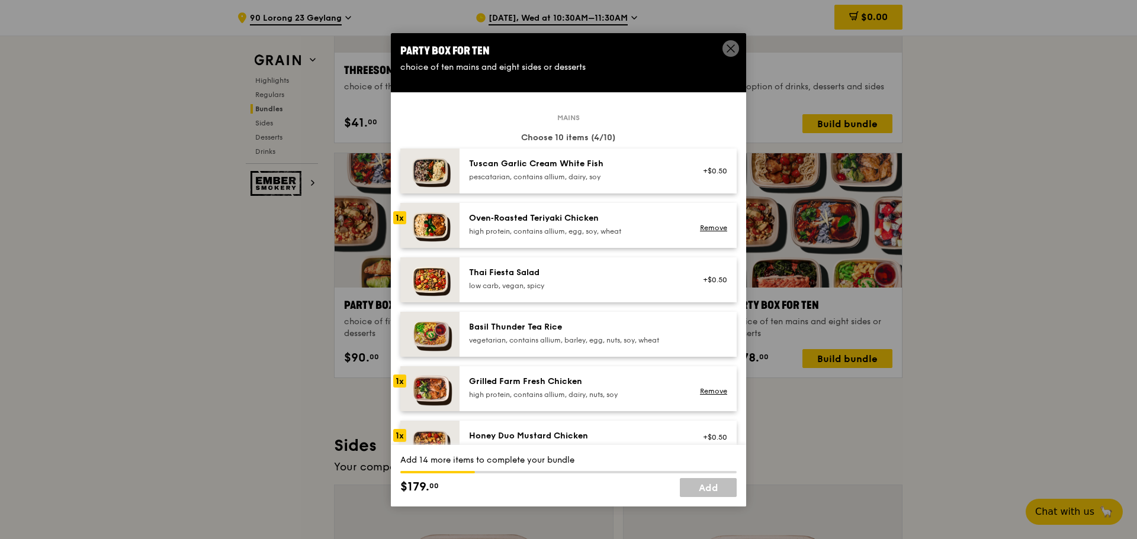
click at [594, 176] on div "pescatarian, contains allium, dairy, soy" at bounding box center [575, 176] width 213 height 9
click at [609, 235] on div "high protein, contains allium, egg, soy, wheat" at bounding box center [575, 231] width 213 height 9
click at [604, 272] on div "Thai Fiesta Salad" at bounding box center [575, 273] width 213 height 12
click at [586, 336] on div "vegetarian, contains allium, barley, egg, nuts, soy, wheat" at bounding box center [575, 340] width 213 height 9
click at [708, 285] on link "Remove" at bounding box center [713, 286] width 27 height 8
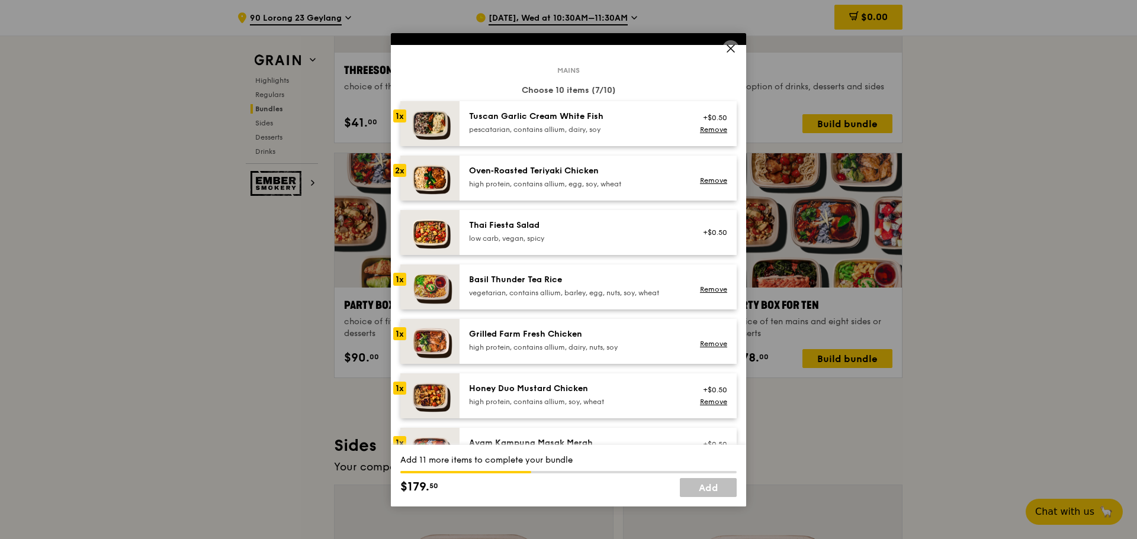
scroll to position [118, 0]
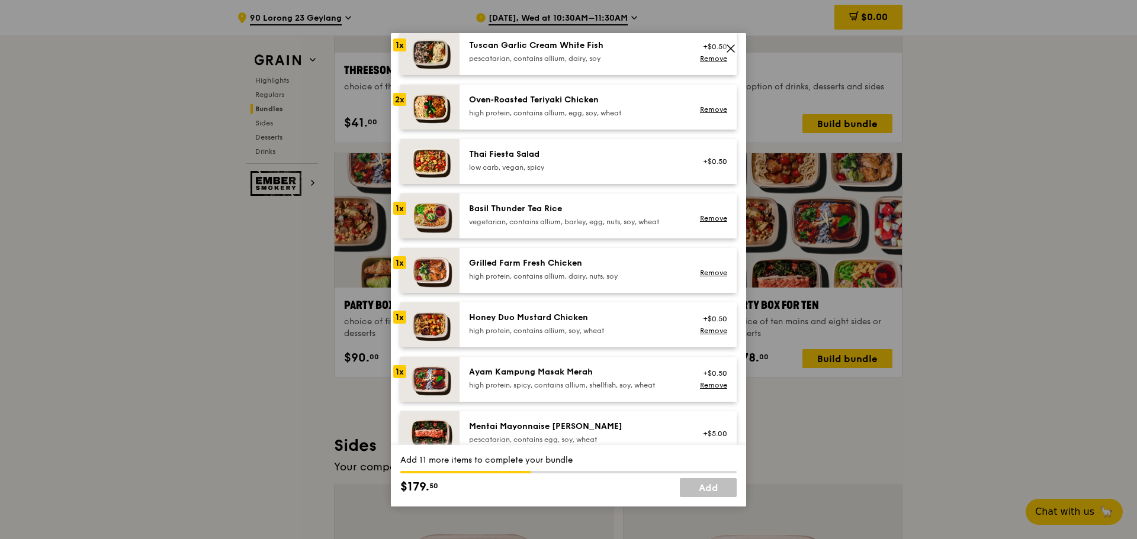
click at [613, 272] on div "high protein, contains allium, dairy, nuts, soy" at bounding box center [575, 276] width 213 height 9
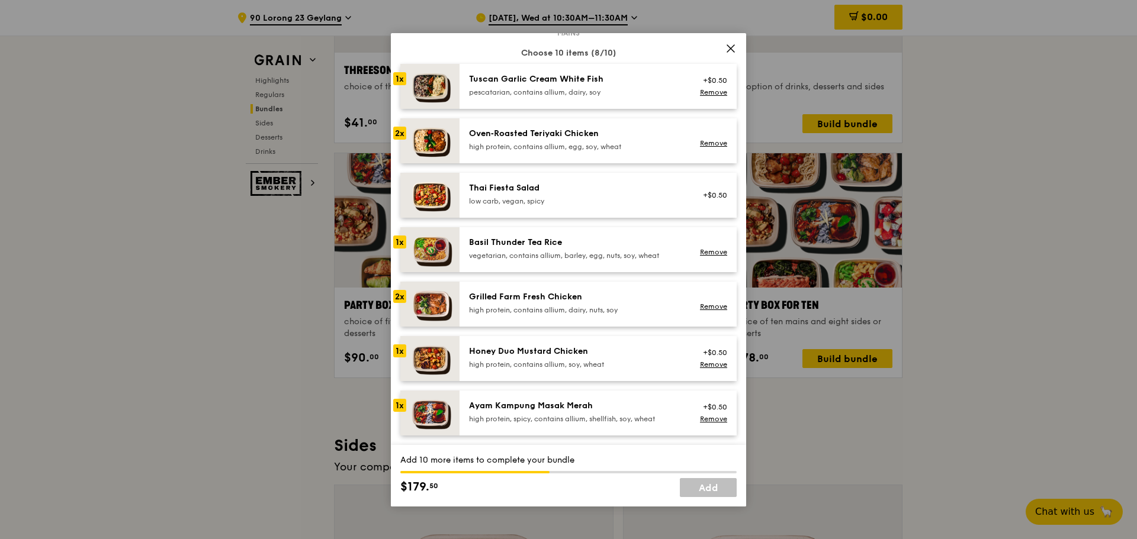
scroll to position [0, 0]
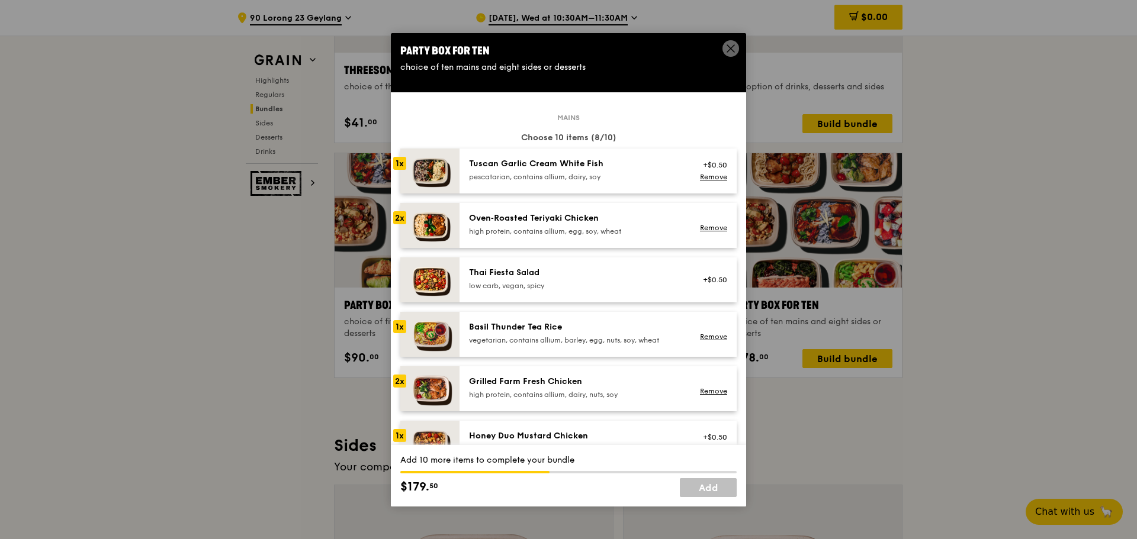
click at [619, 236] on div "high protein, contains allium, egg, soy, wheat" at bounding box center [575, 231] width 213 height 9
click at [617, 227] on div "high protein, contains allium, egg, soy, wheat" at bounding box center [575, 231] width 213 height 9
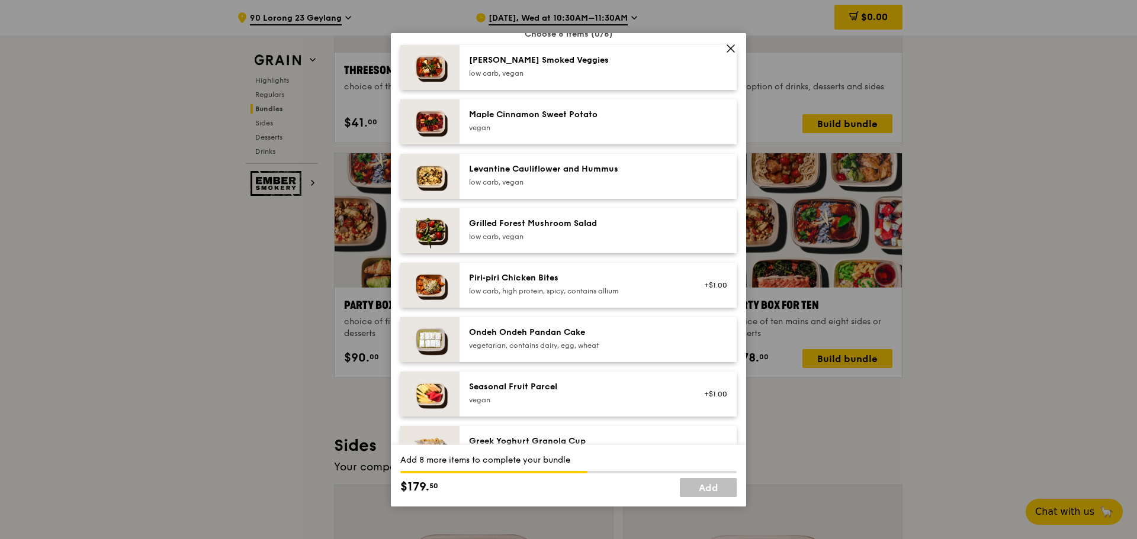
scroll to position [710, 0]
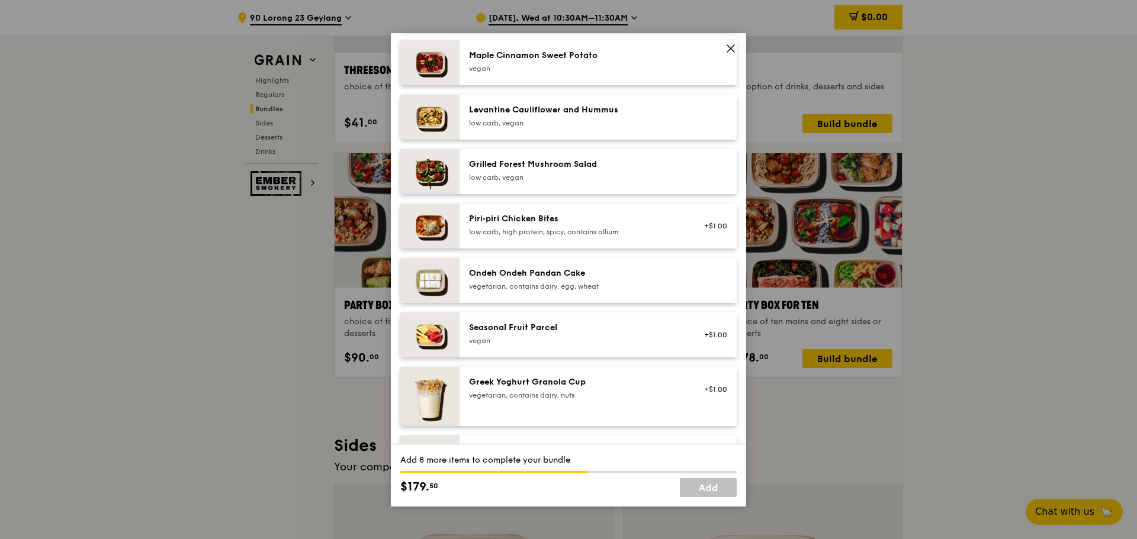
click at [569, 337] on div "vegan" at bounding box center [575, 340] width 213 height 9
click at [700, 340] on link "Remove" at bounding box center [713, 341] width 27 height 8
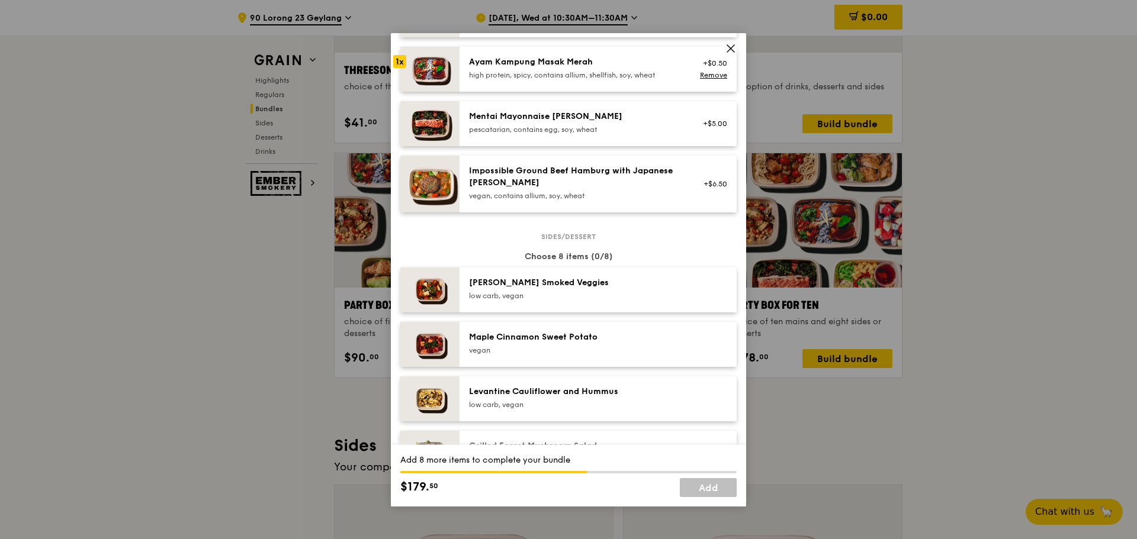
scroll to position [414, 0]
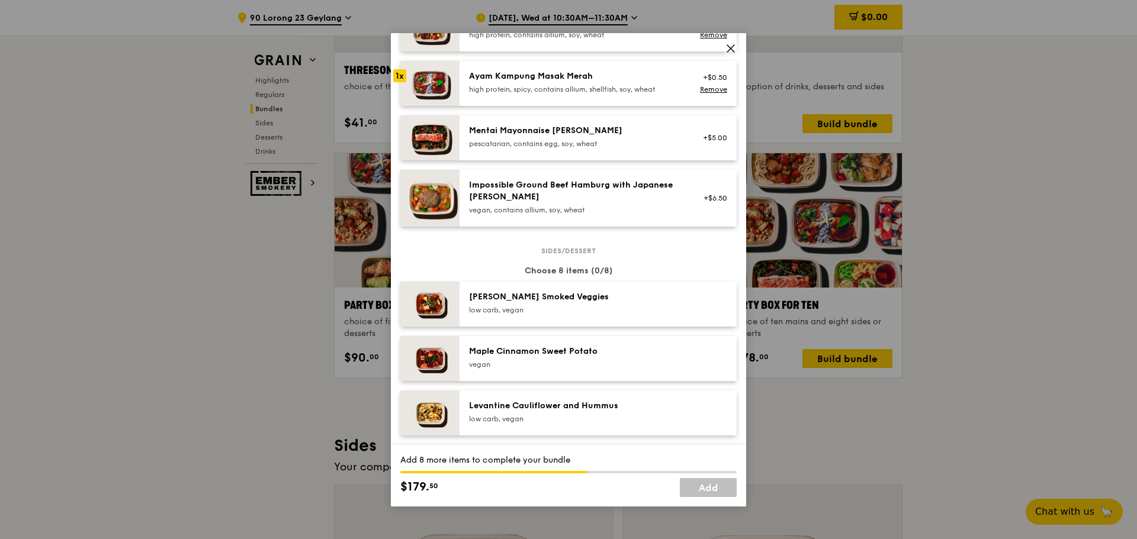
click at [634, 303] on div "Rosemary Smoked Veggies low carb, vegan" at bounding box center [575, 303] width 213 height 24
click at [611, 360] on div "vegan" at bounding box center [575, 364] width 213 height 9
click at [611, 404] on div "Levantine Cauliflower and Hummus" at bounding box center [575, 406] width 213 height 12
click at [617, 357] on div "Maple Cinnamon Sweet Potato" at bounding box center [575, 352] width 213 height 12
click at [605, 406] on div "Levantine Cauliflower and Hummus" at bounding box center [575, 406] width 213 height 12
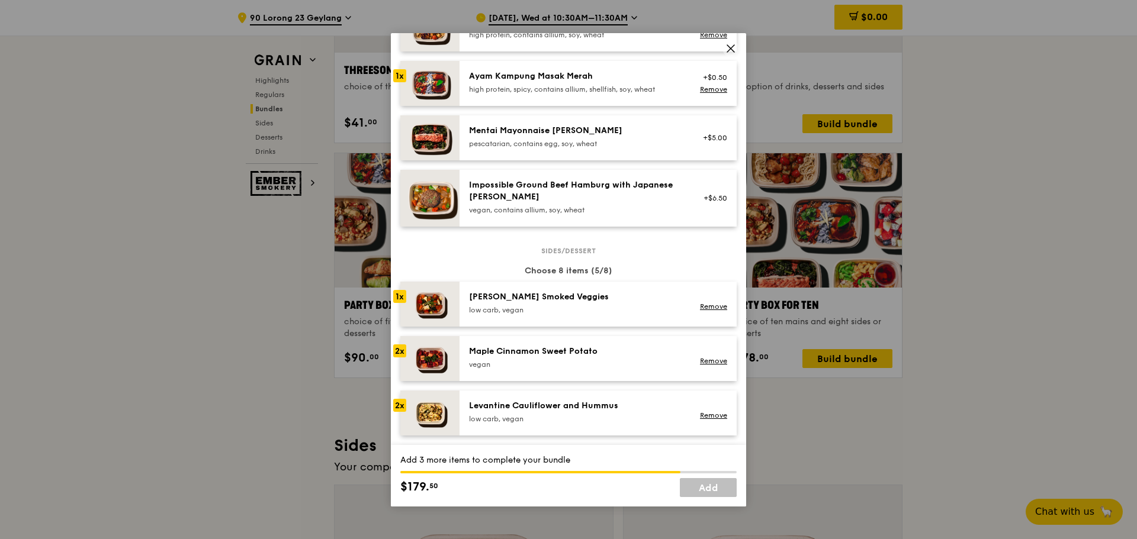
click at [612, 319] on div "Rosemary Smoked Veggies low carb, vegan Remove" at bounding box center [597, 304] width 277 height 45
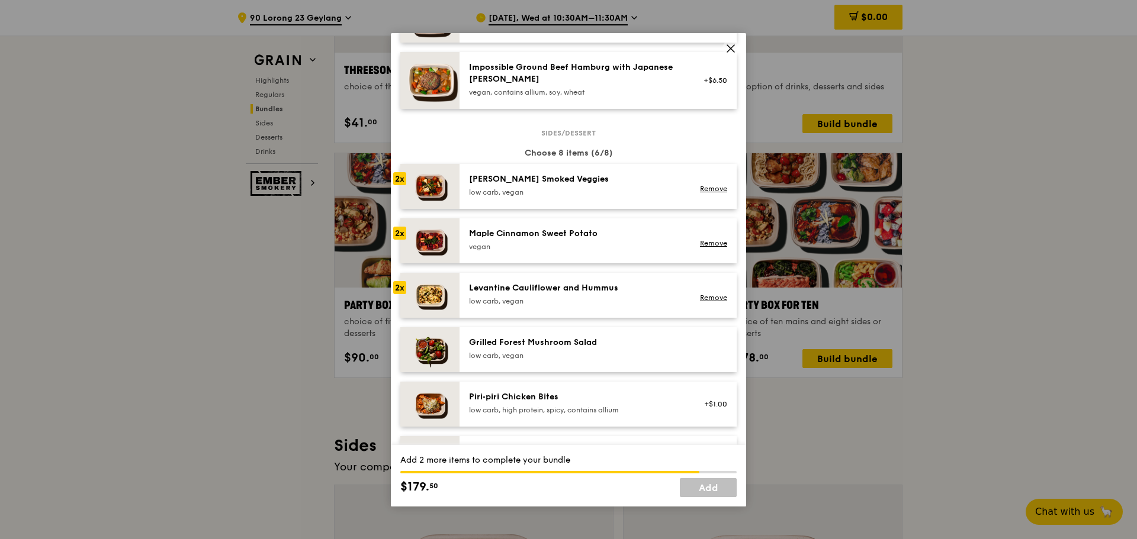
scroll to position [533, 0]
click at [596, 352] on div "low carb, vegan" at bounding box center [575, 354] width 213 height 9
click at [594, 397] on div "Piri‑piri Chicken Bites" at bounding box center [575, 397] width 213 height 12
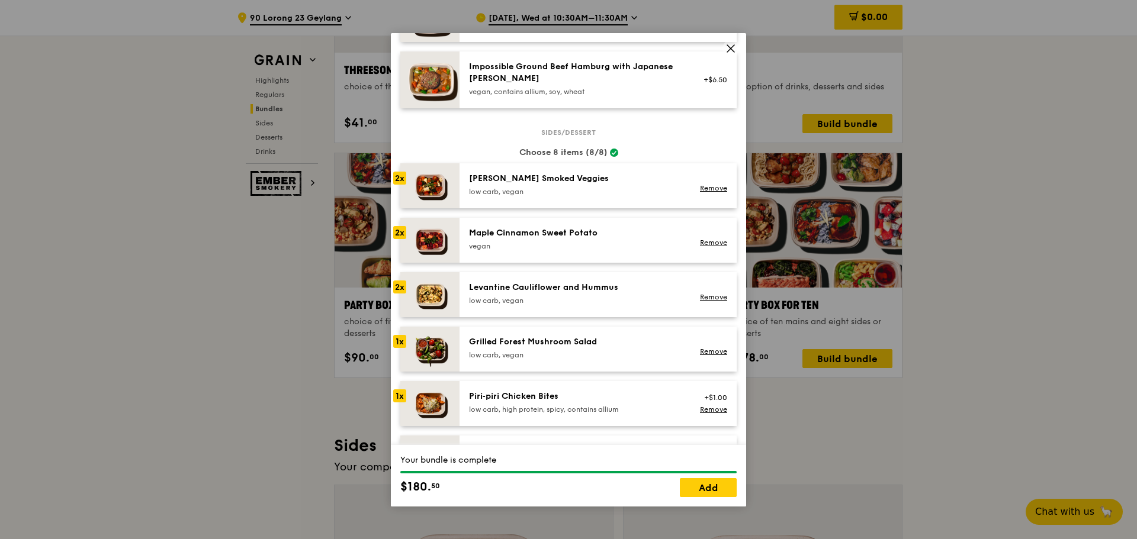
click at [605, 360] on div "Grilled Forest Mushroom Salad low carb, vegan" at bounding box center [575, 349] width 227 height 26
click at [584, 400] on div "Piri‑piri Chicken Bites" at bounding box center [575, 397] width 213 height 12
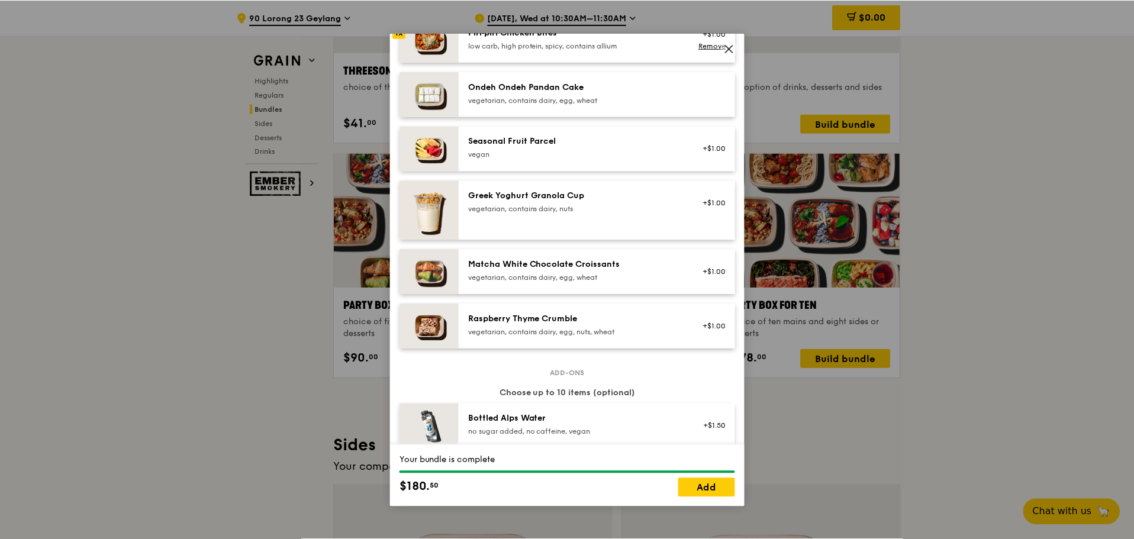
scroll to position [770, 0]
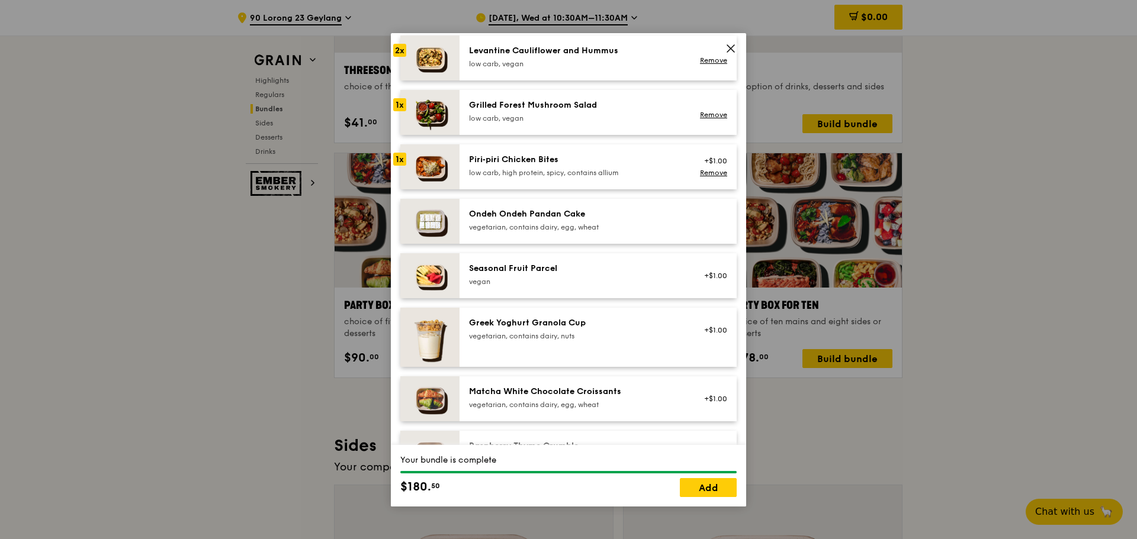
click at [733, 52] on icon at bounding box center [730, 48] width 11 height 11
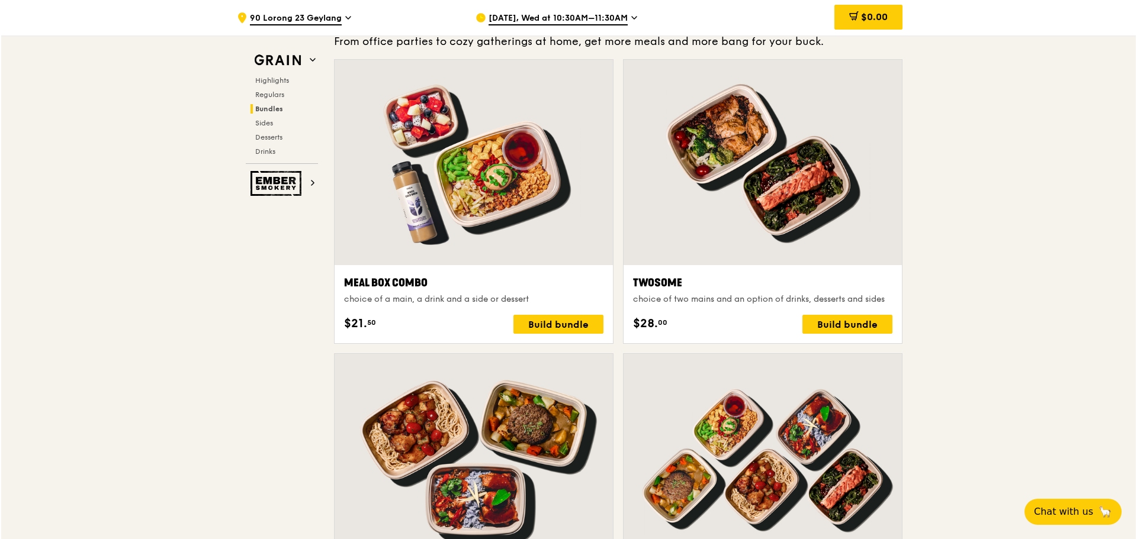
scroll to position [1717, 0]
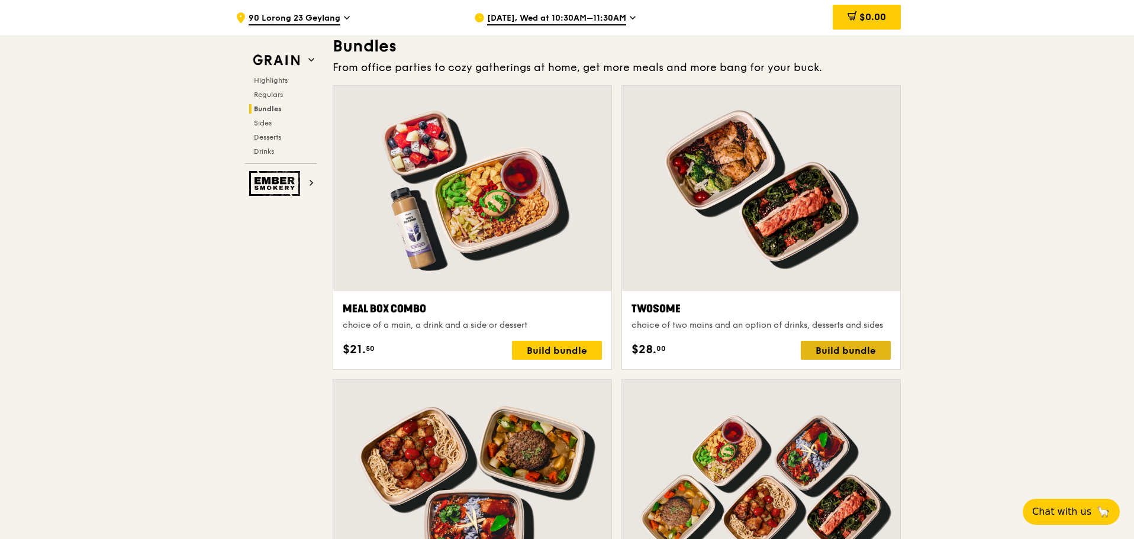
click at [844, 349] on div "Build bundle" at bounding box center [846, 350] width 90 height 19
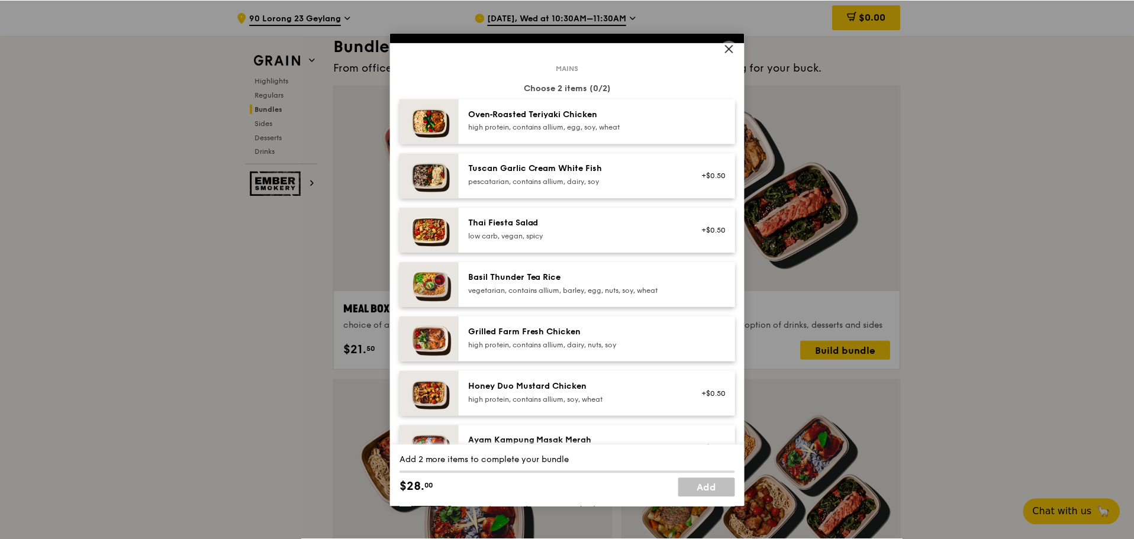
scroll to position [0, 0]
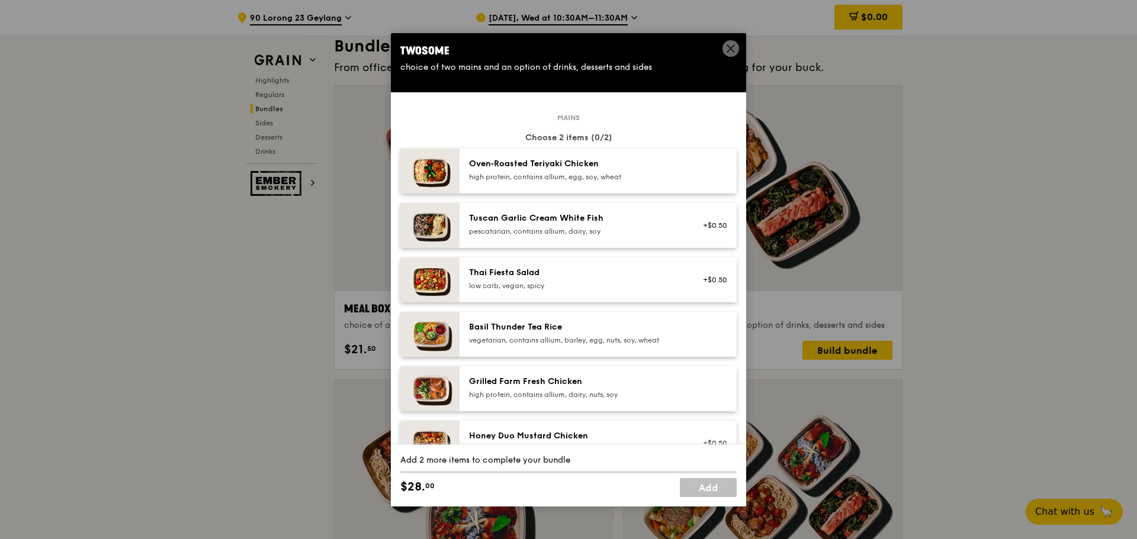
click at [734, 49] on icon at bounding box center [730, 48] width 11 height 11
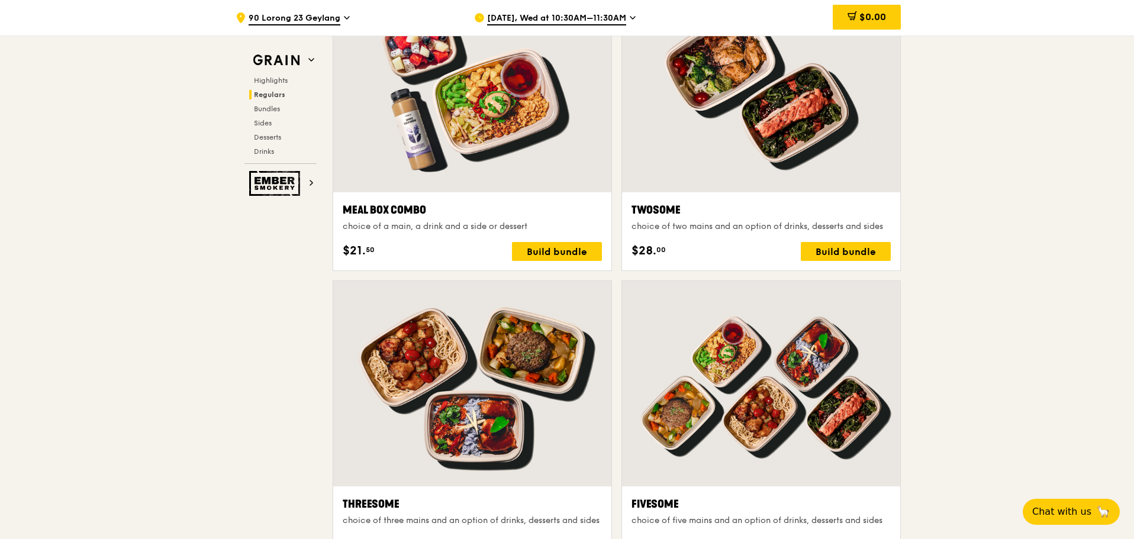
scroll to position [1835, 0]
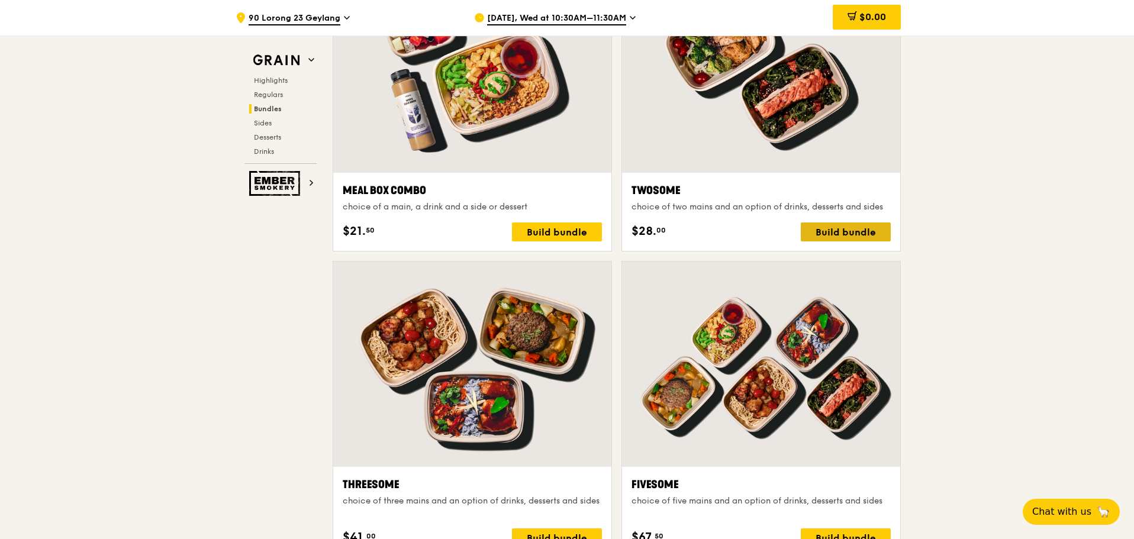
click at [832, 230] on div "Build bundle" at bounding box center [846, 232] width 90 height 19
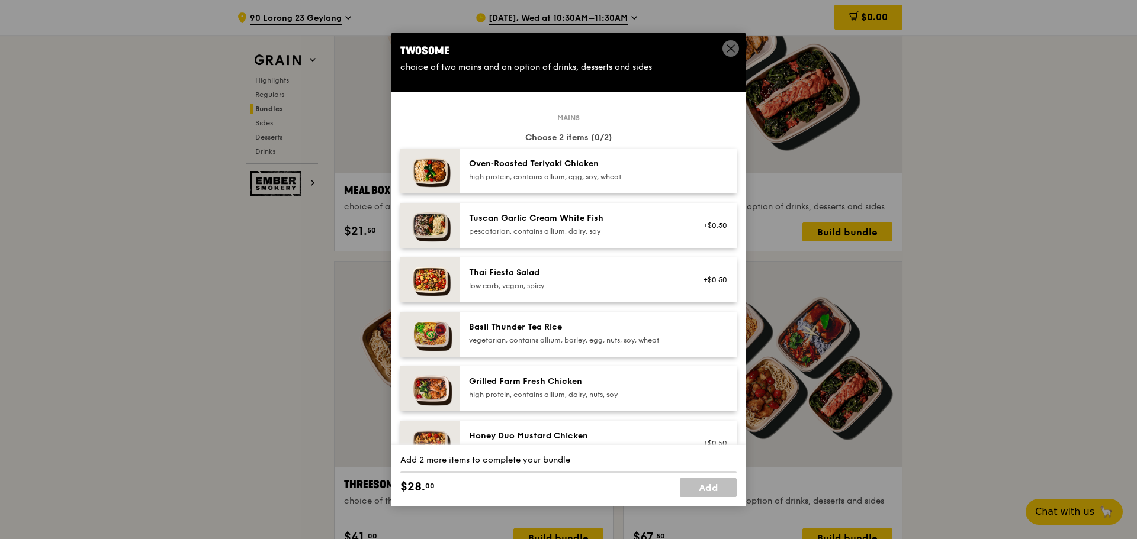
click at [596, 186] on div "Oven‑Roasted Teriyaki Chicken high protein, contains allium, egg, soy, wheat" at bounding box center [597, 171] width 277 height 45
click at [587, 219] on div "Tuscan Garlic Cream White Fish" at bounding box center [575, 219] width 213 height 12
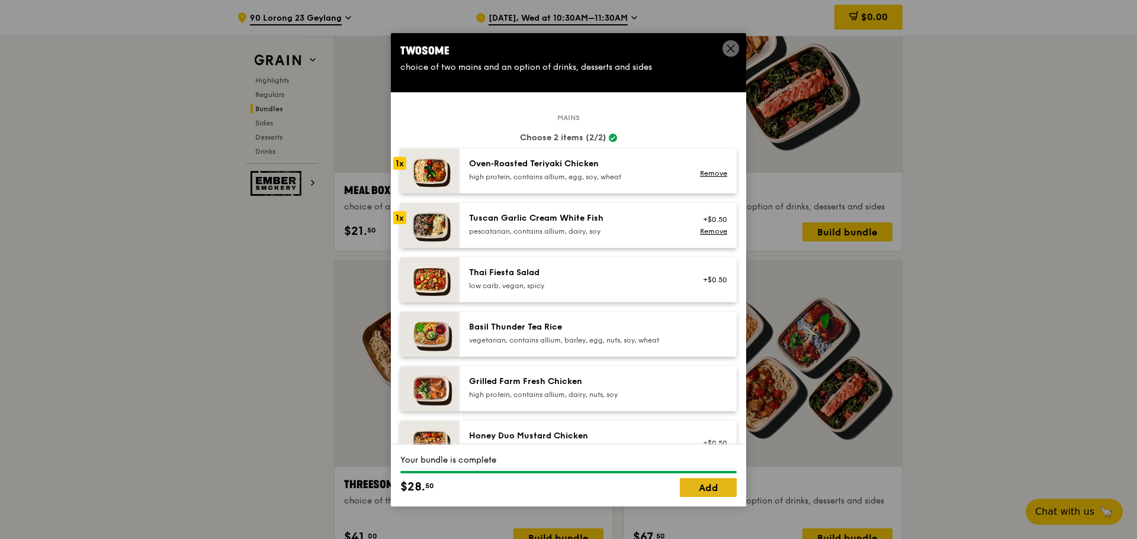
click at [712, 492] on link "Add" at bounding box center [708, 487] width 57 height 19
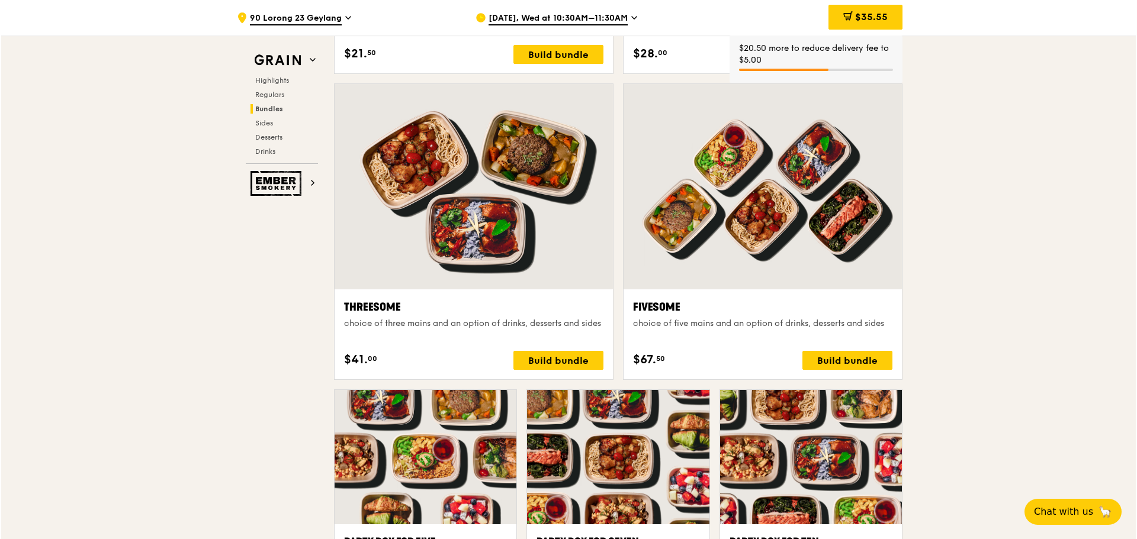
scroll to position [2368, 0]
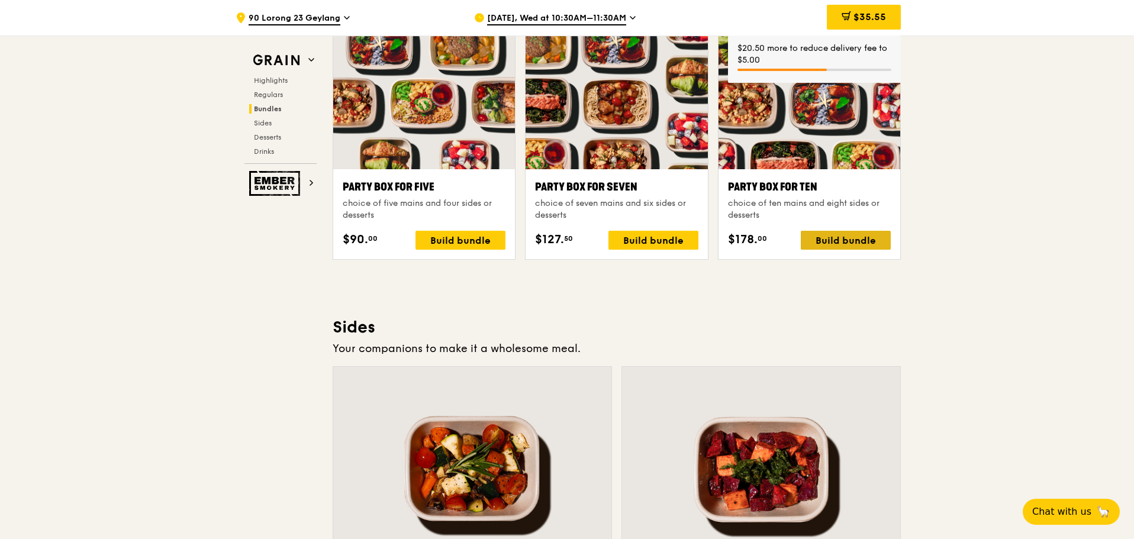
click at [880, 248] on div "Build bundle" at bounding box center [846, 240] width 90 height 19
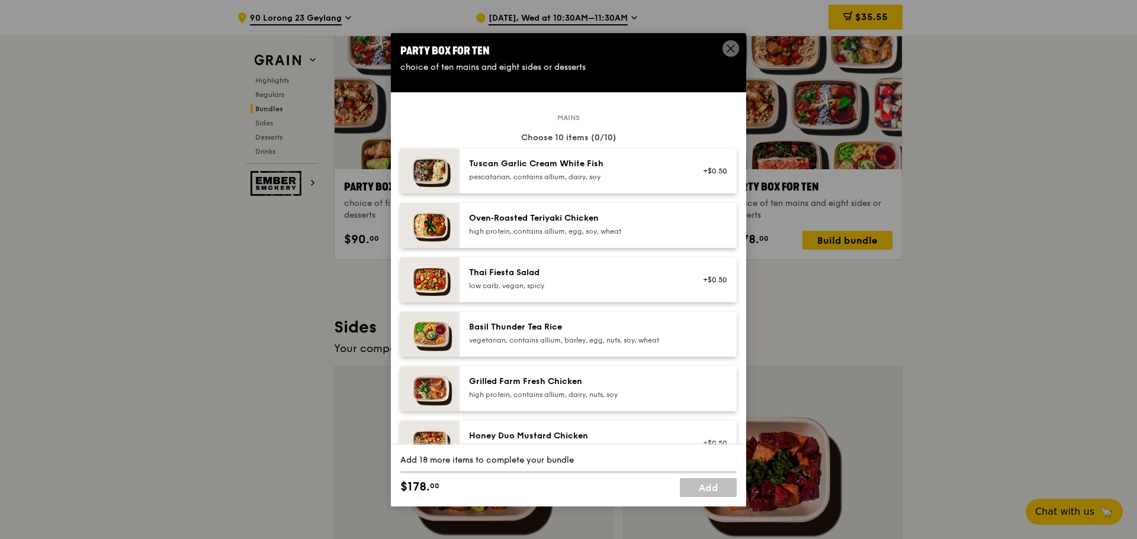
click at [574, 176] on div "pescatarian, contains allium, dairy, soy" at bounding box center [575, 176] width 213 height 9
click at [559, 227] on div "high protein, contains allium, egg, soy, wheat" at bounding box center [575, 231] width 213 height 9
click at [557, 278] on div "Thai Fiesta Salad" at bounding box center [575, 273] width 213 height 12
click at [700, 288] on link "Remove" at bounding box center [713, 286] width 27 height 8
click at [706, 178] on link "Remove" at bounding box center [713, 177] width 27 height 8
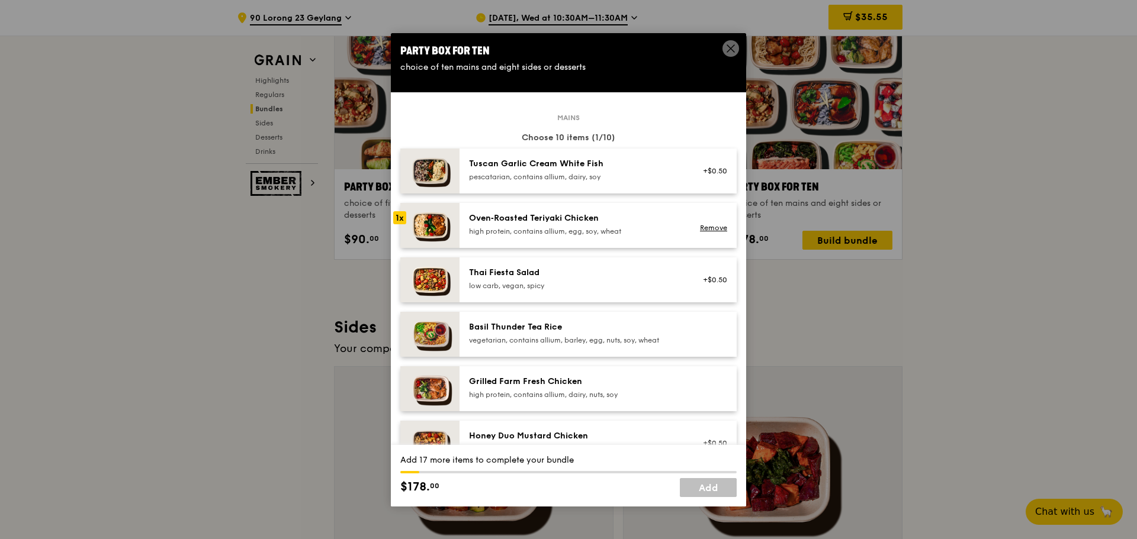
click at [576, 246] on div "Oven‑Roasted Teriyaki Chicken high protein, contains allium, egg, soy, wheat Re…" at bounding box center [597, 225] width 277 height 45
click at [576, 239] on div "Oven‑Roasted Teriyaki Chicken high protein, contains allium, egg, soy, wheat Re…" at bounding box center [597, 225] width 277 height 45
click at [571, 323] on div "Basil Thunder Tea Rice" at bounding box center [575, 327] width 213 height 12
drag, startPoint x: 600, startPoint y: 385, endPoint x: 601, endPoint y: 404, distance: 19.0
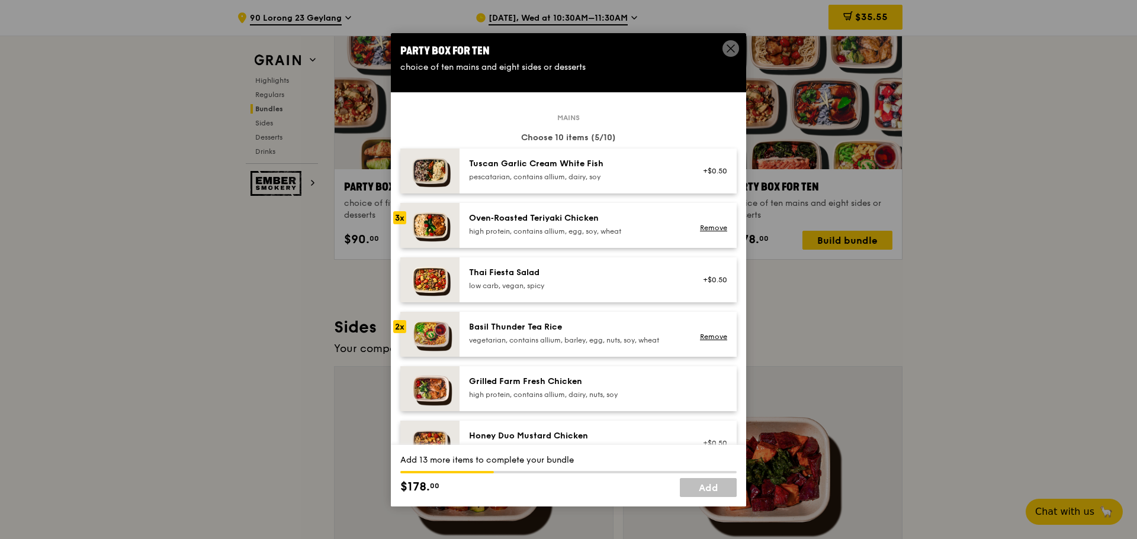
click at [600, 385] on div "Grilled Farm Fresh Chicken" at bounding box center [575, 382] width 213 height 12
click at [597, 426] on div "Honey Duo Mustard Chicken high protein, contains allium, soy, wheat +$0.50" at bounding box center [597, 443] width 277 height 45
click at [606, 313] on div "Basil Thunder Tea Rice vegetarian, contains allium, barley, egg, nuts, soy, whe…" at bounding box center [597, 334] width 277 height 45
click at [601, 275] on div "Thai Fiesta Salad" at bounding box center [575, 273] width 213 height 12
click at [607, 171] on div "Tuscan Garlic Cream White Fish pescatarian, contains allium, dairy, soy" at bounding box center [575, 170] width 213 height 24
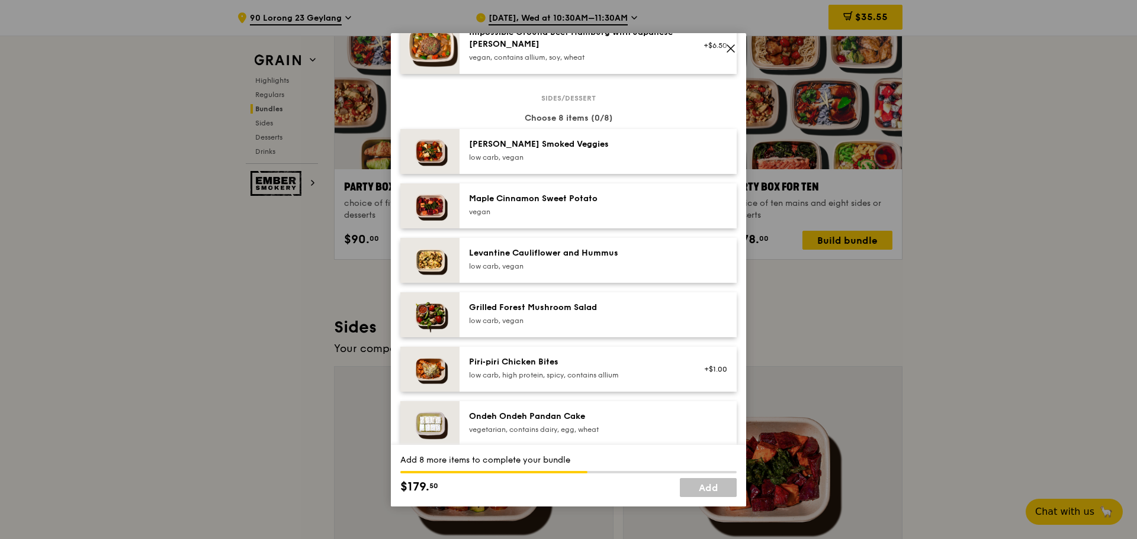
scroll to position [592, 0]
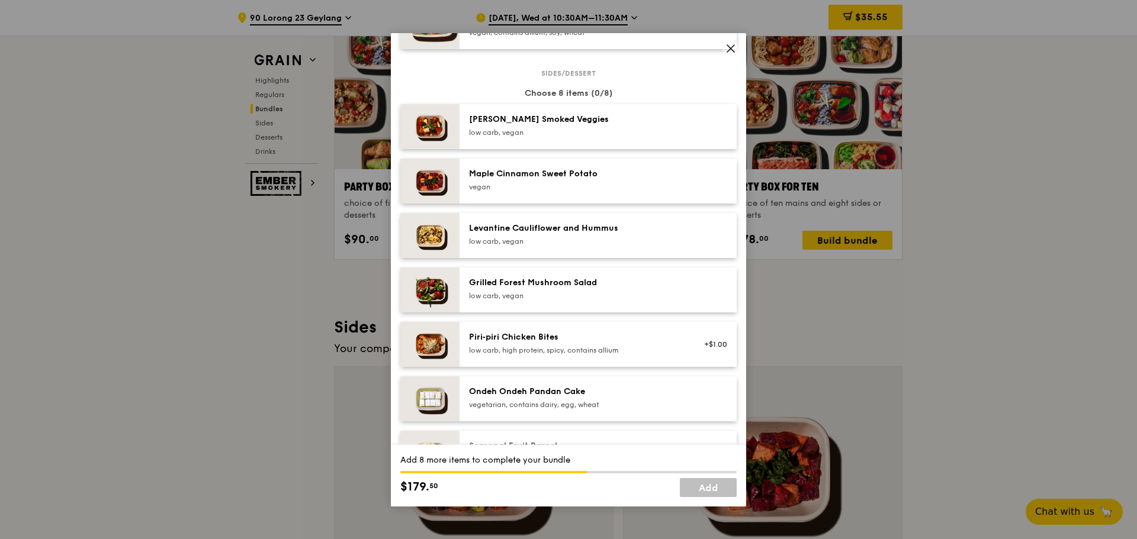
drag, startPoint x: 612, startPoint y: 126, endPoint x: 600, endPoint y: 172, distance: 47.3
click at [612, 127] on div "Rosemary Smoked Veggies low carb, vegan" at bounding box center [575, 126] width 213 height 24
click at [599, 172] on div "Maple Cinnamon Sweet Potato" at bounding box center [575, 174] width 213 height 12
drag, startPoint x: 585, startPoint y: 236, endPoint x: 584, endPoint y: 264, distance: 28.4
click at [586, 236] on div "Levantine Cauliflower and Hummus low carb, vegan" at bounding box center [575, 235] width 213 height 24
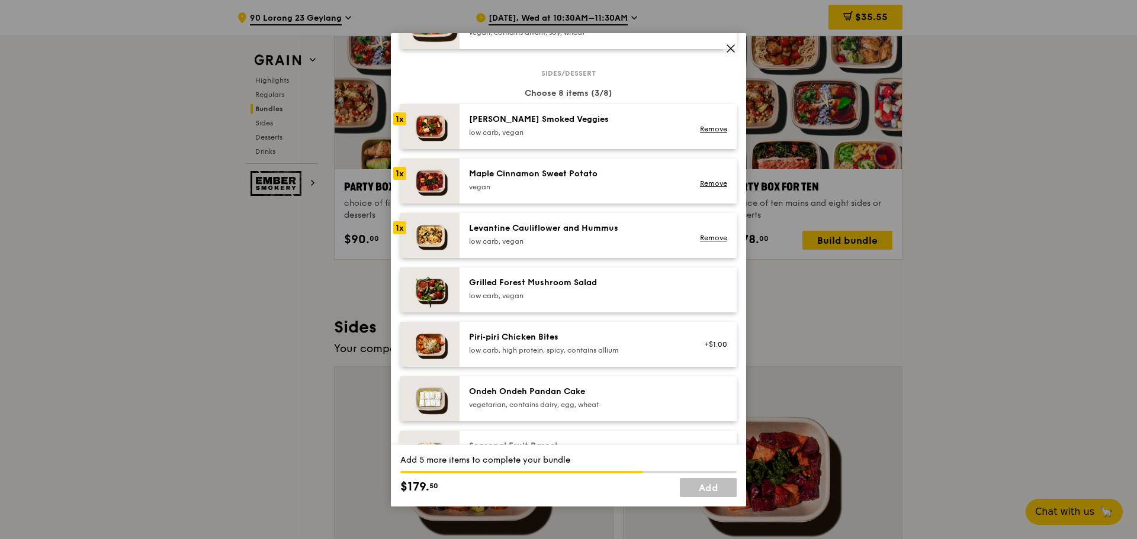
click at [583, 287] on div "Grilled Forest Mushroom Salad" at bounding box center [575, 283] width 213 height 12
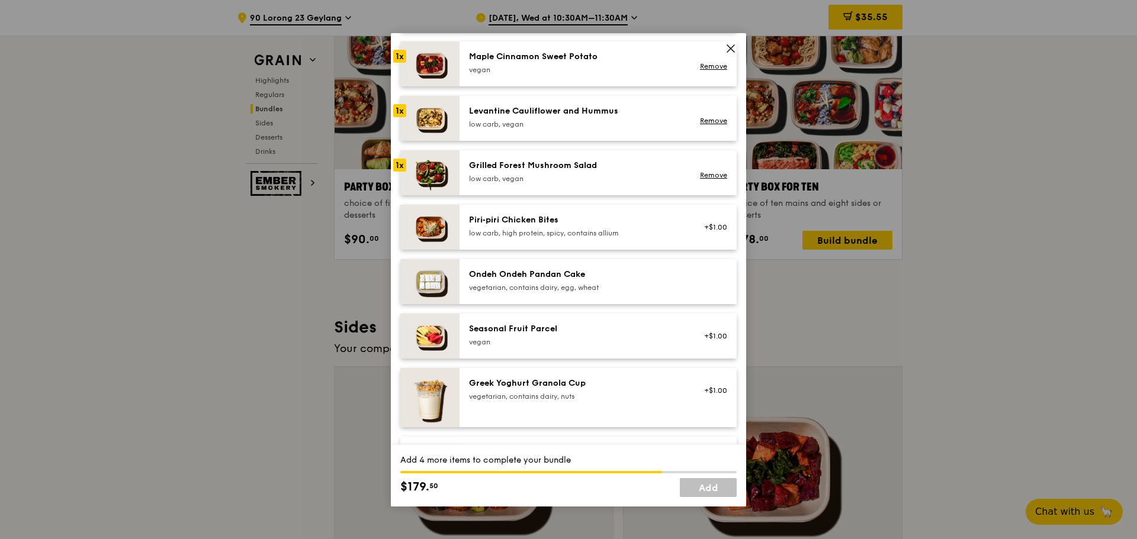
scroll to position [710, 0]
click at [633, 276] on div "Ondeh Ondeh Pandan Cake" at bounding box center [575, 274] width 213 height 12
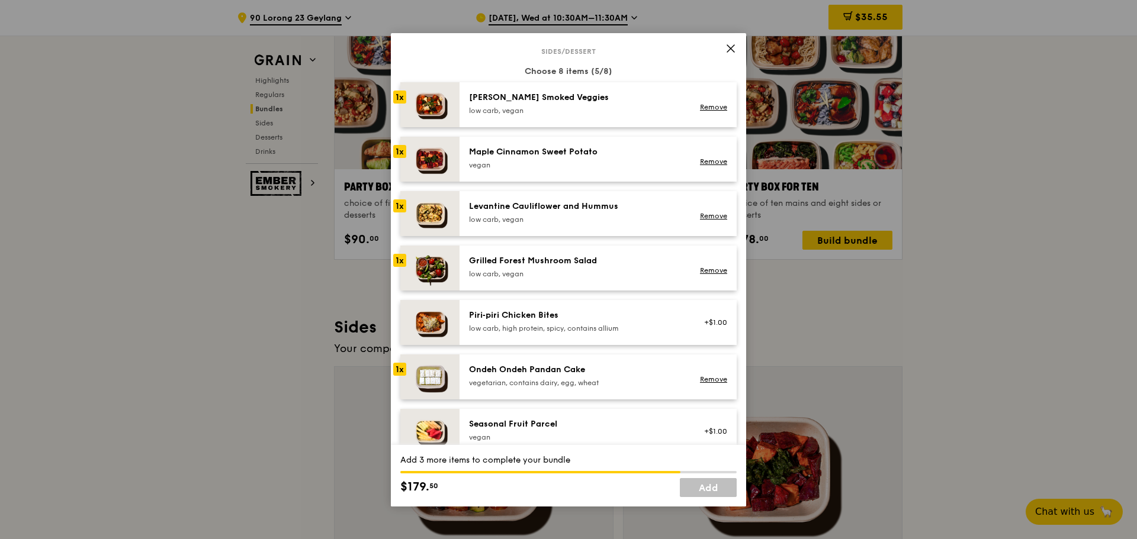
scroll to position [651, 0]
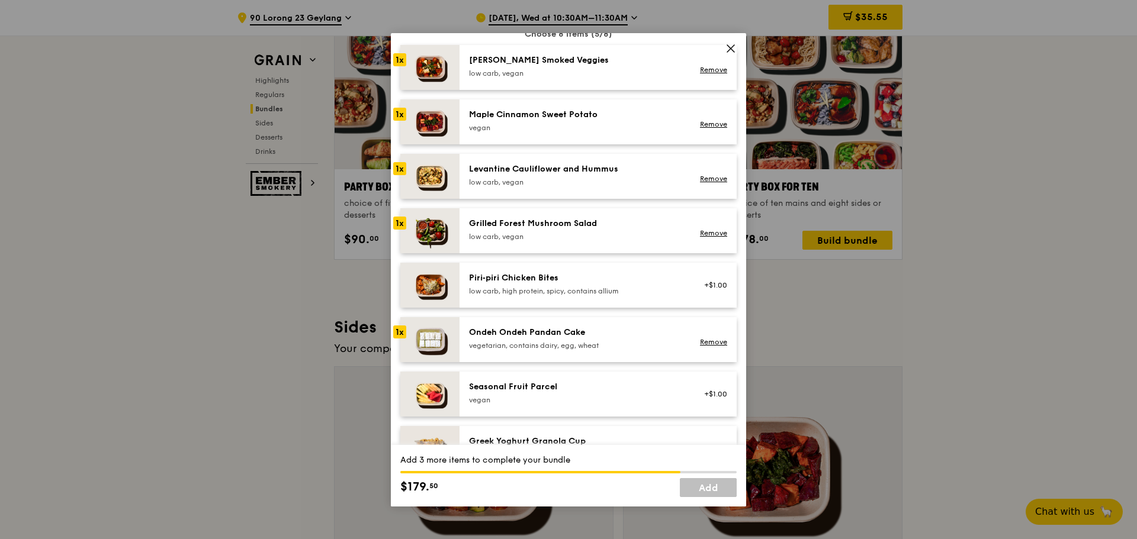
click at [580, 285] on div "Piri‑piri Chicken Bites low carb, high protein, spicy, contains allium" at bounding box center [575, 284] width 213 height 24
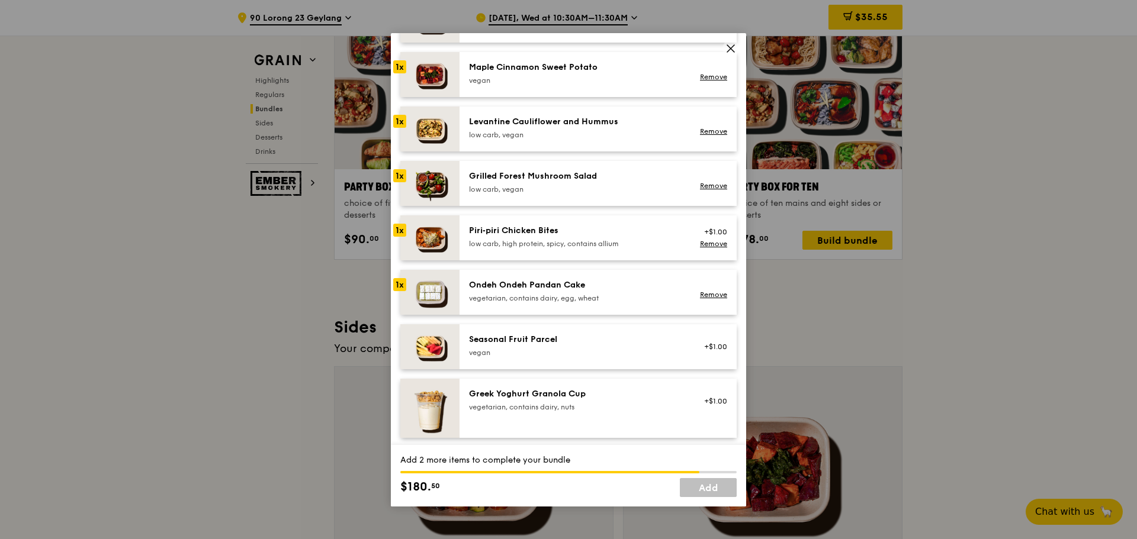
scroll to position [770, 0]
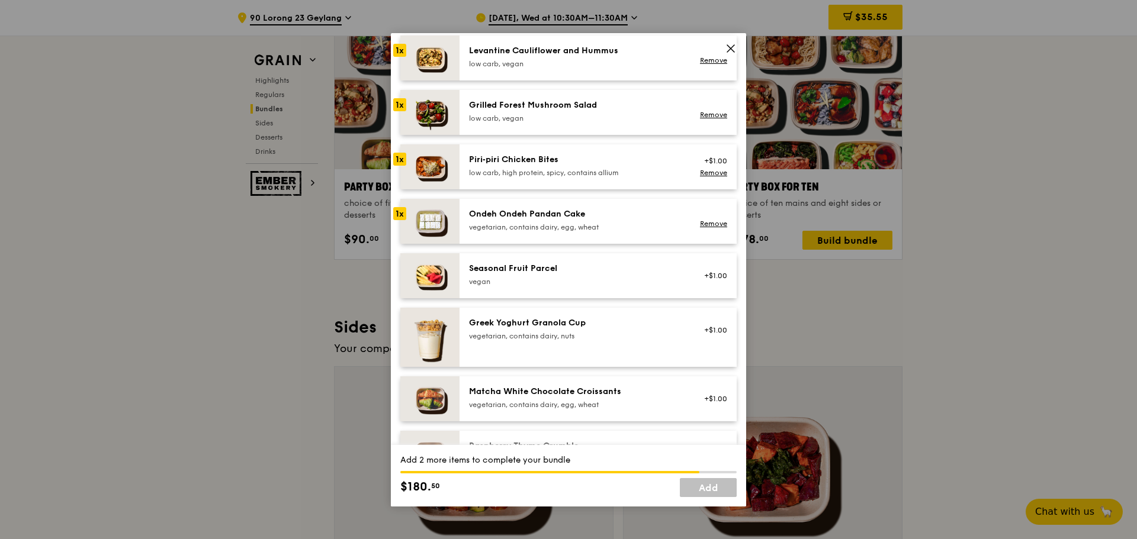
click at [607, 285] on div "vegan" at bounding box center [575, 281] width 213 height 9
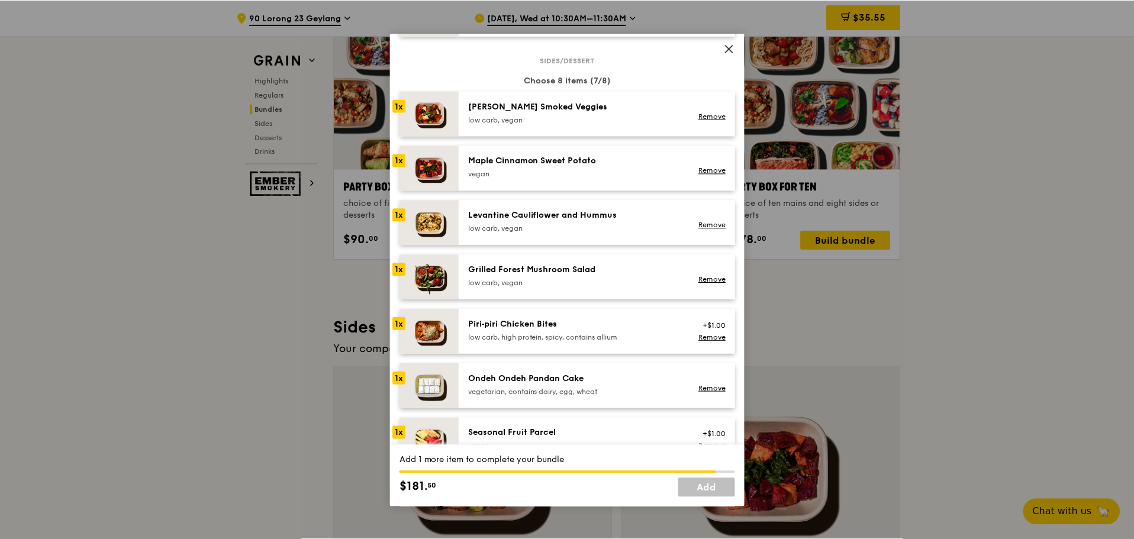
scroll to position [592, 0]
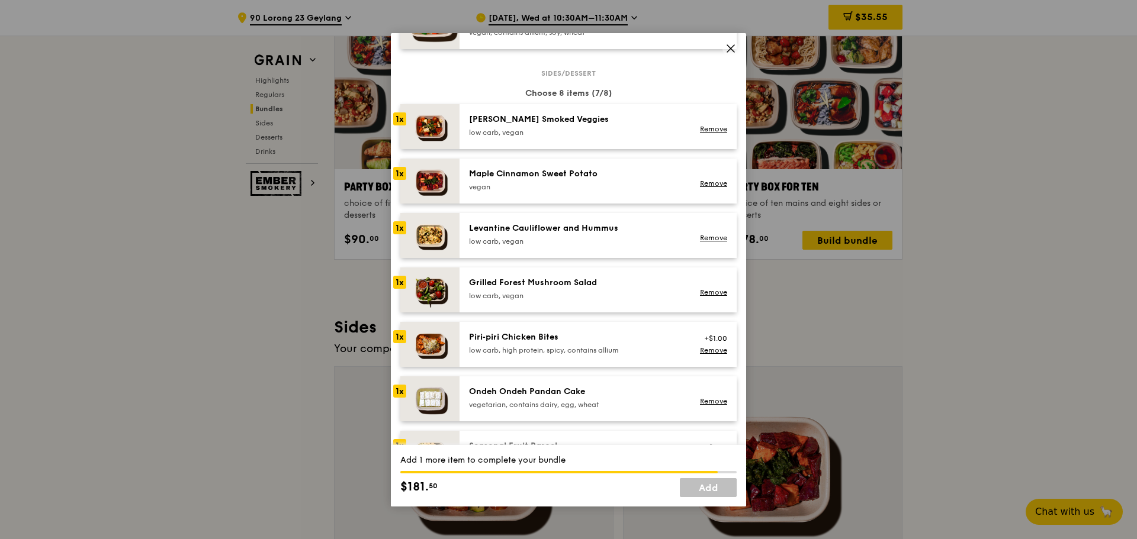
click at [620, 245] on div "low carb, vegan" at bounding box center [575, 241] width 213 height 9
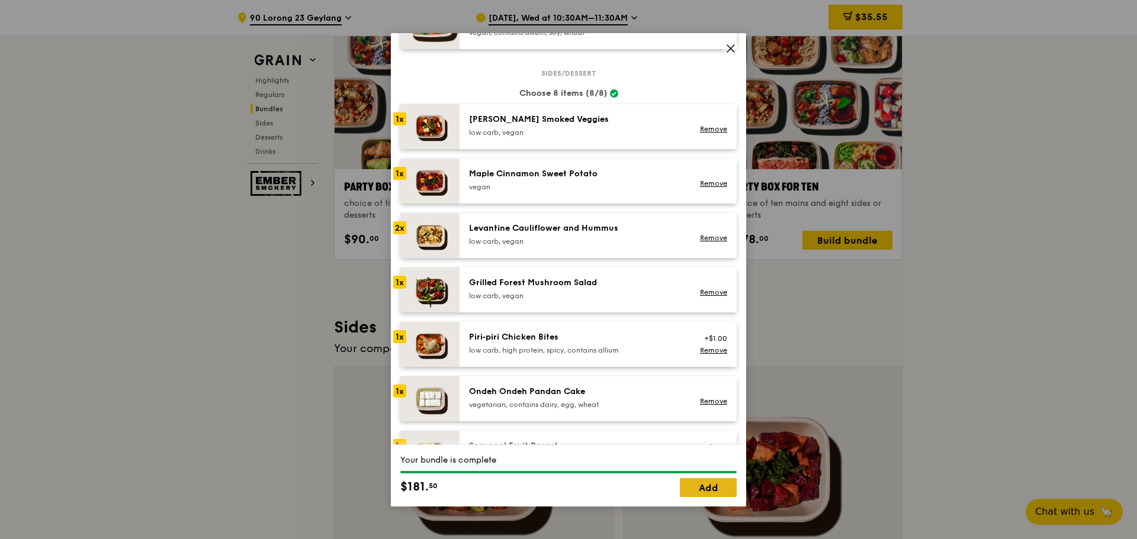
click at [715, 497] on link "Add" at bounding box center [708, 487] width 57 height 19
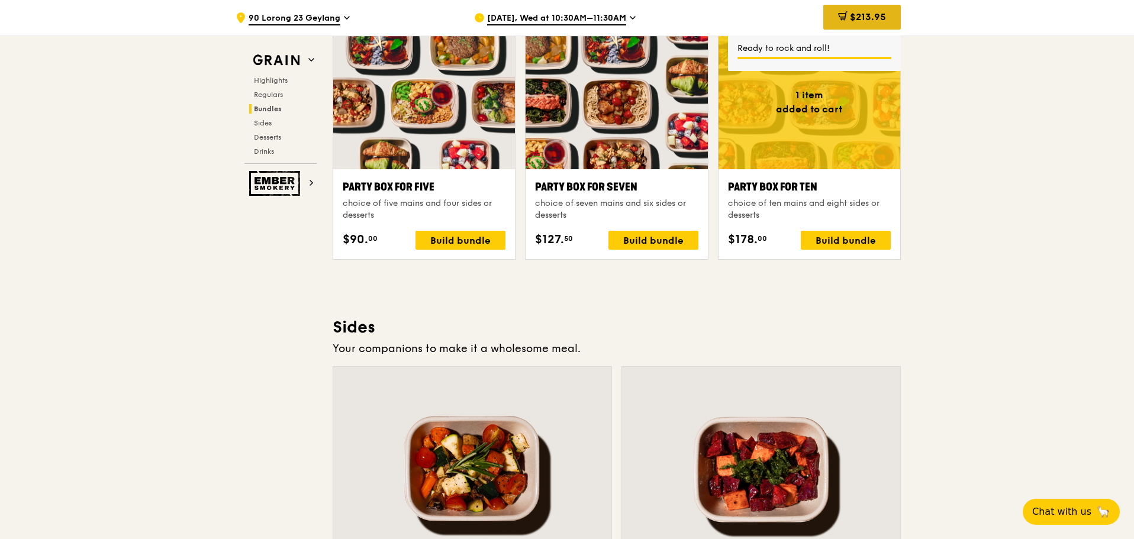
click at [879, 8] on div "$213.95" at bounding box center [863, 17] width 78 height 25
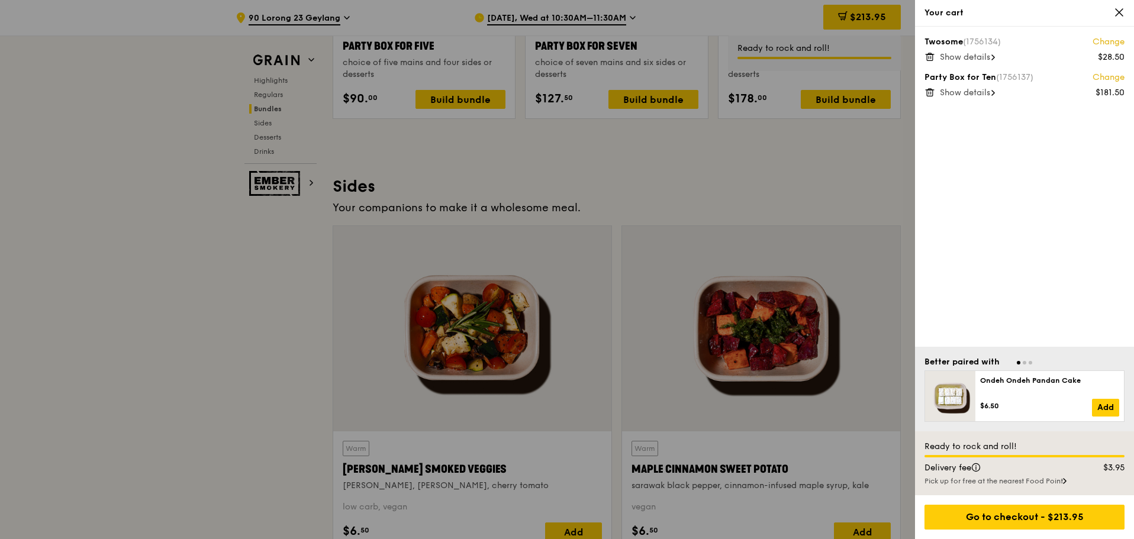
scroll to position [2309, 0]
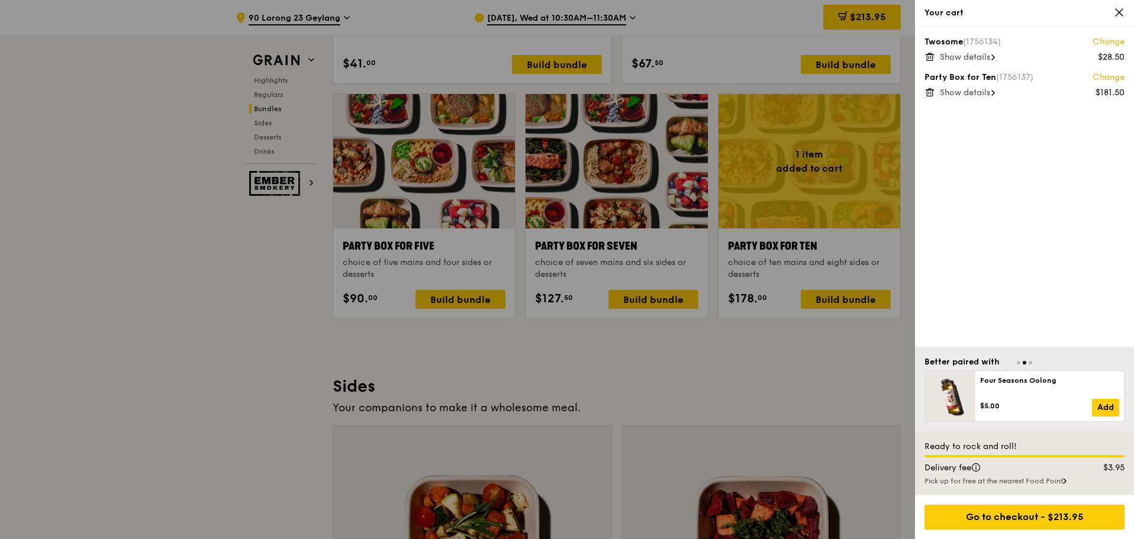
click at [1104, 19] on div "Your cart" at bounding box center [1024, 13] width 219 height 27
click at [1114, 17] on icon at bounding box center [1119, 12] width 11 height 11
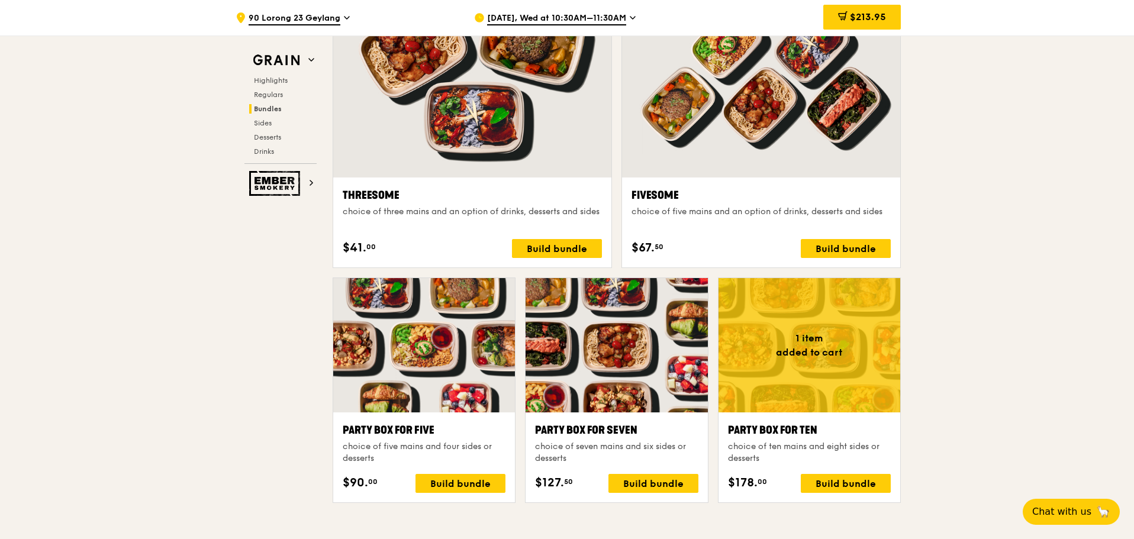
scroll to position [2072, 0]
